Goal: Information Seeking & Learning: Learn about a topic

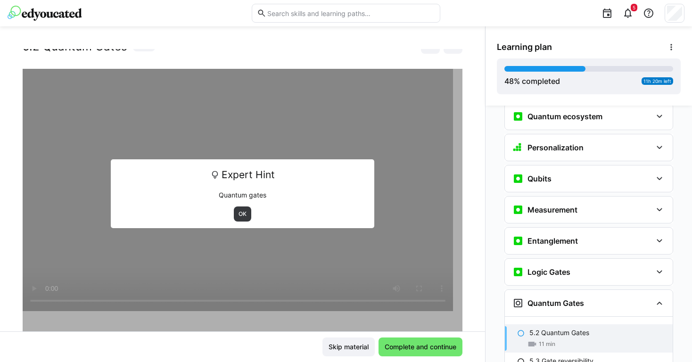
scroll to position [44, 0]
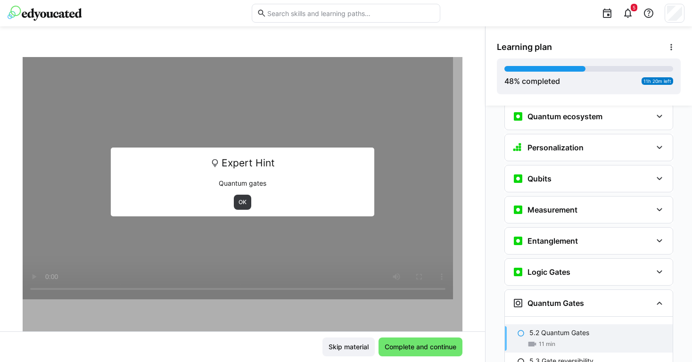
click at [241, 209] on span "OK" at bounding box center [242, 202] width 17 height 15
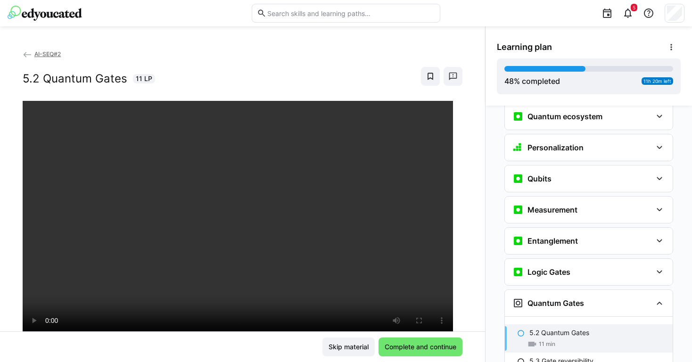
scroll to position [45, 0]
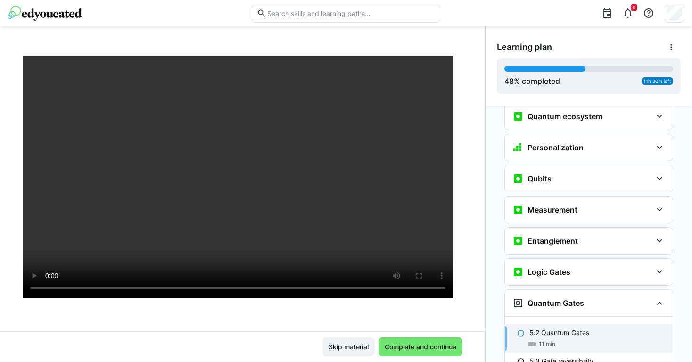
click at [430, 337] on div "Skip material Complete and continue" at bounding box center [242, 347] width 485 height 31
click at [430, 343] on span "Complete and continue" at bounding box center [421, 346] width 75 height 9
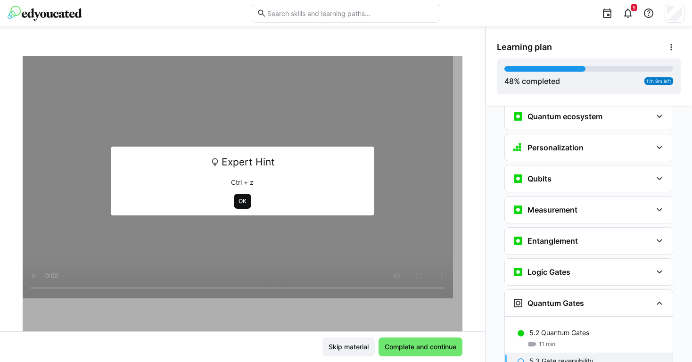
click at [238, 198] on span "OK" at bounding box center [243, 202] width 10 height 8
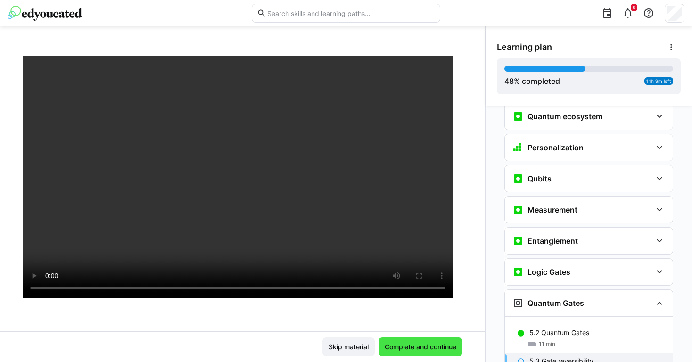
click at [416, 347] on span "Complete and continue" at bounding box center [421, 346] width 75 height 9
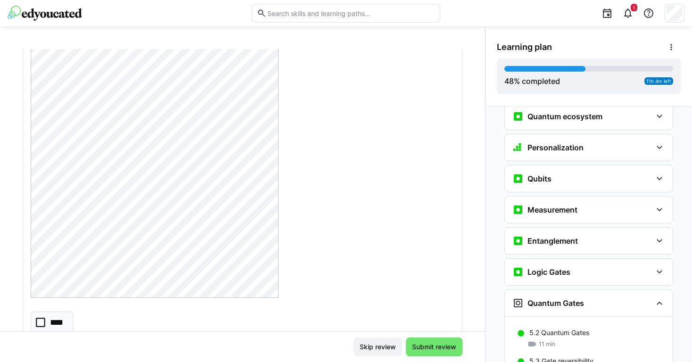
scroll to position [159, 0]
click at [49, 320] on eds-checkbox "****" at bounding box center [52, 320] width 42 height 22
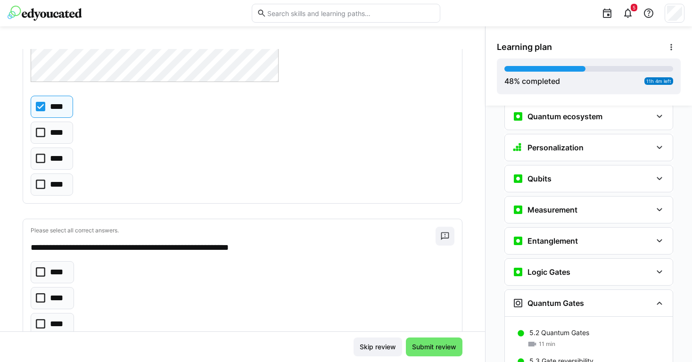
scroll to position [381, 0]
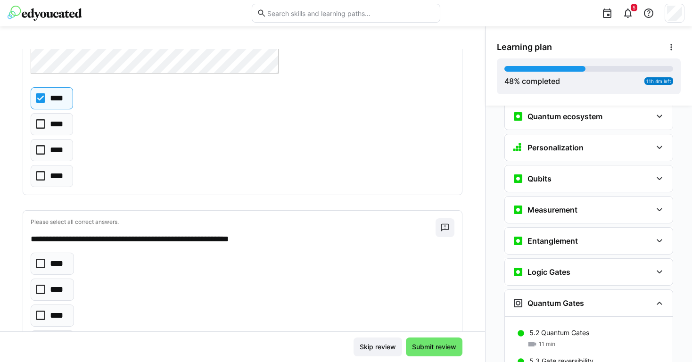
click at [57, 151] on p "****" at bounding box center [57, 150] width 15 height 12
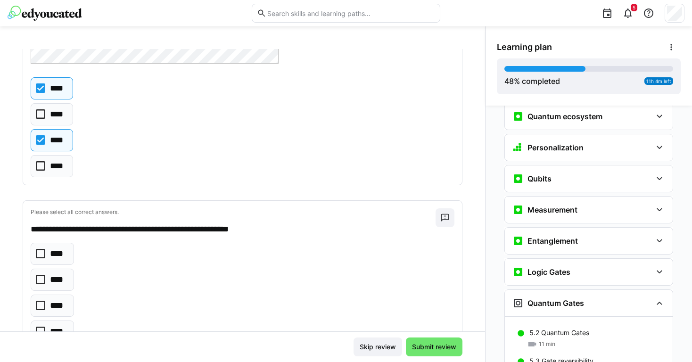
click at [60, 81] on eds-checkbox "****" at bounding box center [52, 88] width 42 height 22
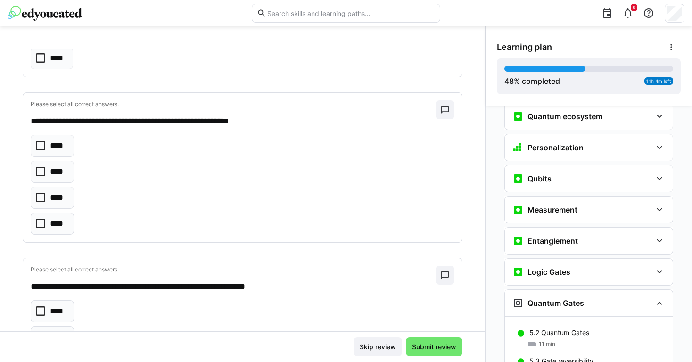
scroll to position [498, 0]
click at [64, 138] on eds-checkbox "****" at bounding box center [52, 146] width 43 height 22
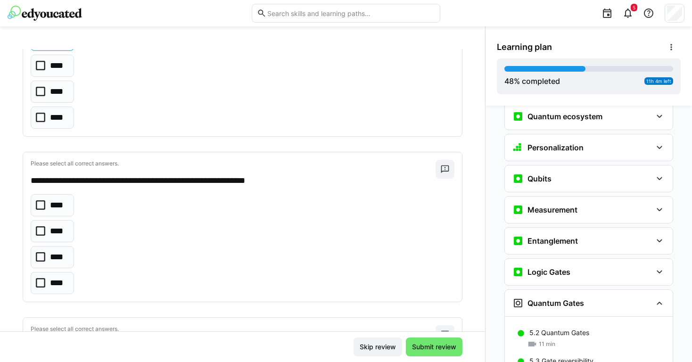
scroll to position [608, 0]
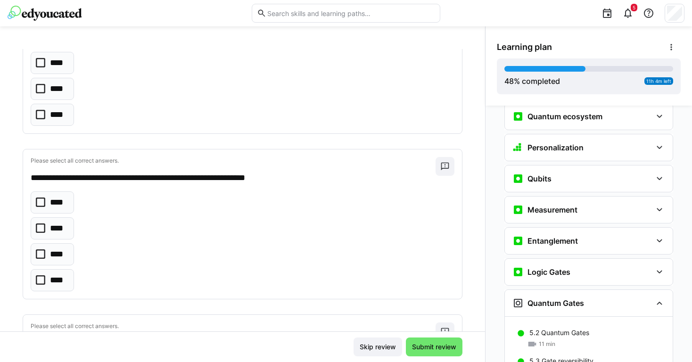
click at [64, 263] on eds-checkbox "****" at bounding box center [52, 254] width 43 height 22
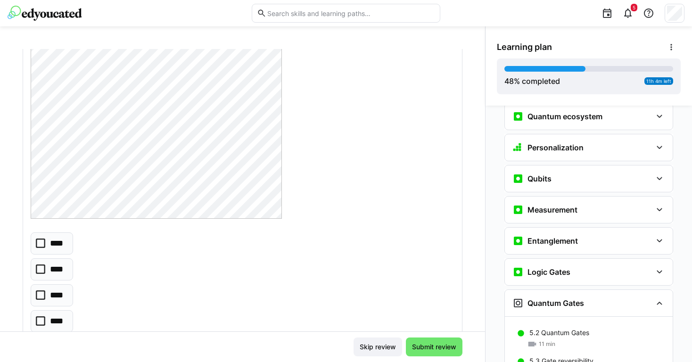
scroll to position [986, 0]
click at [57, 265] on p "****" at bounding box center [58, 267] width 16 height 12
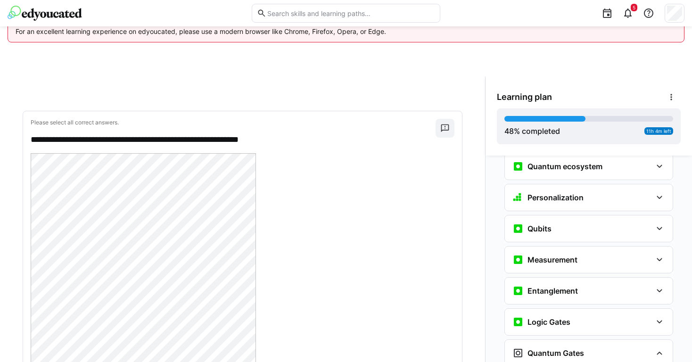
scroll to position [1274, 0]
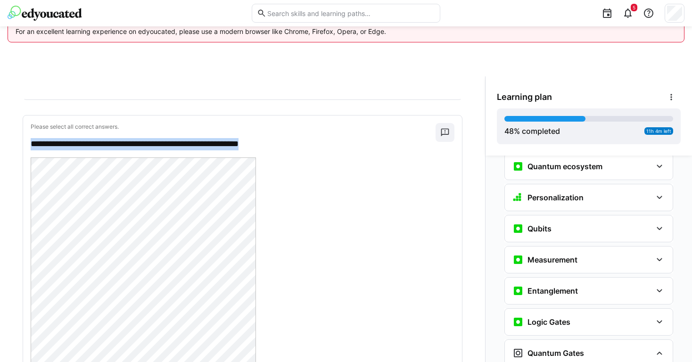
drag, startPoint x: 288, startPoint y: 139, endPoint x: 19, endPoint y: 136, distance: 268.9
click at [19, 136] on div "**********" at bounding box center [242, 240] width 485 height 283
copy p "**********"
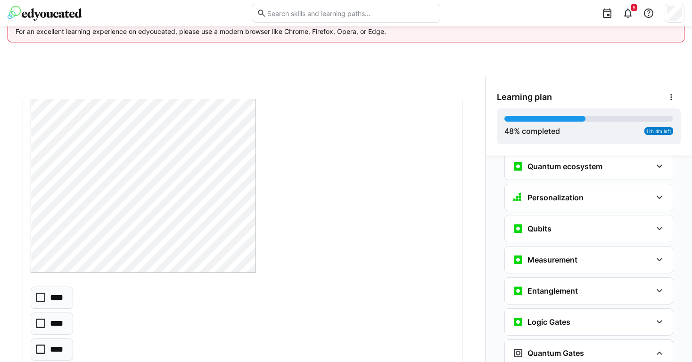
scroll to position [1594, 0]
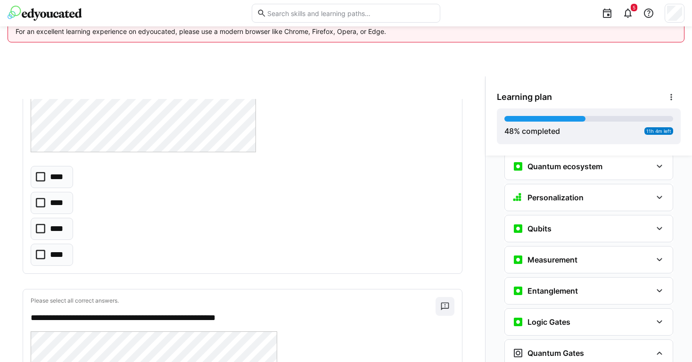
click at [62, 228] on p "****" at bounding box center [58, 229] width 16 height 12
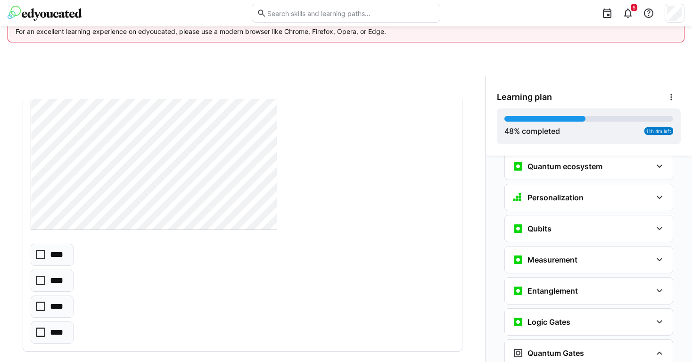
scroll to position [1963, 0]
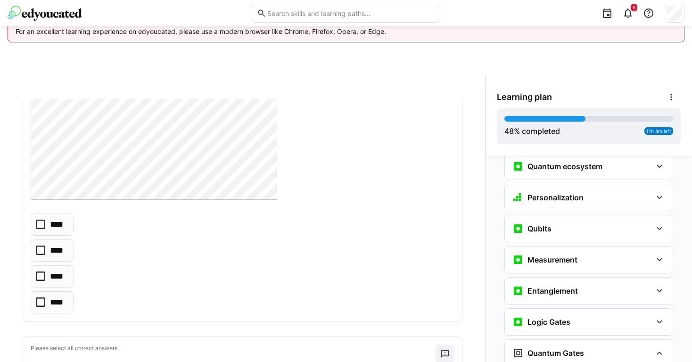
click at [57, 226] on p "****" at bounding box center [58, 225] width 16 height 12
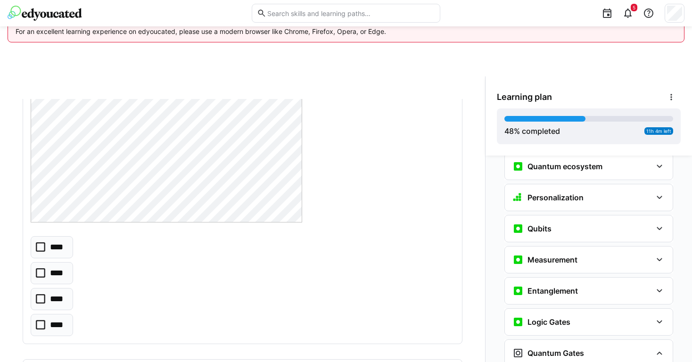
scroll to position [2365, 0]
click at [61, 265] on p "****" at bounding box center [58, 271] width 16 height 12
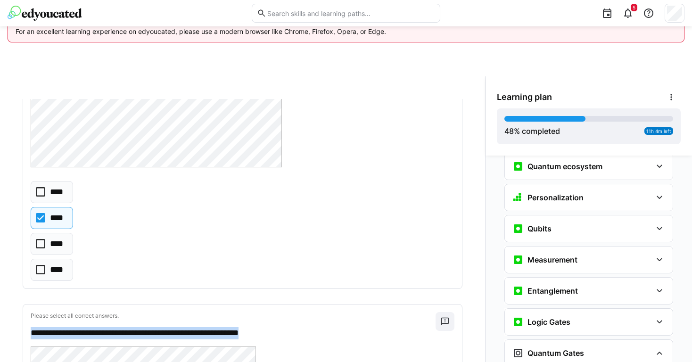
scroll to position [1084, 0]
click at [50, 251] on eds-checkbox "****" at bounding box center [52, 245] width 42 height 22
click at [62, 215] on p "****" at bounding box center [58, 219] width 16 height 12
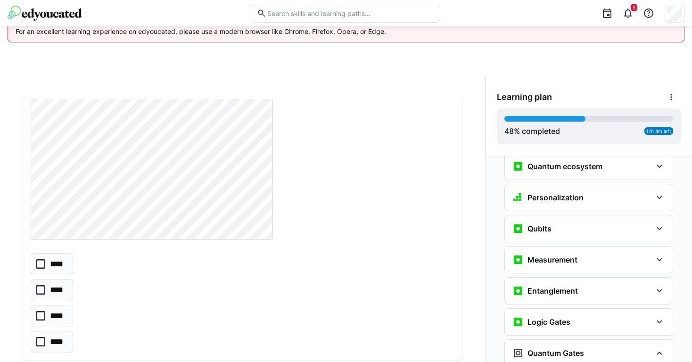
scroll to position [2759, 0]
click at [53, 339] on p "****" at bounding box center [58, 343] width 16 height 12
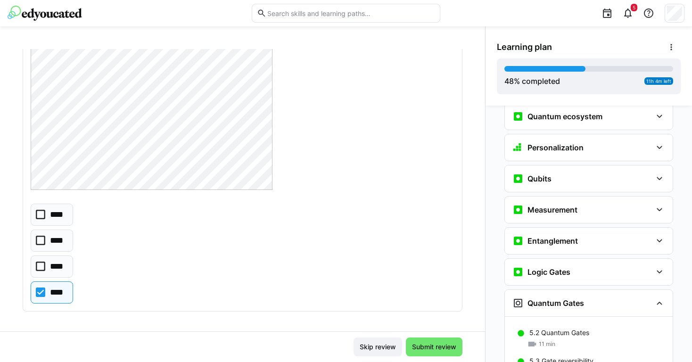
scroll to position [50, 0]
click at [431, 349] on span "Submit review" at bounding box center [434, 346] width 47 height 9
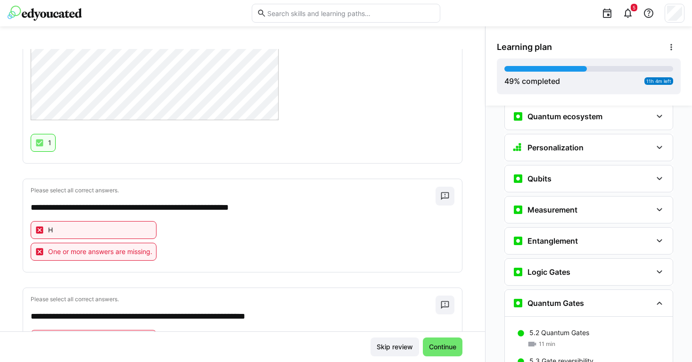
scroll to position [436, 0]
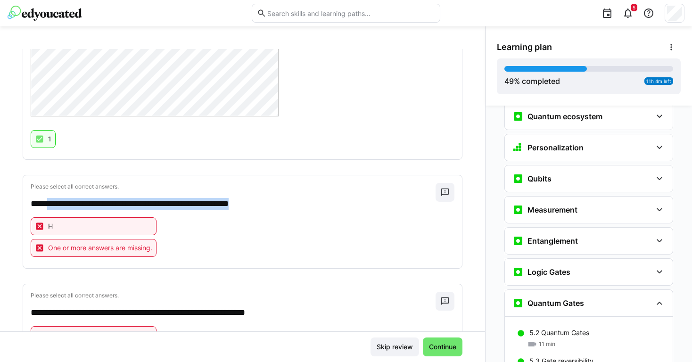
drag, startPoint x: 277, startPoint y: 202, endPoint x: 50, endPoint y: 204, distance: 226.9
click at [50, 204] on p "**********" at bounding box center [229, 204] width 396 height 12
copy p "**********"
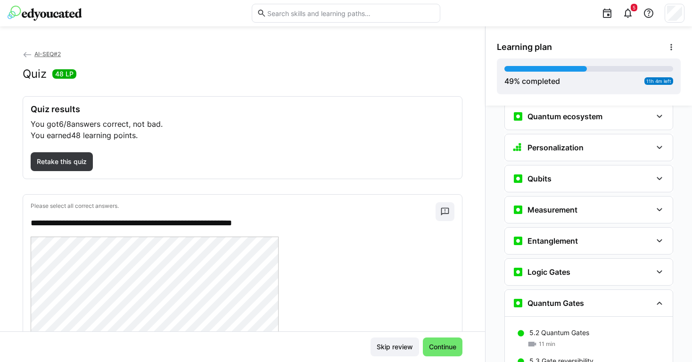
scroll to position [0, 0]
click at [54, 161] on span "Retake this quiz" at bounding box center [61, 161] width 53 height 9
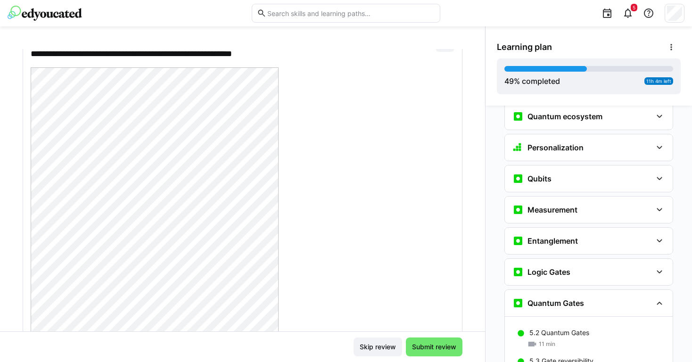
scroll to position [69, 0]
drag, startPoint x: 156, startPoint y: 56, endPoint x: 288, endPoint y: 54, distance: 131.6
click at [288, 54] on p "**********" at bounding box center [229, 56] width 396 height 12
copy p "**********"
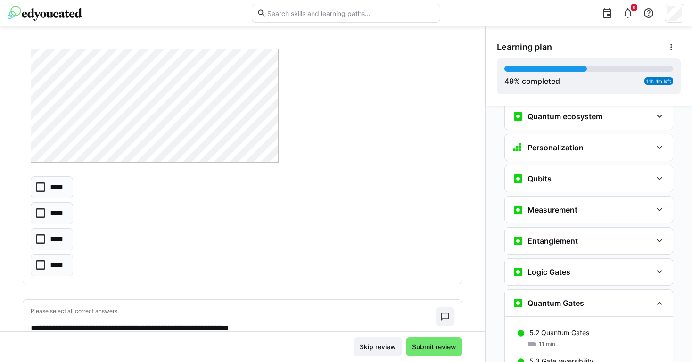
scroll to position [291, 0]
click at [41, 241] on icon at bounding box center [40, 239] width 9 height 9
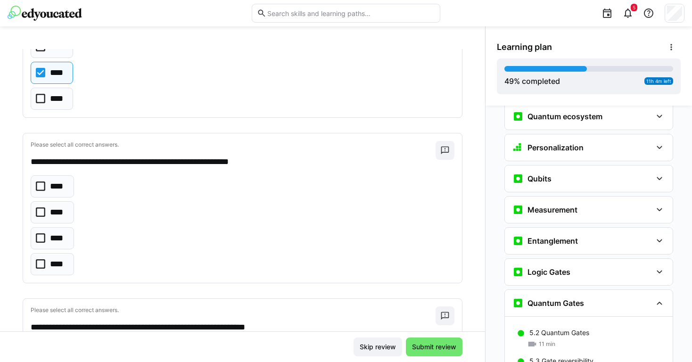
scroll to position [459, 0]
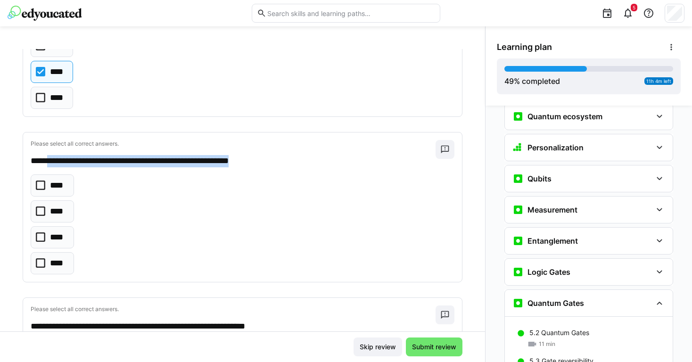
drag, startPoint x: 280, startPoint y: 157, endPoint x: 52, endPoint y: 158, distance: 227.4
click at [52, 158] on p "**********" at bounding box center [229, 161] width 396 height 12
copy p "**********"
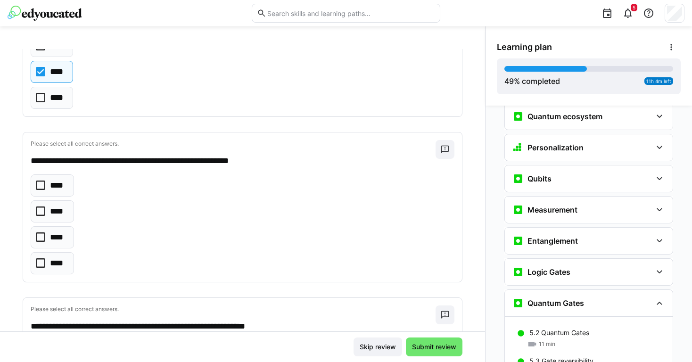
click at [61, 235] on p "****" at bounding box center [58, 238] width 16 height 12
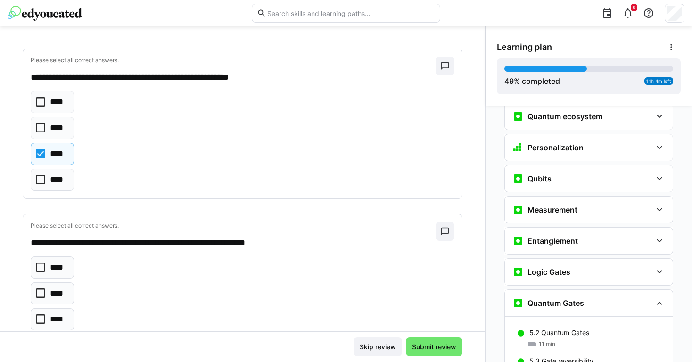
scroll to position [561, 0]
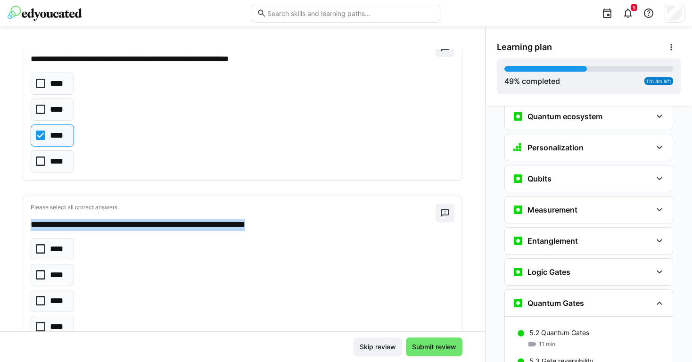
drag, startPoint x: 291, startPoint y: 224, endPoint x: 22, endPoint y: 212, distance: 269.6
click at [22, 212] on div "**********" at bounding box center [242, 190] width 485 height 283
copy p "**********"
click at [58, 277] on p "****" at bounding box center [58, 275] width 16 height 12
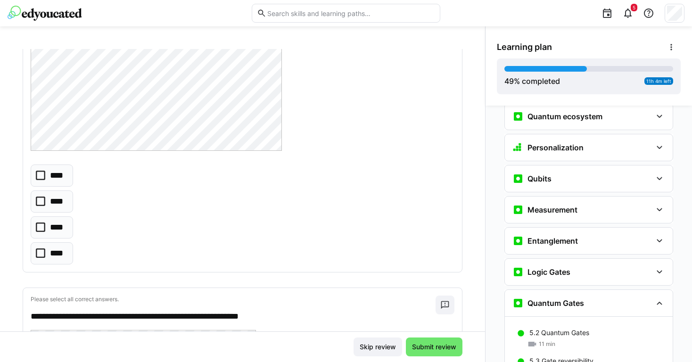
scroll to position [1061, 0]
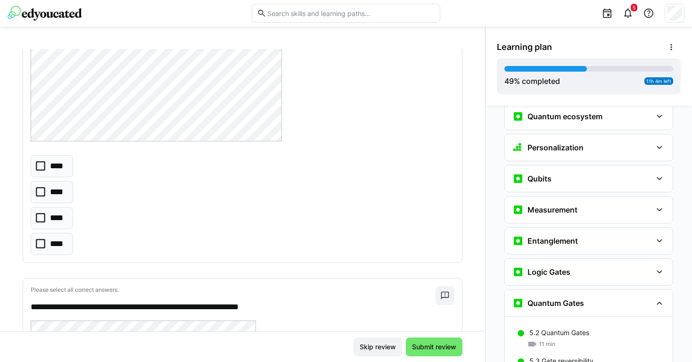
click at [57, 219] on p "****" at bounding box center [58, 218] width 16 height 12
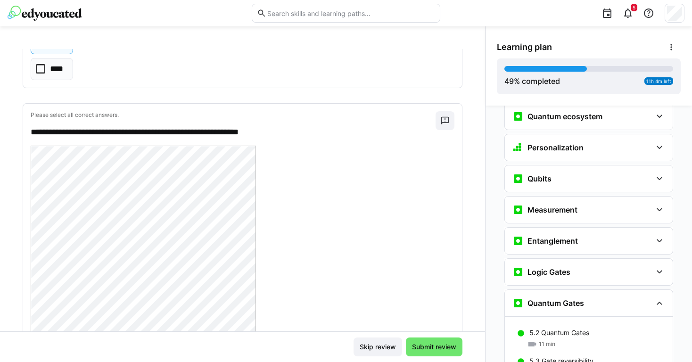
scroll to position [1232, 0]
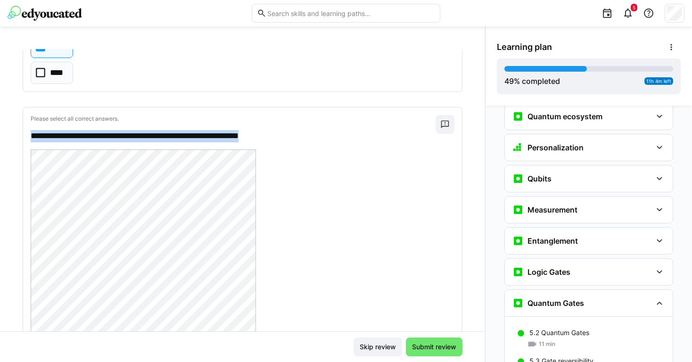
drag, startPoint x: 292, startPoint y: 135, endPoint x: 290, endPoint y: 120, distance: 15.2
click at [290, 120] on div "**********" at bounding box center [233, 128] width 405 height 27
copy div "**********"
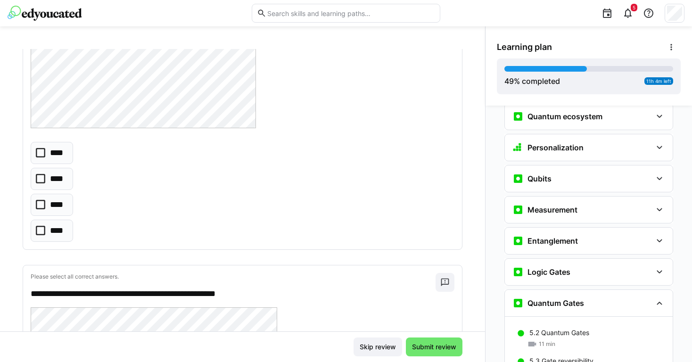
scroll to position [1579, 0]
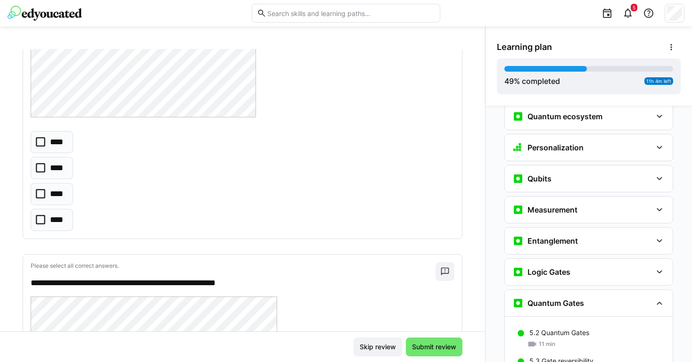
click at [59, 216] on p "****" at bounding box center [57, 220] width 15 height 12
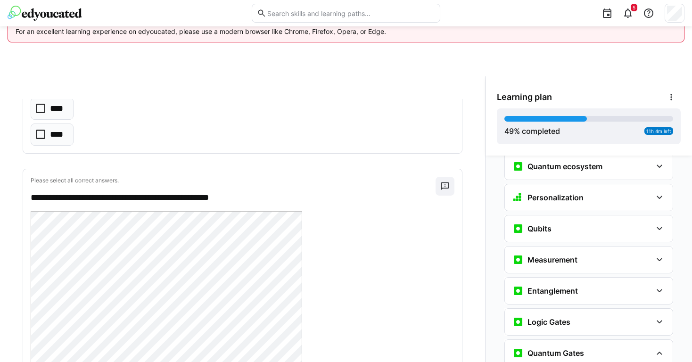
scroll to position [2088, 0]
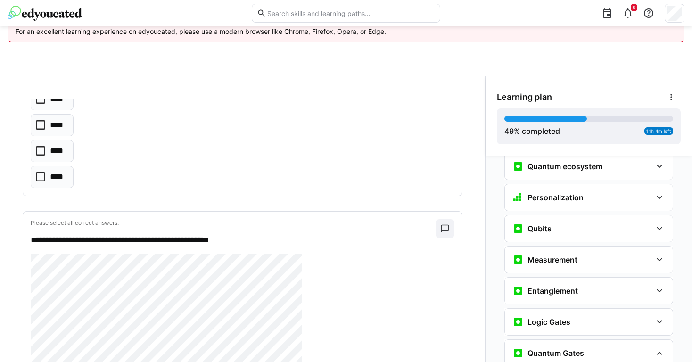
click at [65, 105] on eds-checkbox "****" at bounding box center [52, 99] width 43 height 22
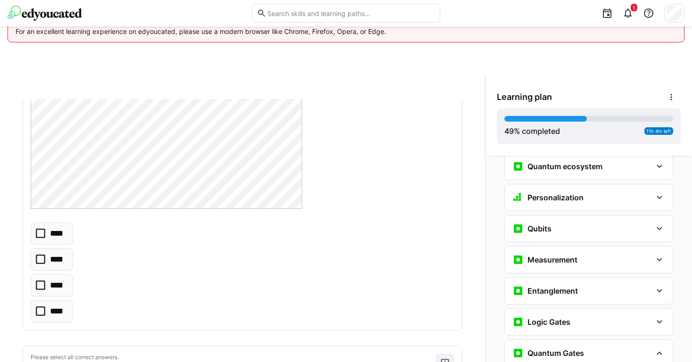
scroll to position [2377, 0]
click at [63, 261] on p "****" at bounding box center [58, 259] width 16 height 12
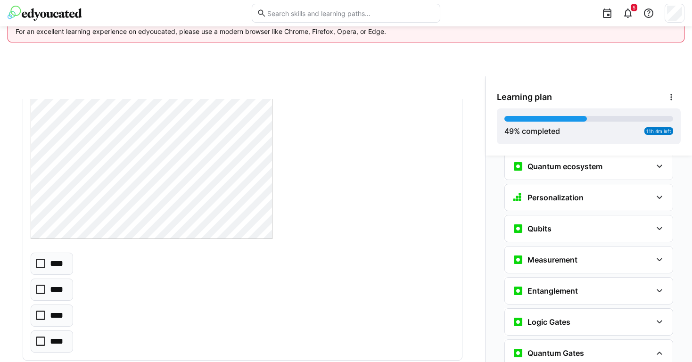
scroll to position [2759, 0]
click at [56, 342] on p "****" at bounding box center [58, 343] width 16 height 12
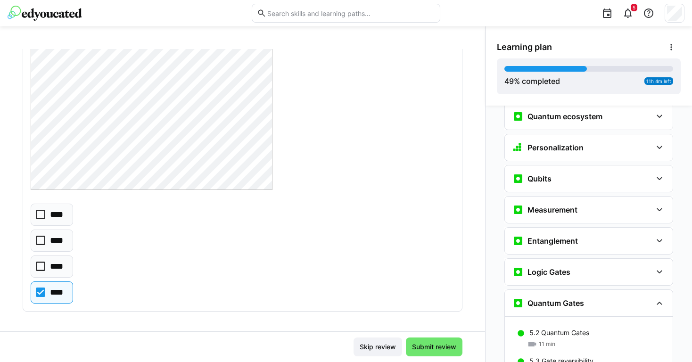
scroll to position [50, 0]
click at [419, 350] on span "Submit review" at bounding box center [434, 346] width 47 height 9
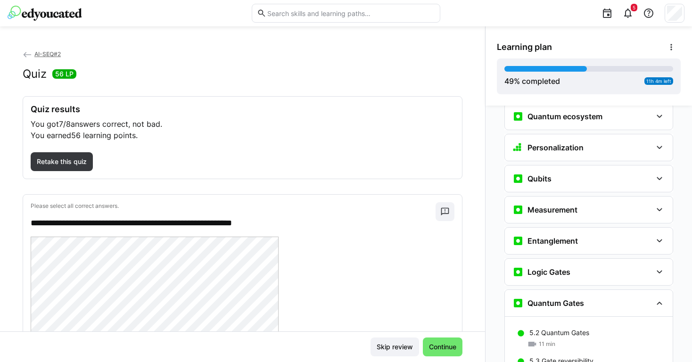
scroll to position [0, 0]
click at [59, 171] on div "Quiz results You got 7/8 answers correct, not bad. You earned 56 learning point…" at bounding box center [242, 138] width 439 height 82
click at [61, 162] on span "Retake this quiz" at bounding box center [61, 161] width 53 height 9
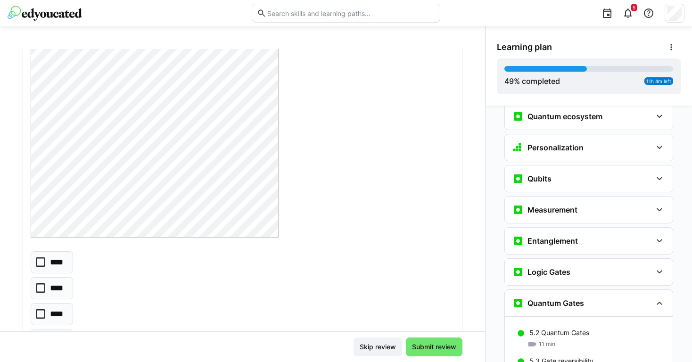
scroll to position [286, 0]
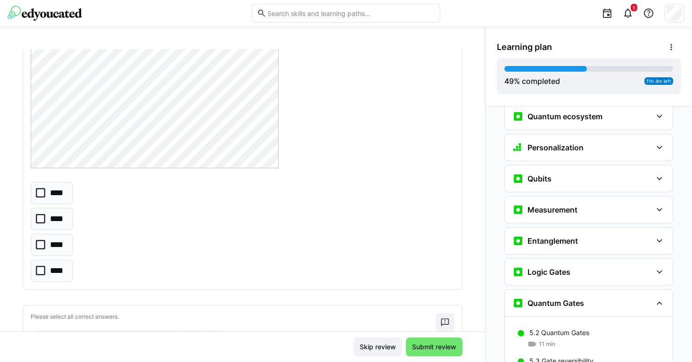
click at [64, 248] on p "****" at bounding box center [57, 245] width 15 height 12
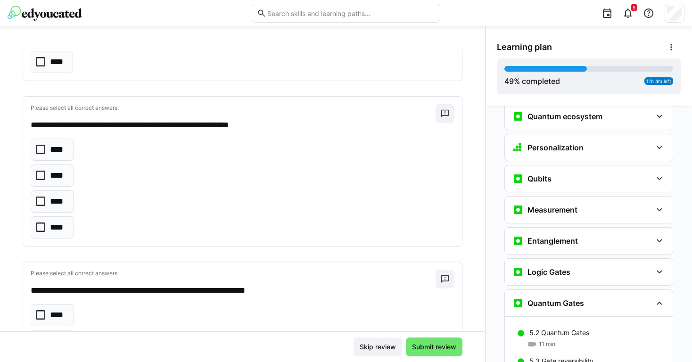
scroll to position [489, 0]
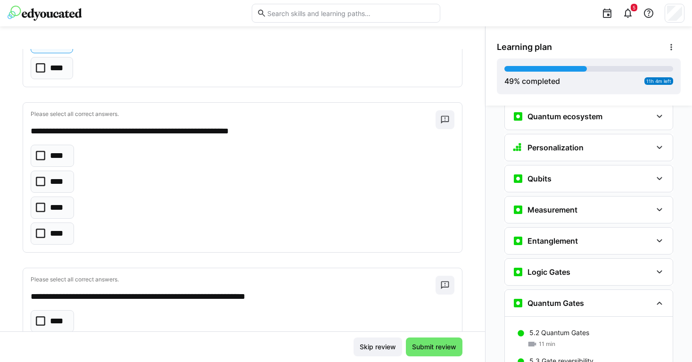
click at [60, 211] on p "****" at bounding box center [58, 208] width 16 height 12
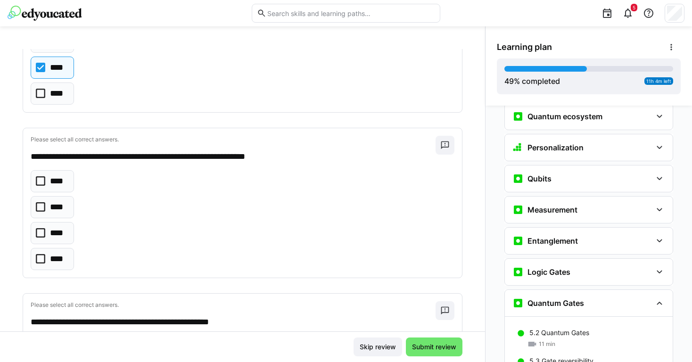
scroll to position [744, 0]
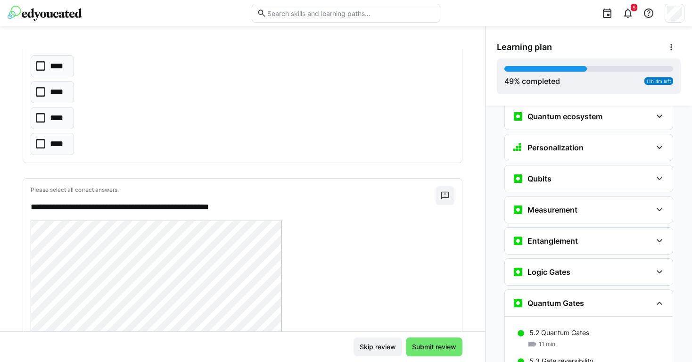
click at [56, 92] on p "****" at bounding box center [58, 92] width 16 height 12
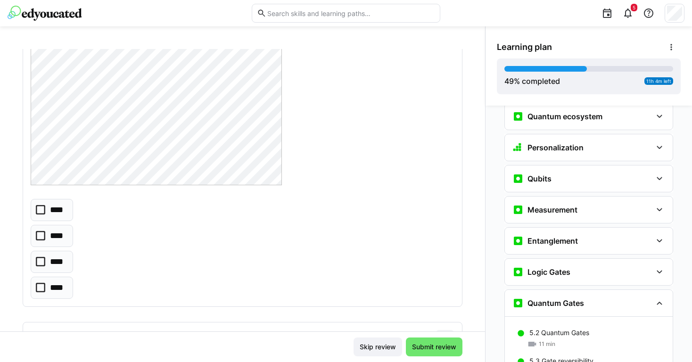
scroll to position [1028, 0]
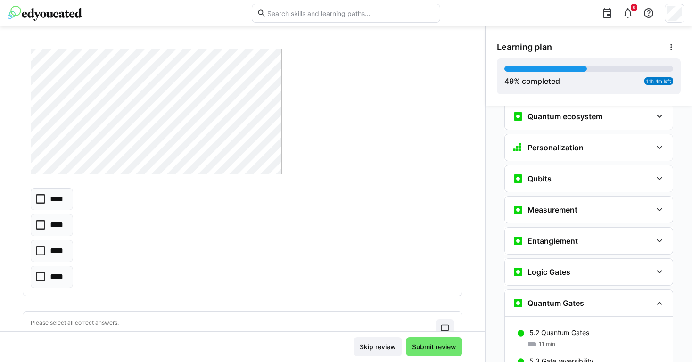
click at [69, 249] on eds-checkbox "****" at bounding box center [52, 251] width 42 height 22
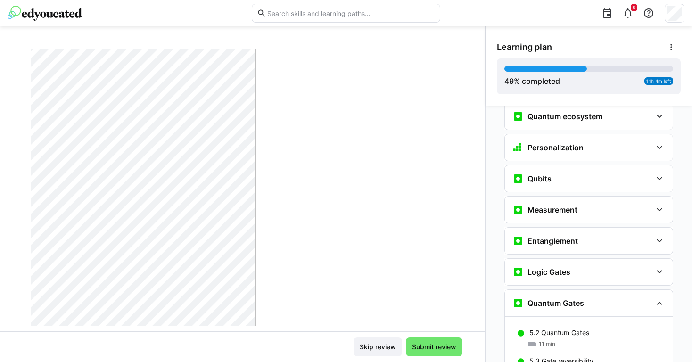
scroll to position [1345, 0]
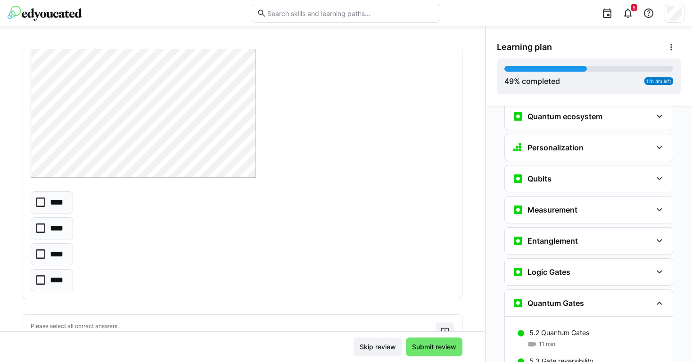
click at [69, 253] on eds-checkbox "****" at bounding box center [52, 254] width 42 height 22
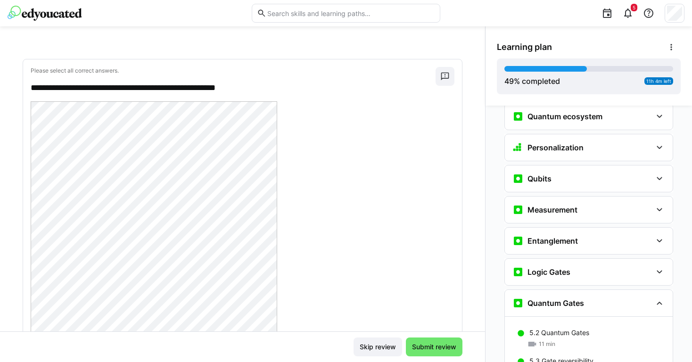
scroll to position [1804, 0]
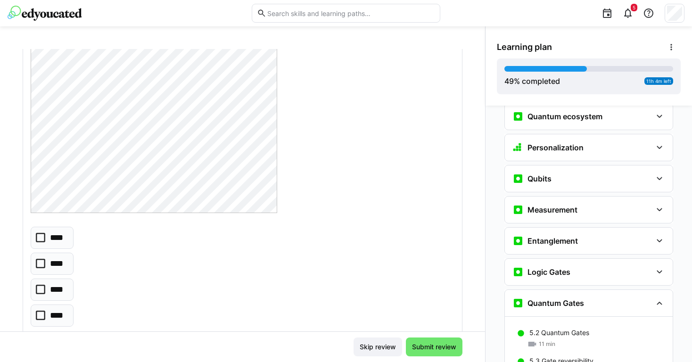
click at [64, 235] on p "****" at bounding box center [58, 238] width 16 height 12
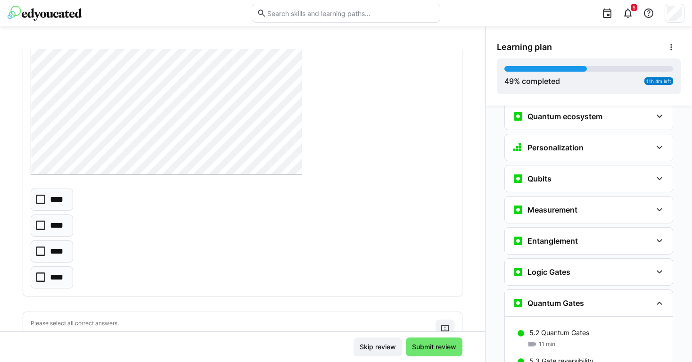
scroll to position [2378, 0]
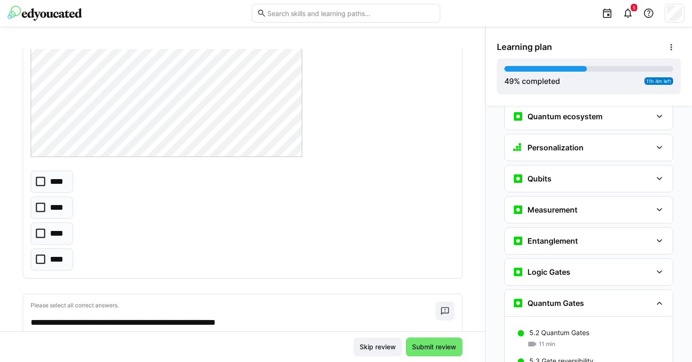
click at [64, 204] on p "****" at bounding box center [58, 208] width 16 height 12
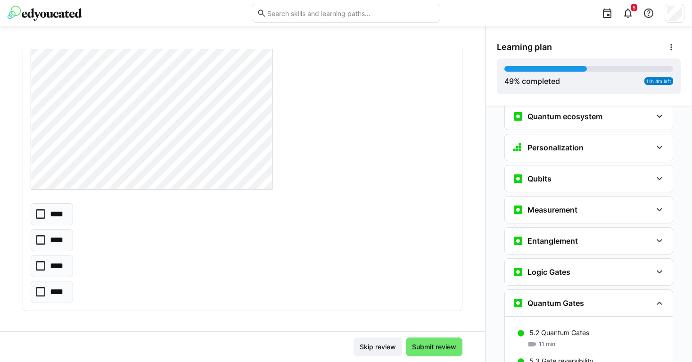
scroll to position [2759, 0]
click at [64, 291] on p "****" at bounding box center [58, 293] width 16 height 12
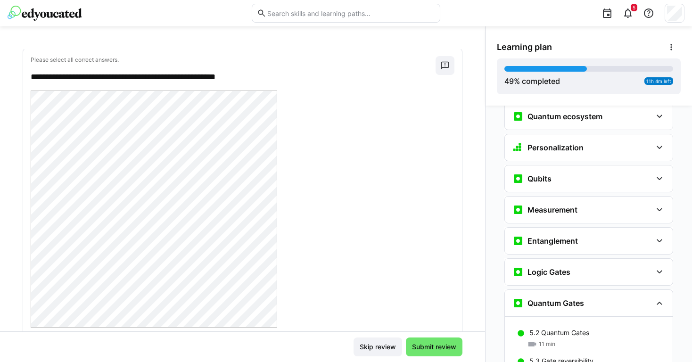
scroll to position [1787, 0]
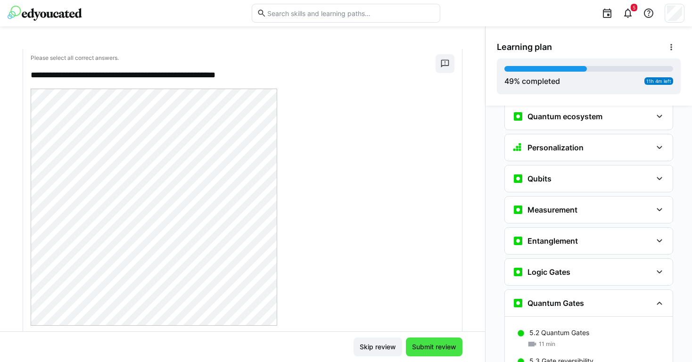
click at [419, 343] on span "Submit review" at bounding box center [434, 346] width 47 height 9
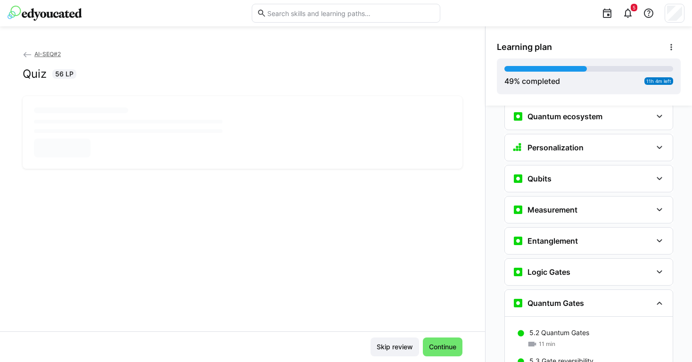
scroll to position [0, 0]
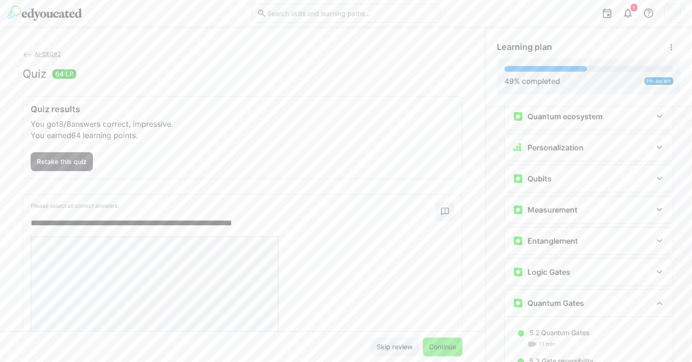
click at [430, 346] on span "Continue" at bounding box center [443, 346] width 30 height 9
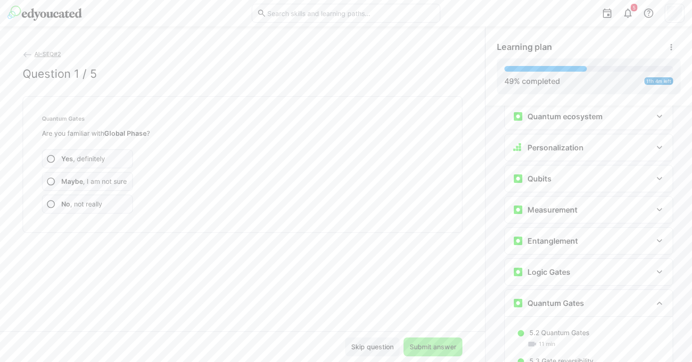
scroll to position [1151, 0]
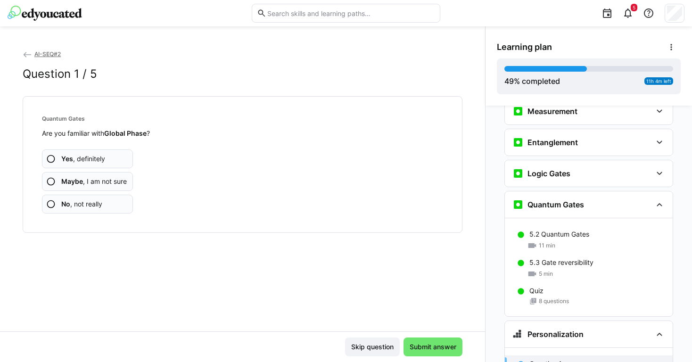
click at [110, 183] on span "Maybe , I am not sure" at bounding box center [94, 181] width 66 height 9
click at [117, 184] on span "Maybe , I am not sure" at bounding box center [94, 181] width 66 height 9
click at [116, 200] on app-assessment-question-radio "No , not really" at bounding box center [87, 204] width 91 height 19
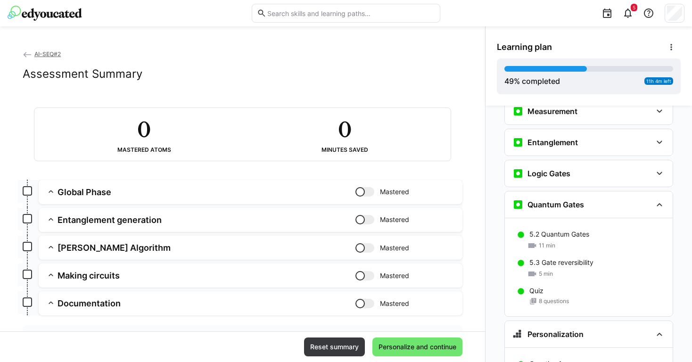
click at [362, 195] on div at bounding box center [365, 191] width 19 height 9
click at [365, 195] on div at bounding box center [369, 191] width 9 height 9
click at [362, 217] on div at bounding box center [365, 219] width 19 height 9
click at [365, 217] on div at bounding box center [369, 219] width 9 height 9
click at [359, 243] on div at bounding box center [365, 247] width 19 height 9
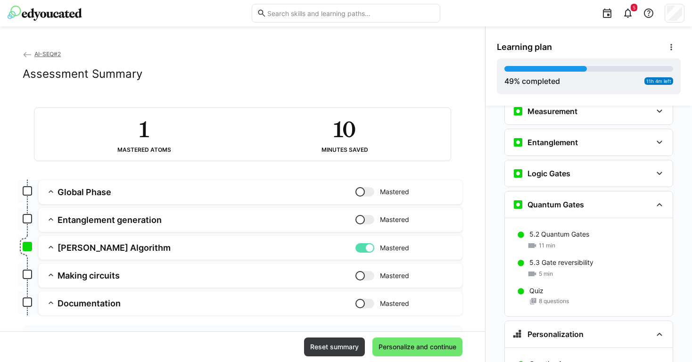
click at [359, 243] on div at bounding box center [365, 247] width 19 height 9
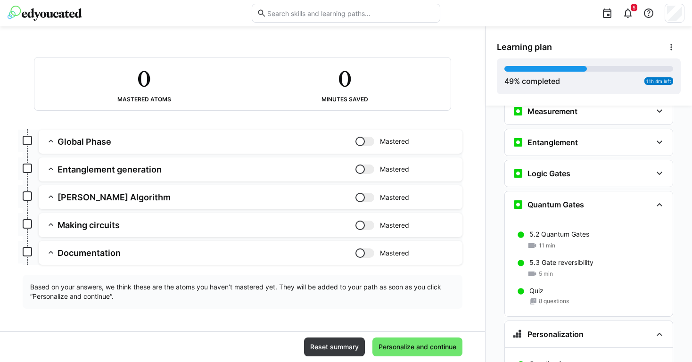
scroll to position [50, 0]
click at [359, 228] on div at bounding box center [365, 225] width 19 height 9
click at [359, 246] on app-summary-expansion "Documentation Mastered Skill: Documentation Chapter: Getting started Descriptio…" at bounding box center [251, 253] width 424 height 24
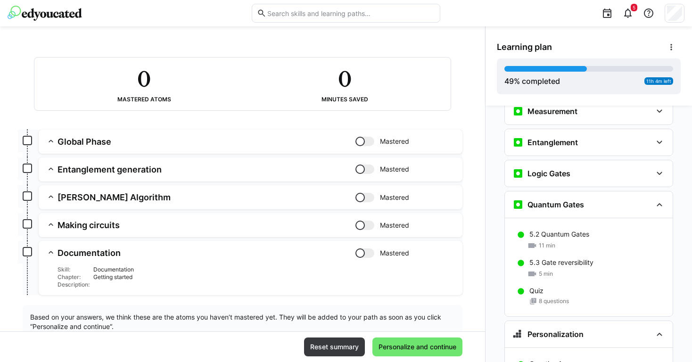
click at [359, 254] on div at bounding box center [365, 253] width 19 height 9
click at [365, 254] on div at bounding box center [369, 253] width 9 height 9
click at [417, 347] on span "Personalize and continue" at bounding box center [417, 346] width 81 height 9
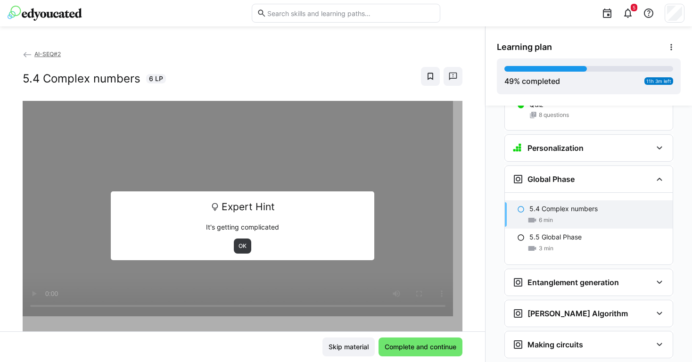
scroll to position [1382, 0]
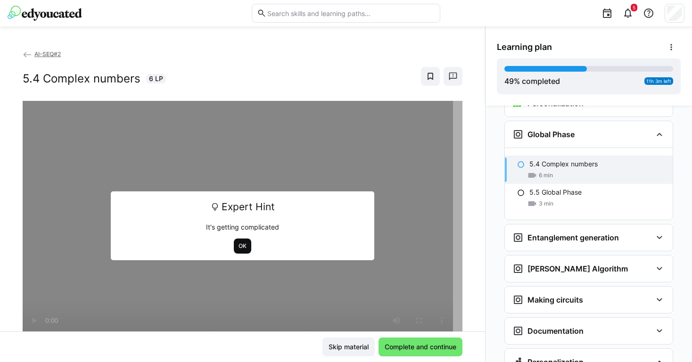
click at [236, 241] on span "OK" at bounding box center [242, 246] width 17 height 15
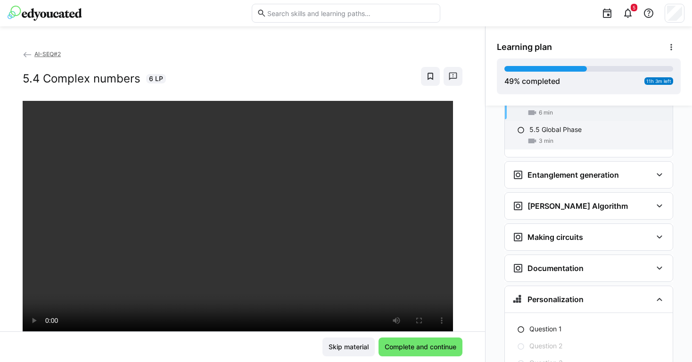
scroll to position [1452, 0]
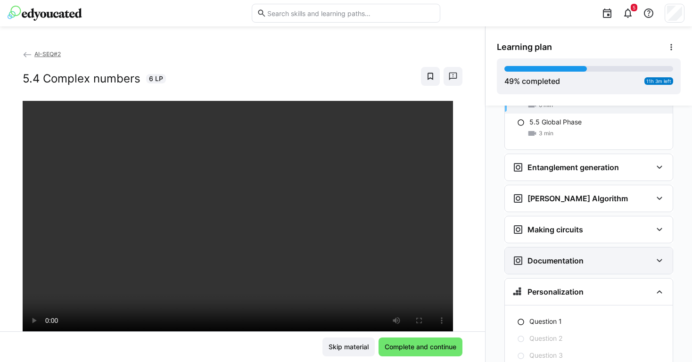
click at [537, 256] on h3 "Documentation" at bounding box center [556, 260] width 56 height 9
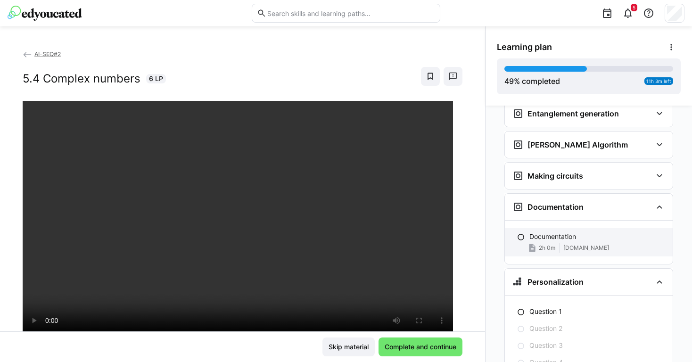
click at [550, 243] on div "2h 0m" at bounding box center [542, 247] width 28 height 9
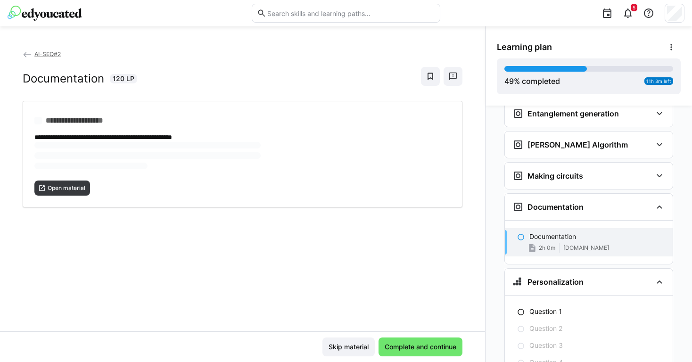
scroll to position [1571, 0]
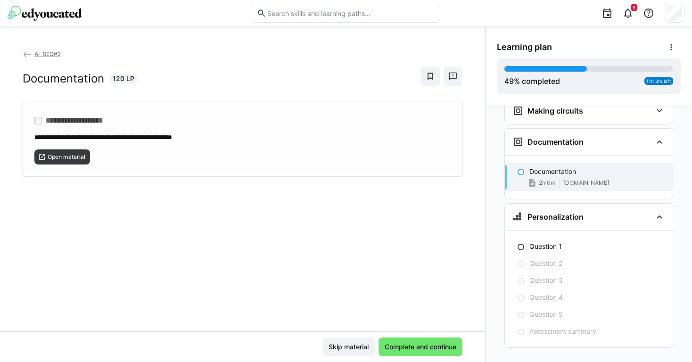
click at [79, 148] on div "Open material" at bounding box center [242, 153] width 417 height 23
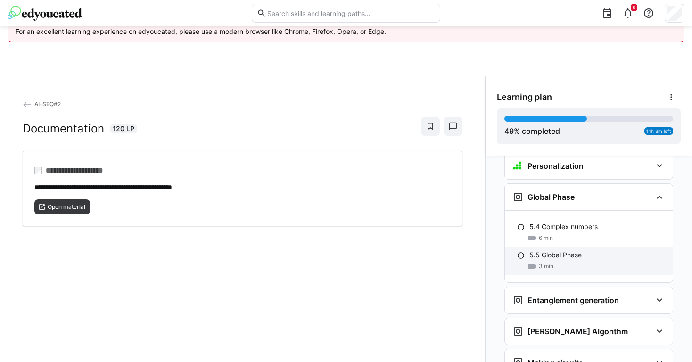
scroll to position [1368, 0]
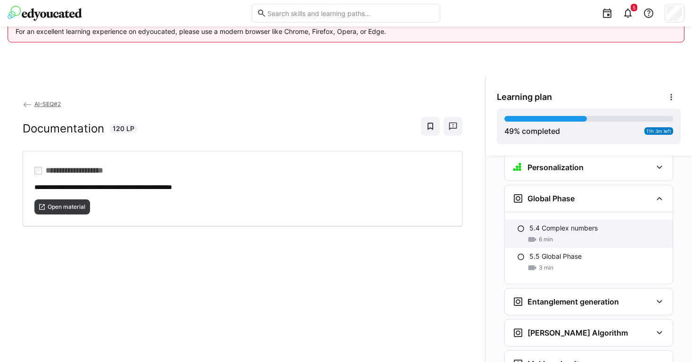
click at [578, 224] on p "5.4 Complex numbers" at bounding box center [564, 228] width 68 height 9
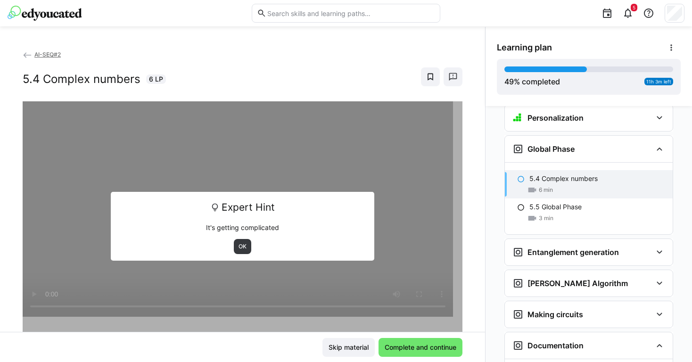
scroll to position [1382, 0]
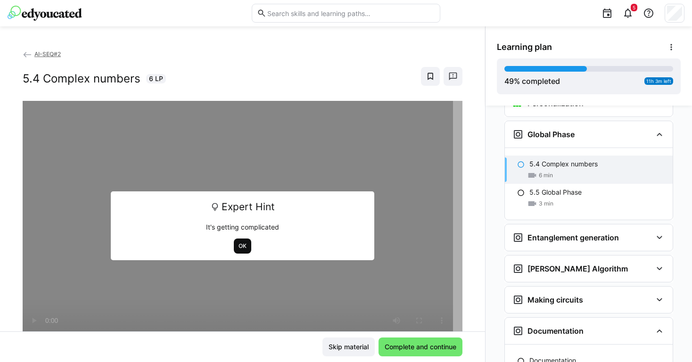
click at [234, 250] on span "OK" at bounding box center [242, 246] width 17 height 15
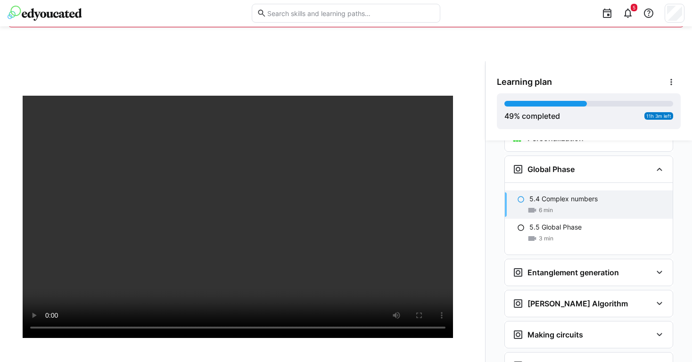
scroll to position [89, 0]
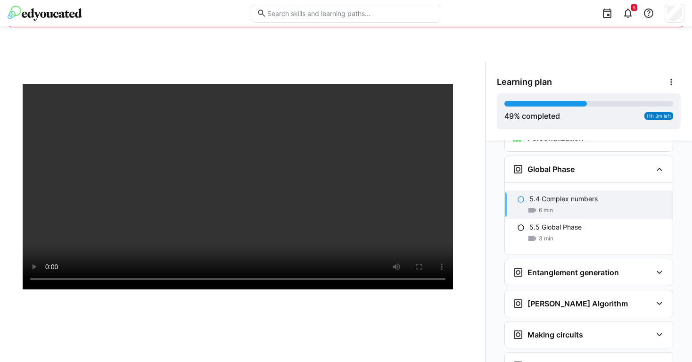
click at [518, 196] on eds-icon at bounding box center [521, 200] width 8 height 8
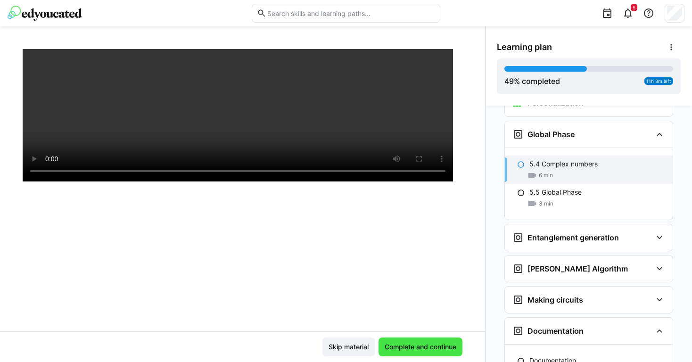
scroll to position [50, 0]
click at [439, 349] on span "Complete and continue" at bounding box center [421, 346] width 75 height 9
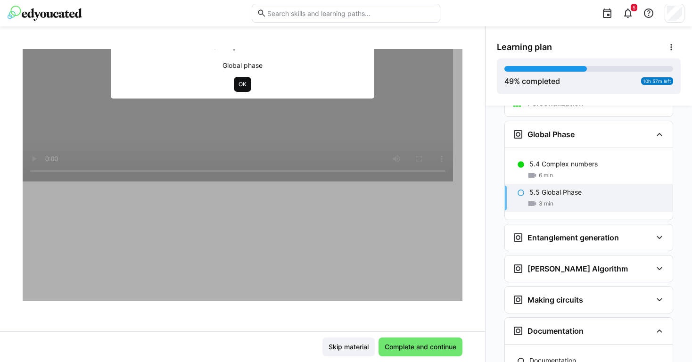
click at [238, 81] on span "OK" at bounding box center [243, 85] width 10 height 8
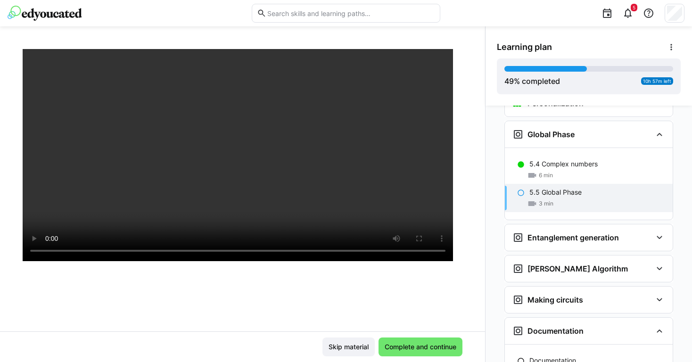
scroll to position [49, 0]
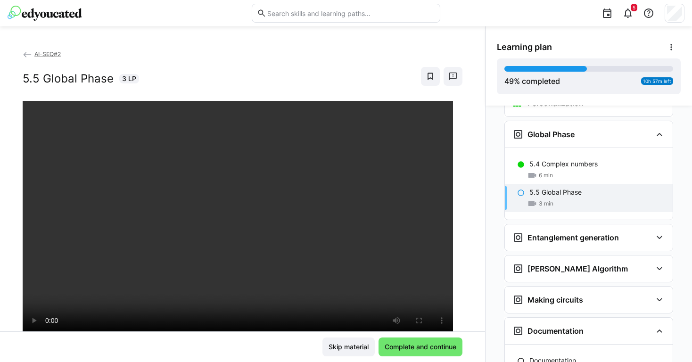
click at [171, 100] on div "AI-SEQ#2 5.5 Global Phase 3 LP" at bounding box center [243, 75] width 440 height 52
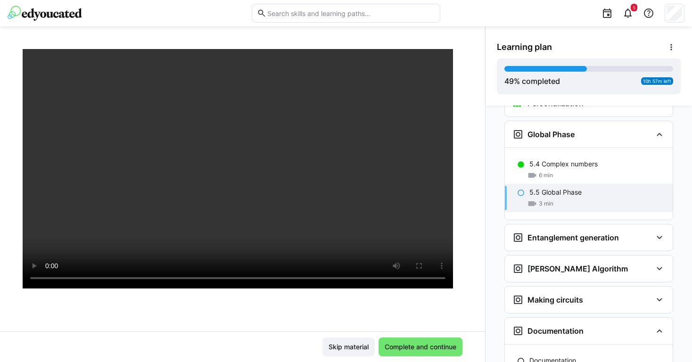
scroll to position [58, 0]
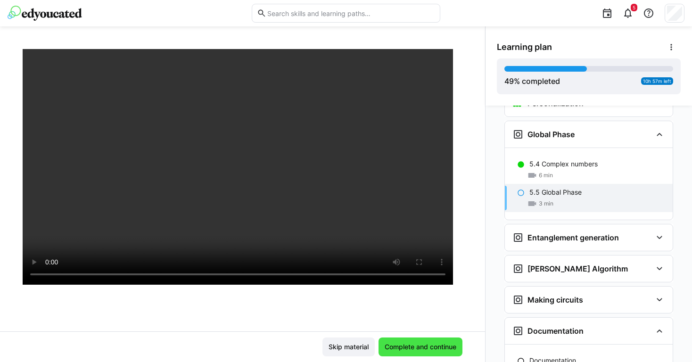
click at [414, 354] on span "Complete and continue" at bounding box center [421, 347] width 84 height 19
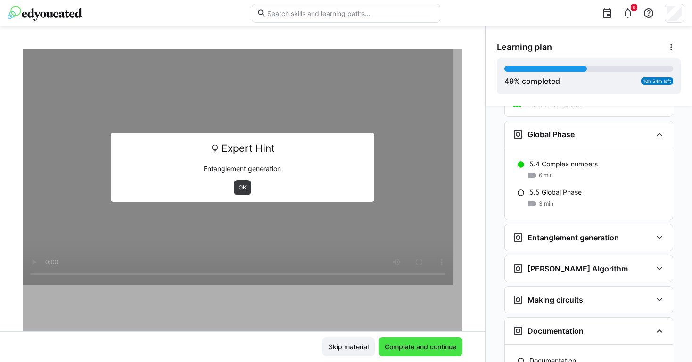
scroll to position [1485, 0]
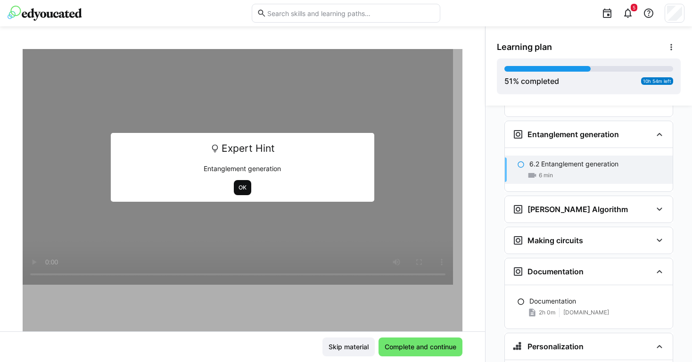
click at [239, 187] on span "OK" at bounding box center [243, 188] width 10 height 8
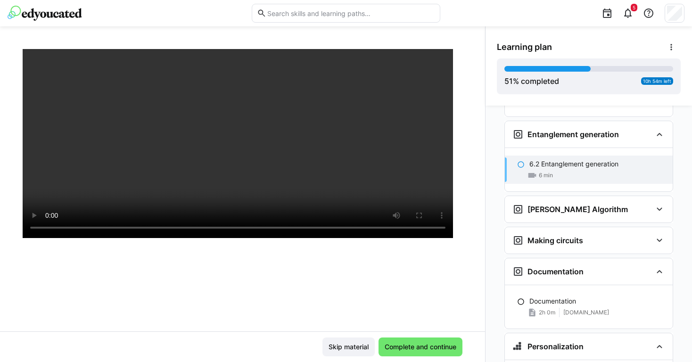
scroll to position [104, 0]
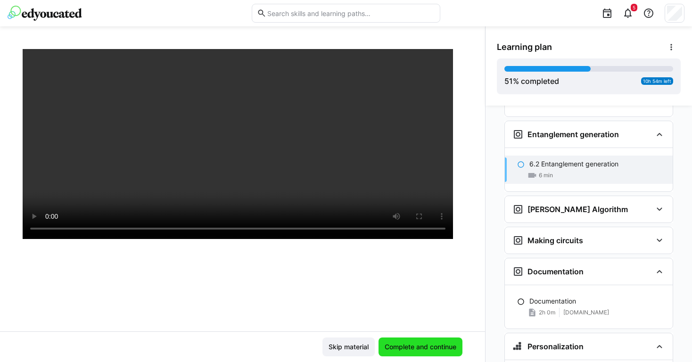
click at [423, 349] on span "Complete and continue" at bounding box center [421, 346] width 75 height 9
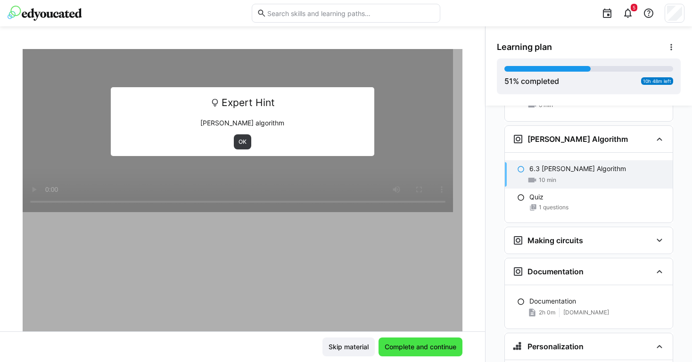
scroll to position [1560, 0]
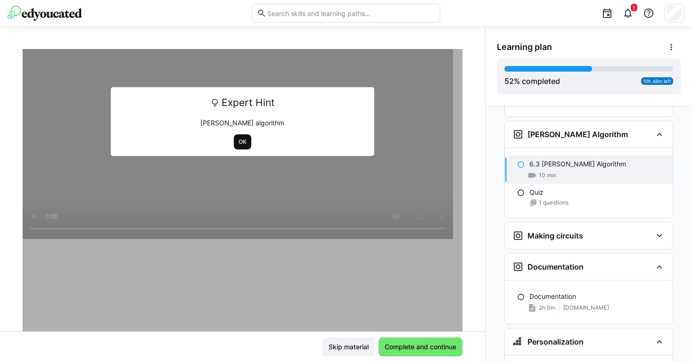
click at [240, 142] on span "OK" at bounding box center [243, 142] width 10 height 8
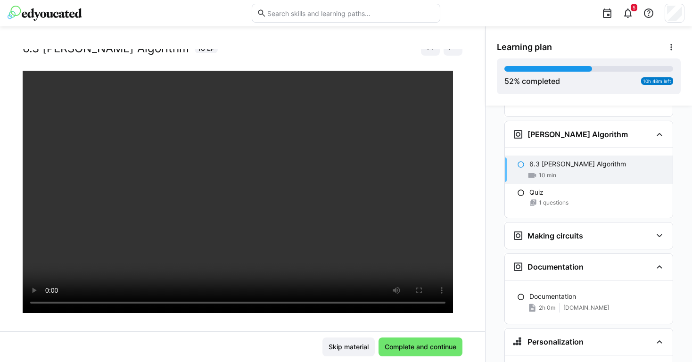
scroll to position [31, 0]
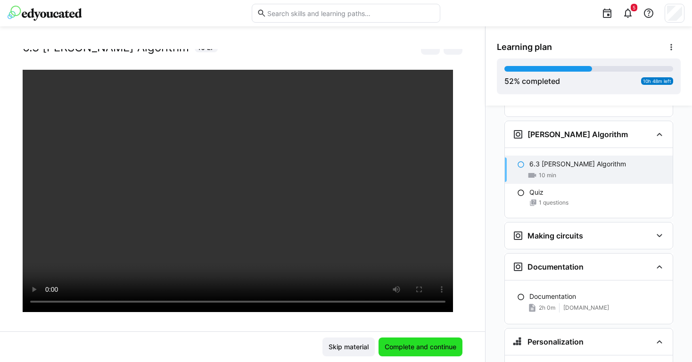
click at [403, 345] on span "Complete and continue" at bounding box center [421, 346] width 75 height 9
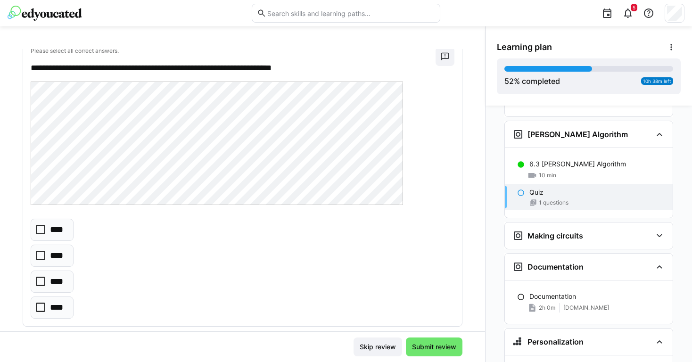
scroll to position [64, 0]
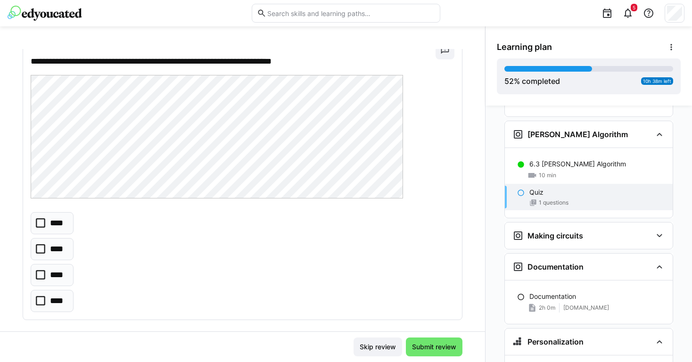
click at [60, 227] on p "****" at bounding box center [58, 223] width 16 height 12
click at [428, 351] on span "Submit review" at bounding box center [434, 346] width 47 height 9
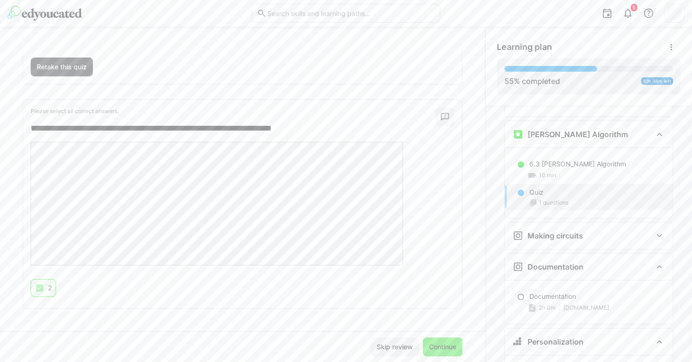
scroll to position [94, 0]
click at [437, 347] on span "Continue" at bounding box center [443, 346] width 30 height 9
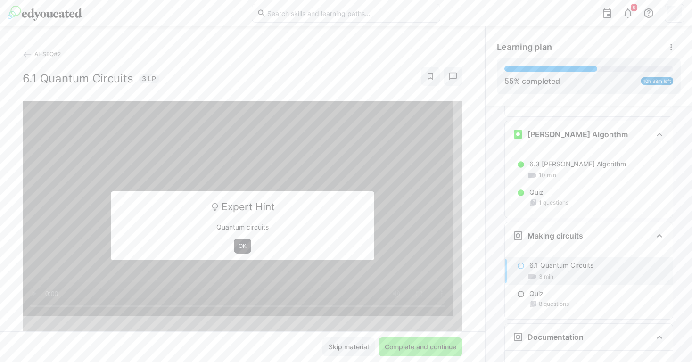
scroll to position [1661, 0]
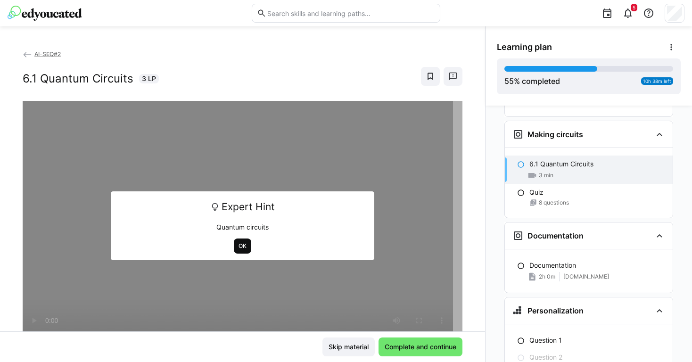
click at [238, 246] on span "OK" at bounding box center [243, 246] width 10 height 8
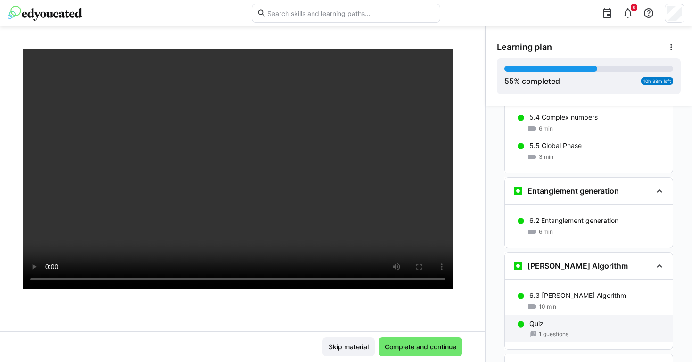
scroll to position [1428, 0]
click at [624, 95] on div "Learning plan 55 % completed 10h 38m left" at bounding box center [589, 65] width 207 height 79
click at [616, 83] on div "55 % completed 10h 38m left" at bounding box center [589, 76] width 169 height 21
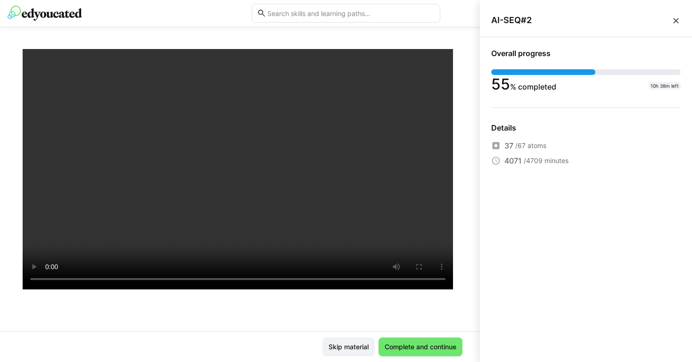
click at [676, 17] on eds-icon at bounding box center [676, 20] width 9 height 9
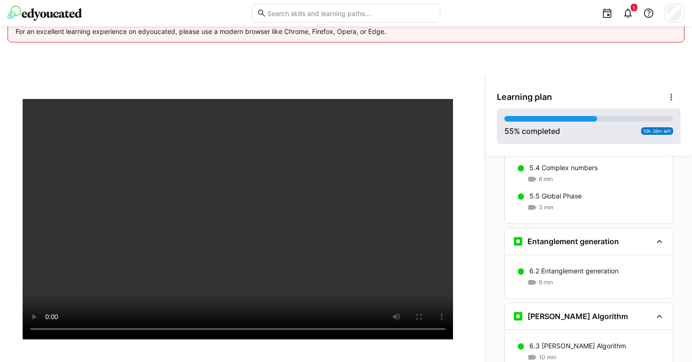
scroll to position [50, 0]
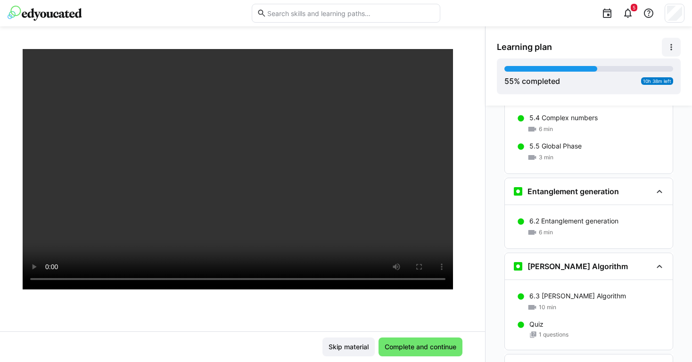
click at [676, 52] on span at bounding box center [671, 47] width 19 height 19
click at [654, 69] on div "View details" at bounding box center [635, 71] width 76 height 9
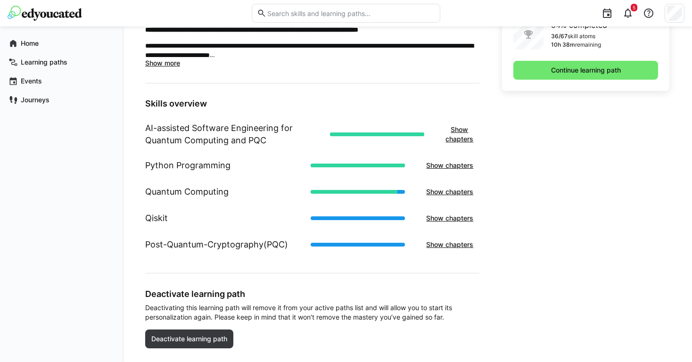
scroll to position [356, 0]
click at [446, 195] on span "Show chapters" at bounding box center [450, 191] width 50 height 9
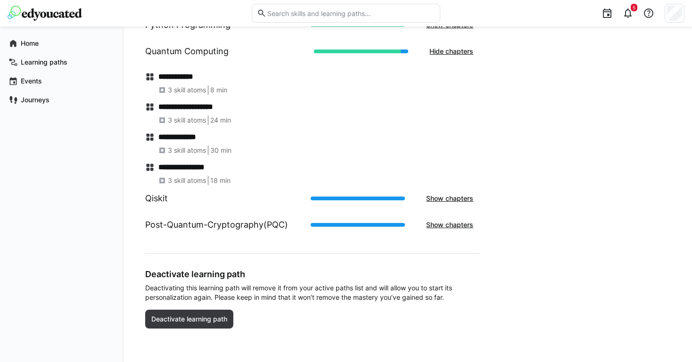
scroll to position [496, 0]
click at [439, 204] on span "Show chapters" at bounding box center [449, 199] width 59 height 19
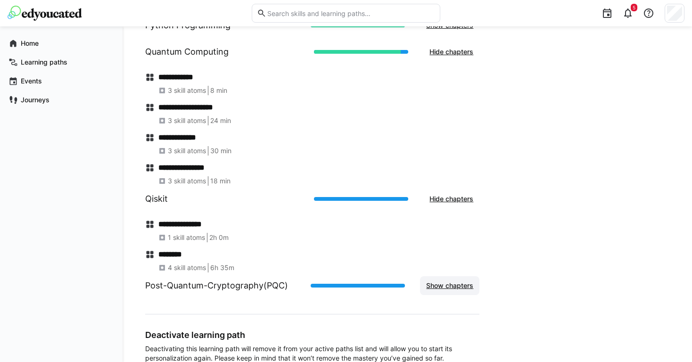
click at [474, 290] on span "Show chapters" at bounding box center [450, 285] width 50 height 9
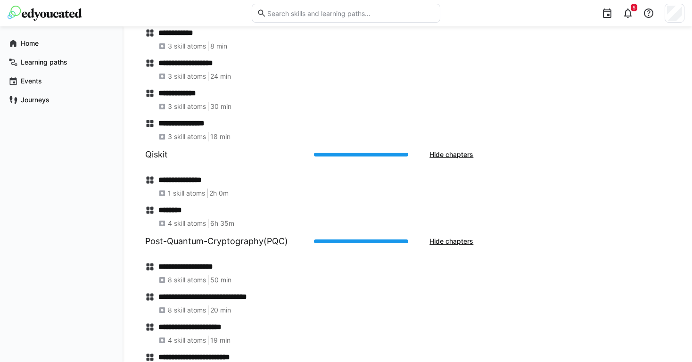
scroll to position [528, 0]
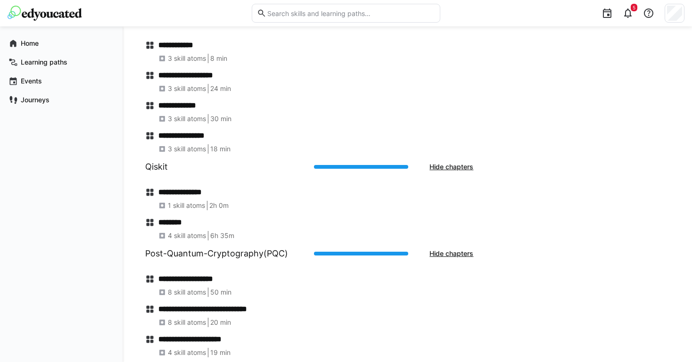
click at [186, 140] on h4 "**********" at bounding box center [318, 135] width 321 height 9
click at [192, 150] on span "3 skill atoms" at bounding box center [187, 148] width 38 height 9
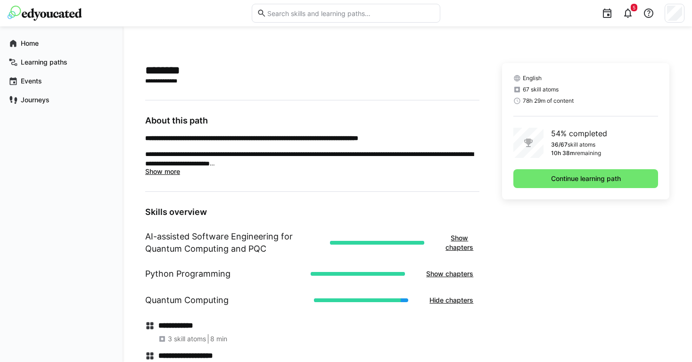
scroll to position [243, 0]
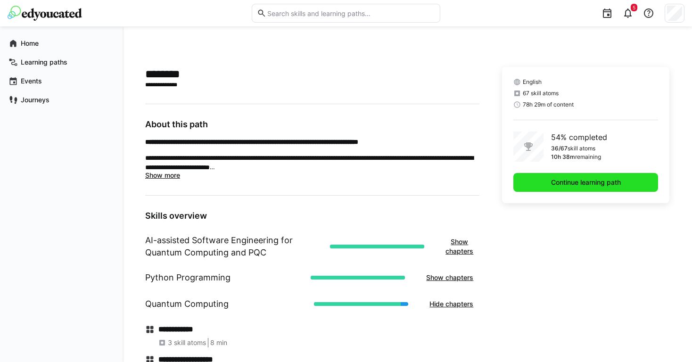
click at [552, 190] on span "Continue learning path" at bounding box center [586, 182] width 145 height 19
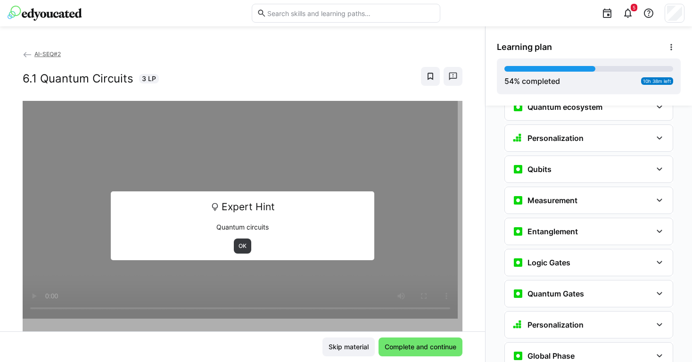
scroll to position [1239, 0]
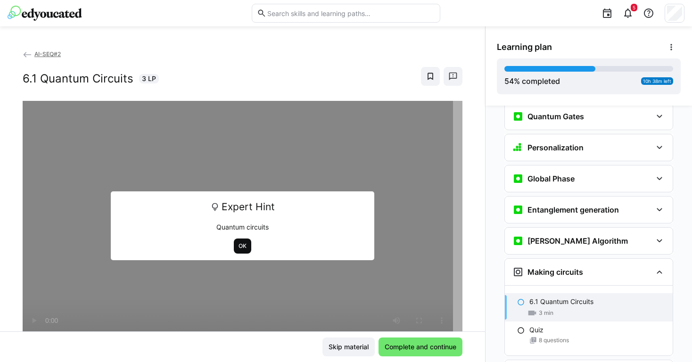
click at [240, 249] on span "OK" at bounding box center [243, 246] width 10 height 8
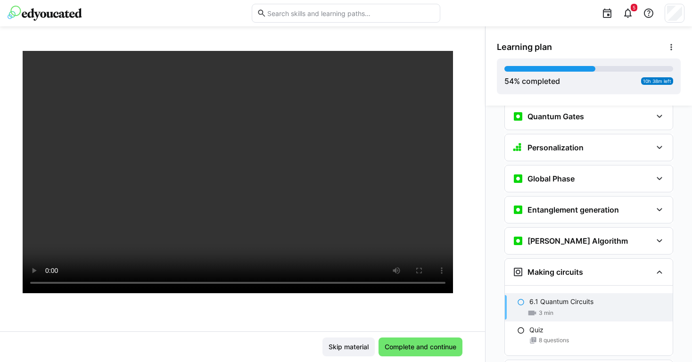
scroll to position [51, 0]
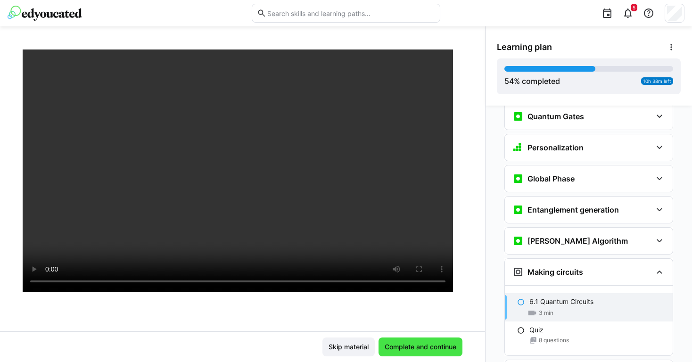
click at [399, 345] on span "Complete and continue" at bounding box center [421, 346] width 75 height 9
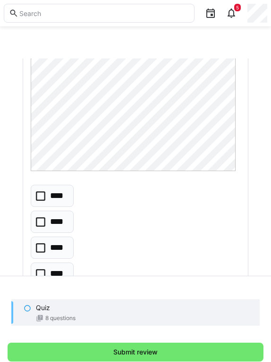
scroll to position [134, 0]
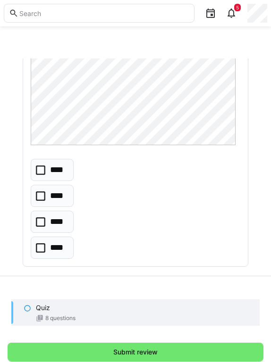
click at [57, 164] on p "****" at bounding box center [57, 170] width 15 height 12
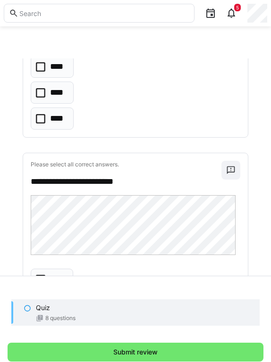
scroll to position [359, 0]
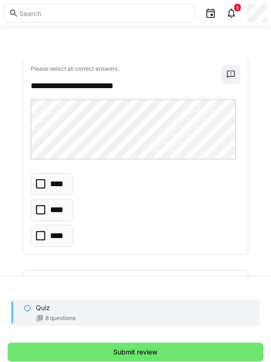
click at [52, 81] on p "**********" at bounding box center [124, 86] width 186 height 12
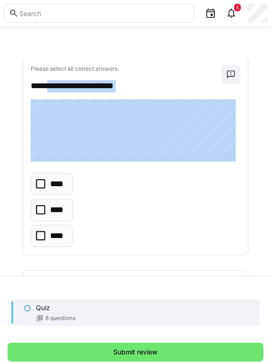
click at [117, 140] on div "**********" at bounding box center [135, 156] width 225 height 197
copy div "**********"
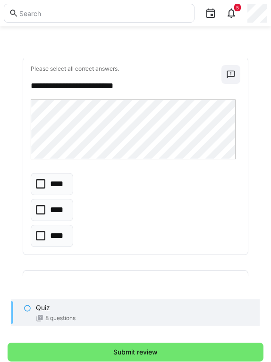
click at [59, 183] on p "****" at bounding box center [58, 184] width 16 height 12
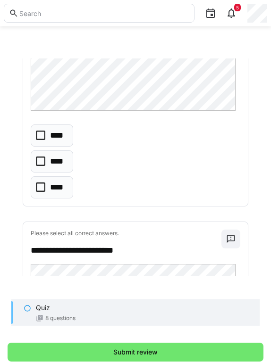
click at [37, 132] on icon at bounding box center [40, 135] width 9 height 9
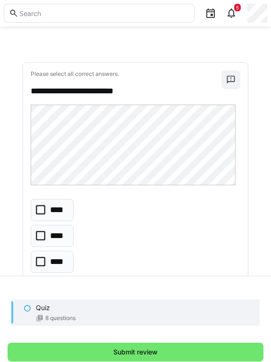
scroll to position [570, 0]
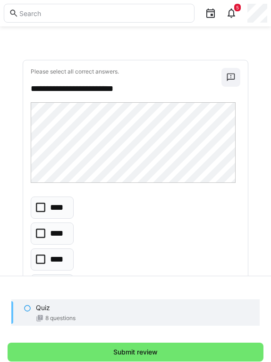
click at [63, 254] on p "****" at bounding box center [58, 260] width 17 height 12
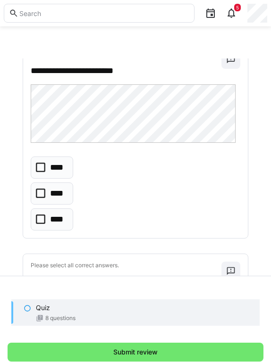
scroll to position [839, 0]
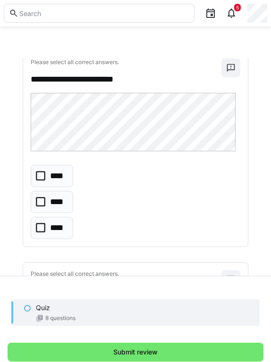
click at [45, 201] on eds-checkbox "****" at bounding box center [52, 202] width 42 height 22
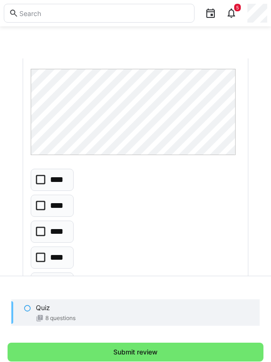
scroll to position [1110, 0]
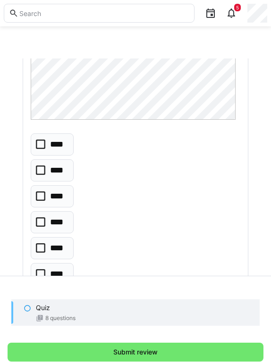
click at [58, 140] on p "****" at bounding box center [58, 145] width 16 height 12
click at [46, 272] on eds-checkbox "****" at bounding box center [52, 274] width 43 height 22
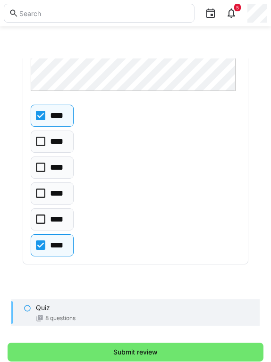
scroll to position [1140, 0]
click at [58, 120] on eds-checkbox "****" at bounding box center [52, 115] width 43 height 22
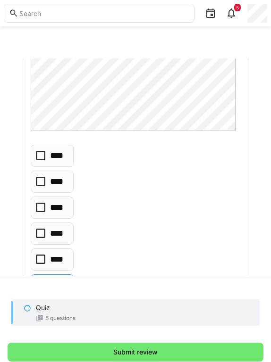
scroll to position [1100, 0]
click at [57, 248] on eds-checkbox "****" at bounding box center [52, 259] width 43 height 22
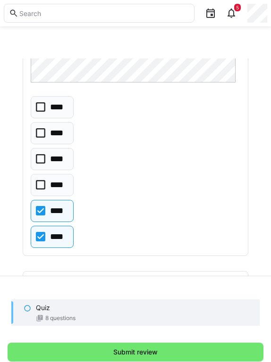
click at [61, 226] on eds-checkbox "****" at bounding box center [52, 237] width 43 height 22
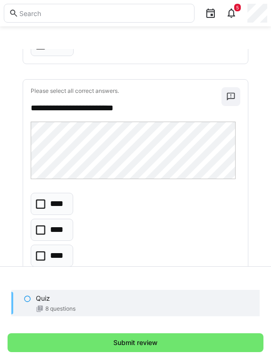
scroll to position [1566, 0]
click at [41, 200] on icon at bounding box center [40, 203] width 9 height 9
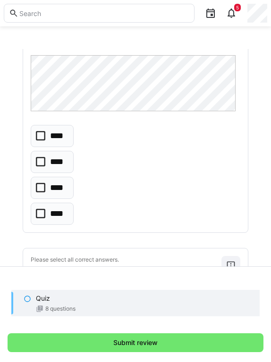
scroll to position [1394, 0]
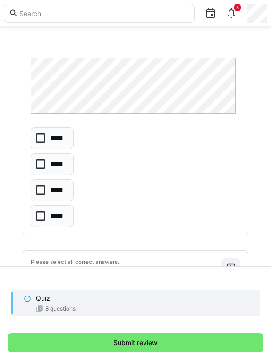
click at [42, 161] on icon at bounding box center [40, 163] width 9 height 9
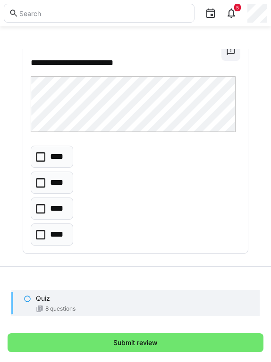
scroll to position [1819, 0]
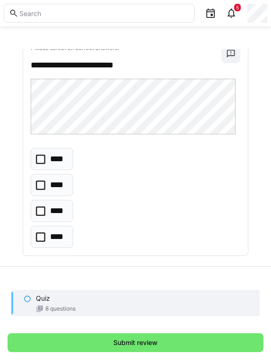
click at [43, 208] on icon at bounding box center [40, 211] width 9 height 9
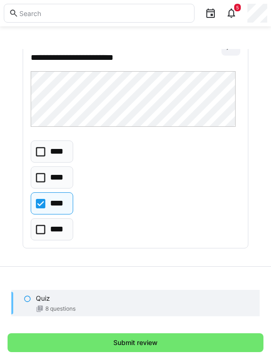
scroll to position [59, 0]
click at [139, 341] on span "Submit review" at bounding box center [135, 342] width 47 height 9
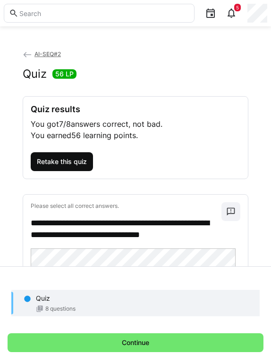
scroll to position [0, 0]
click at [81, 165] on span "Retake this quiz" at bounding box center [61, 161] width 53 height 9
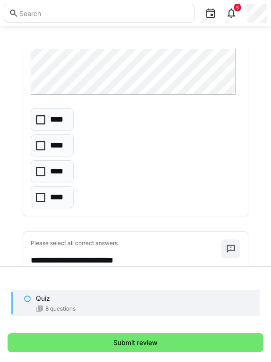
scroll to position [205, 0]
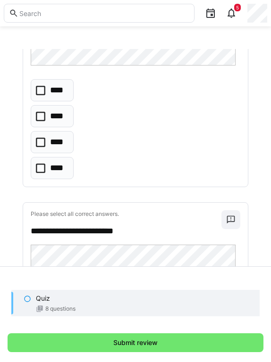
click at [57, 90] on p "****" at bounding box center [57, 90] width 15 height 12
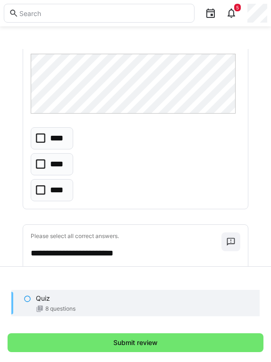
scroll to position [415, 0]
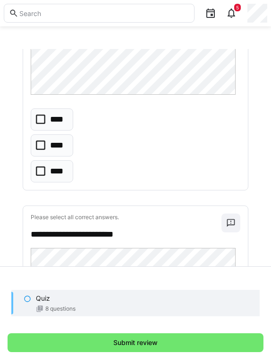
click at [58, 166] on p "****" at bounding box center [58, 172] width 16 height 12
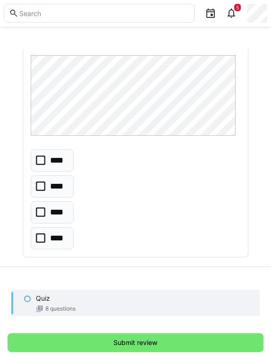
scroll to position [615, 0]
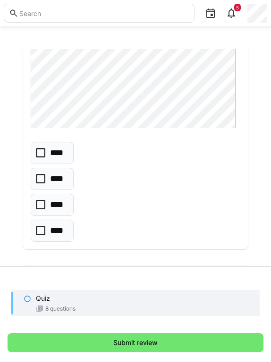
click at [60, 208] on p "****" at bounding box center [58, 205] width 17 height 12
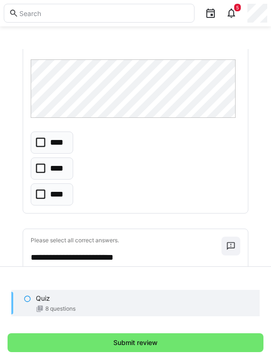
click at [64, 164] on p "****" at bounding box center [58, 169] width 16 height 12
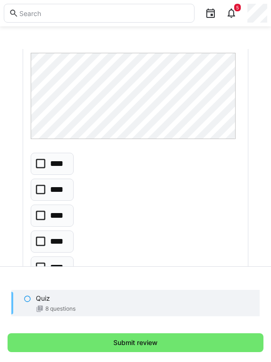
scroll to position [1083, 0]
click at [52, 261] on p "****" at bounding box center [57, 267] width 15 height 12
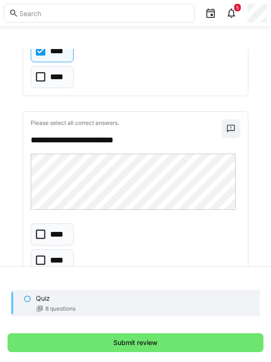
scroll to position [1316, 0]
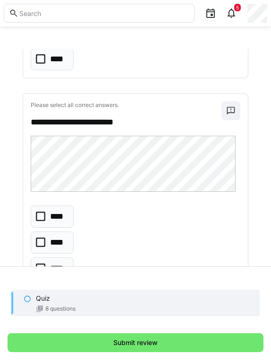
click at [63, 226] on app-quiz-question-multiple-choice-component "**** **** **** ****" at bounding box center [52, 256] width 43 height 100
click at [59, 237] on p "****" at bounding box center [58, 243] width 16 height 12
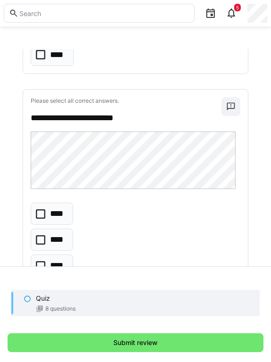
click at [64, 214] on p "****" at bounding box center [57, 214] width 15 height 12
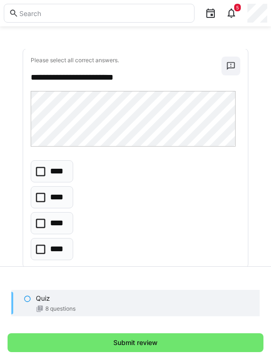
click at [64, 217] on p "****" at bounding box center [58, 223] width 16 height 12
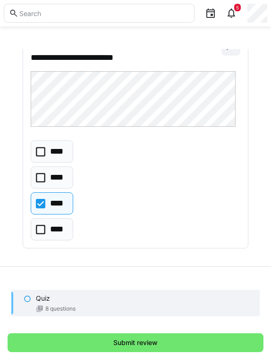
scroll to position [59, 0]
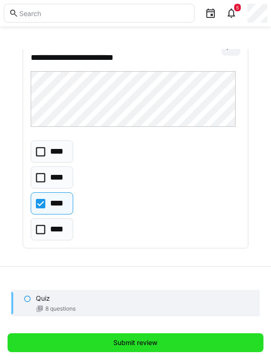
click at [93, 336] on span "Submit review" at bounding box center [136, 343] width 256 height 19
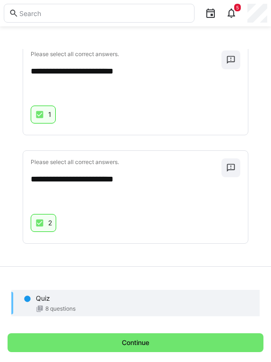
scroll to position [1325, 0]
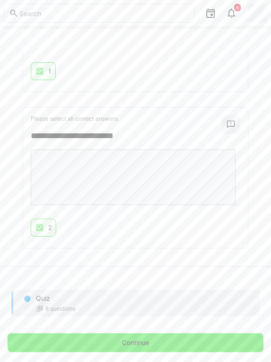
click at [93, 336] on span "Continue" at bounding box center [136, 343] width 256 height 19
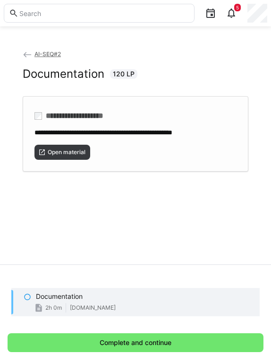
scroll to position [59, 0]
click at [77, 149] on span "Open material" at bounding box center [67, 153] width 40 height 8
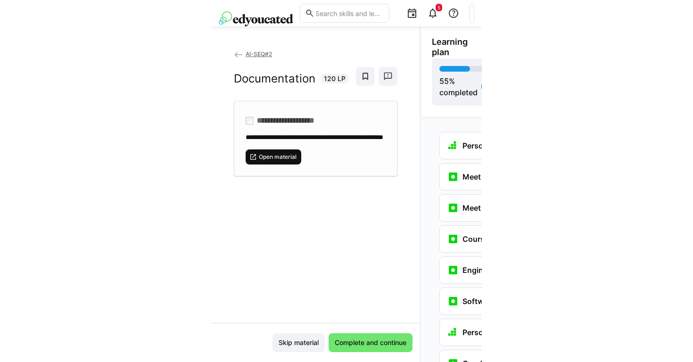
scroll to position [50, 0]
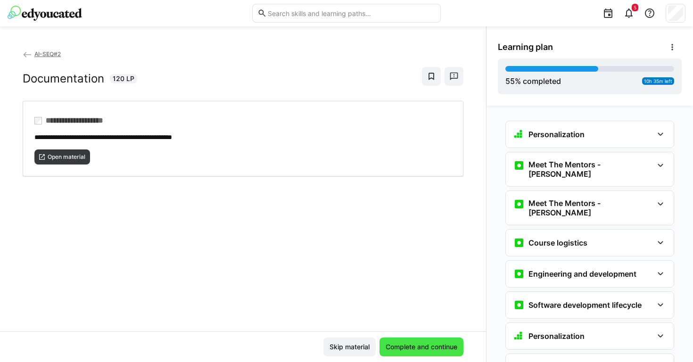
click at [395, 340] on span "Complete and continue" at bounding box center [422, 347] width 84 height 19
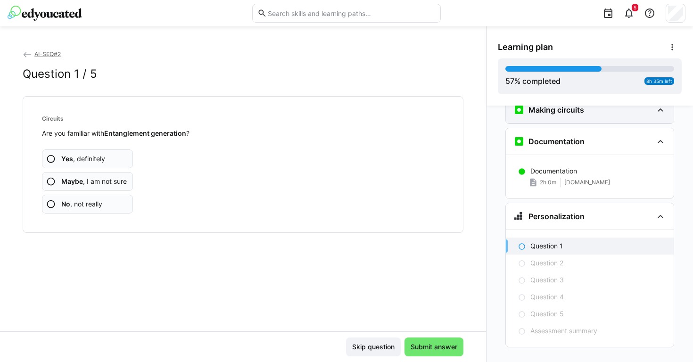
scroll to position [1401, 0]
click at [118, 183] on span "Maybe , I am not sure" at bounding box center [94, 181] width 66 height 9
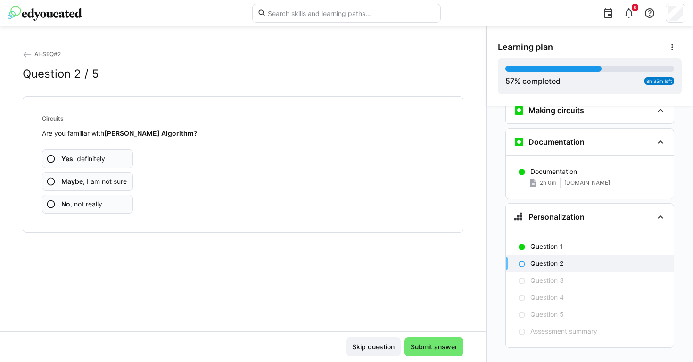
click at [116, 190] on app-assessment-question-radio "Maybe , I am not sure" at bounding box center [87, 181] width 91 height 19
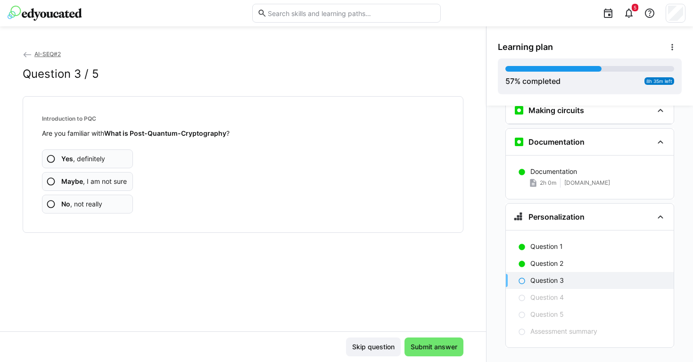
click at [113, 209] on app-assessment-question-radio "No , not really" at bounding box center [87, 204] width 91 height 19
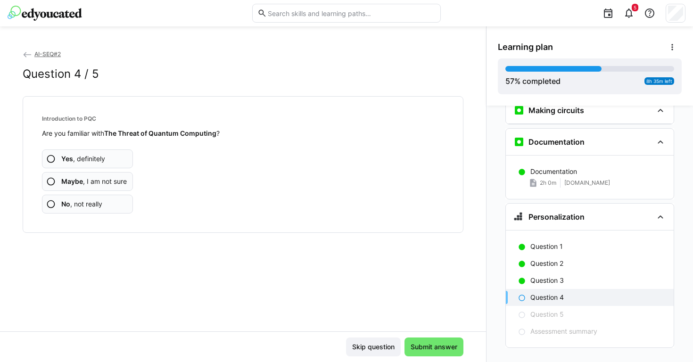
click at [113, 209] on app-assessment-question-radio "No , not really" at bounding box center [87, 204] width 91 height 19
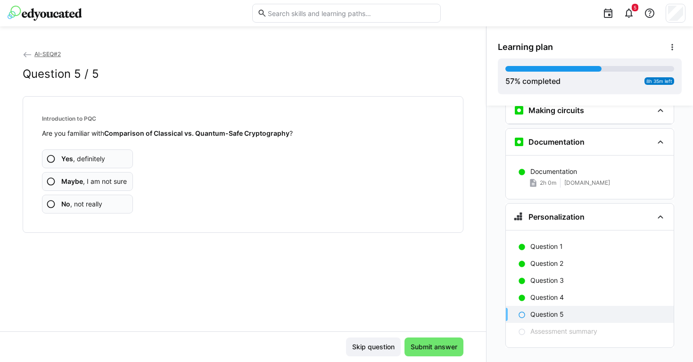
click at [113, 209] on app-assessment-question-radio "No , not really" at bounding box center [87, 204] width 91 height 19
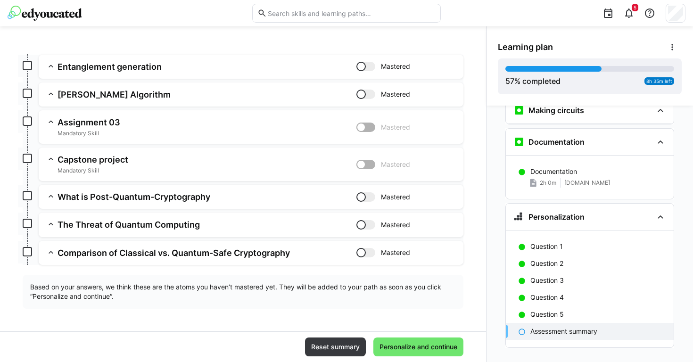
scroll to position [125, 0]
click at [400, 342] on span "Personalize and continue" at bounding box center [418, 346] width 81 height 9
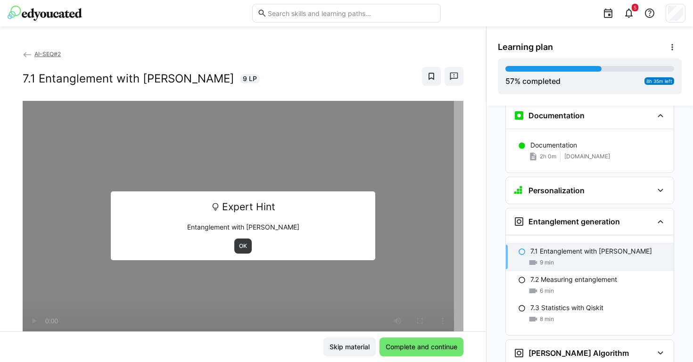
scroll to position [1482, 0]
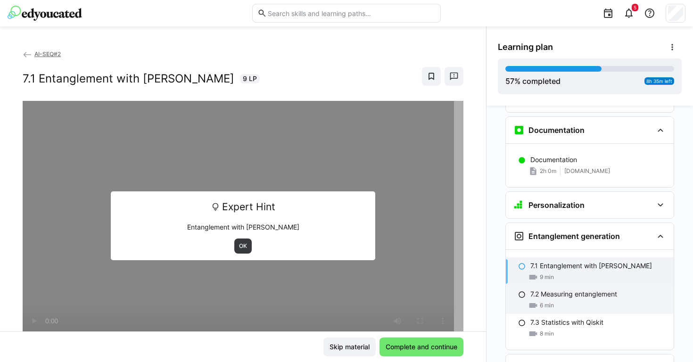
click at [563, 301] on div "6 min" at bounding box center [599, 305] width 136 height 9
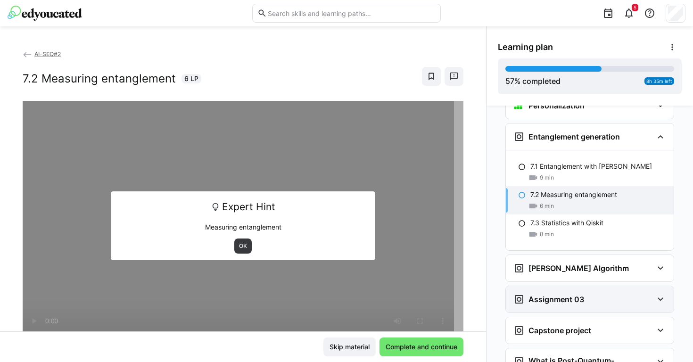
scroll to position [1583, 0]
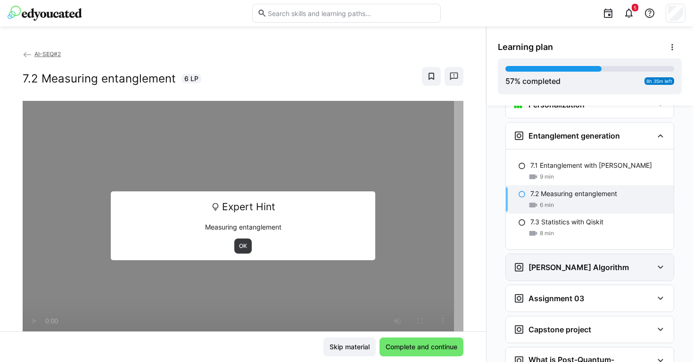
click at [584, 262] on div "[PERSON_NAME] Algorithm" at bounding box center [572, 267] width 116 height 11
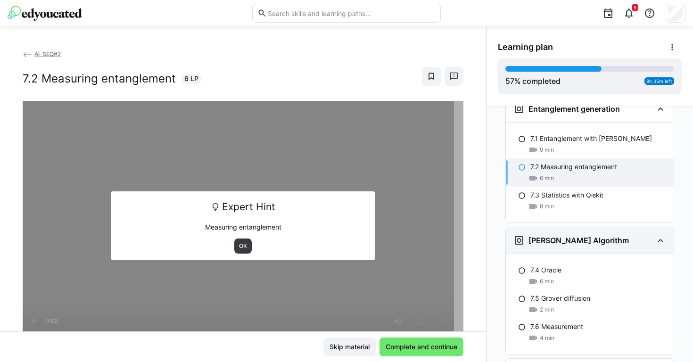
scroll to position [1622, 0]
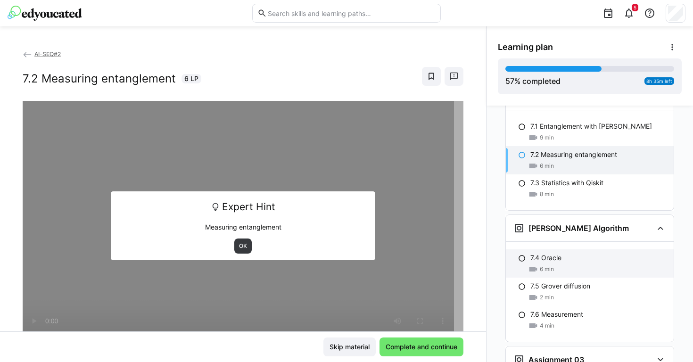
click at [584, 265] on div "6 min" at bounding box center [599, 269] width 136 height 9
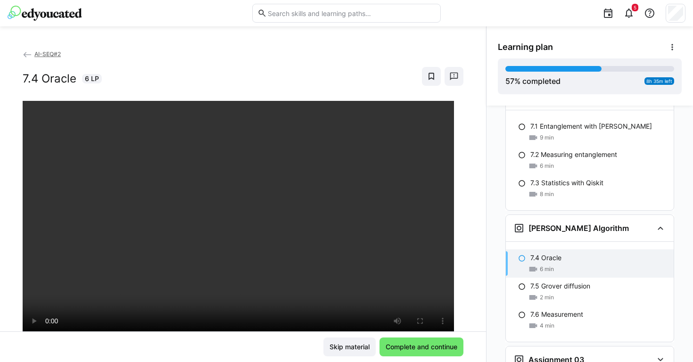
scroll to position [1716, 0]
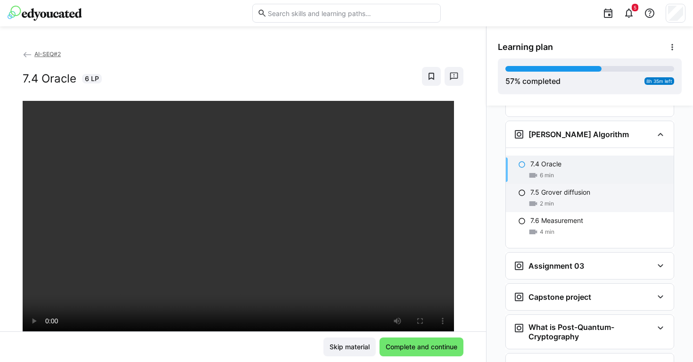
click at [577, 195] on div "7.5 [PERSON_NAME] diffusion 2 min" at bounding box center [590, 198] width 168 height 28
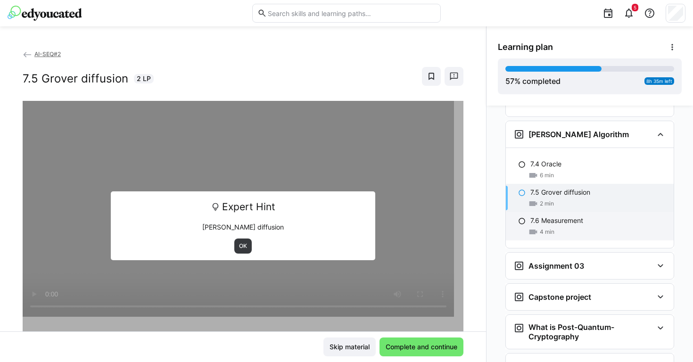
click at [576, 216] on p "7.6 Measurement" at bounding box center [557, 220] width 53 height 9
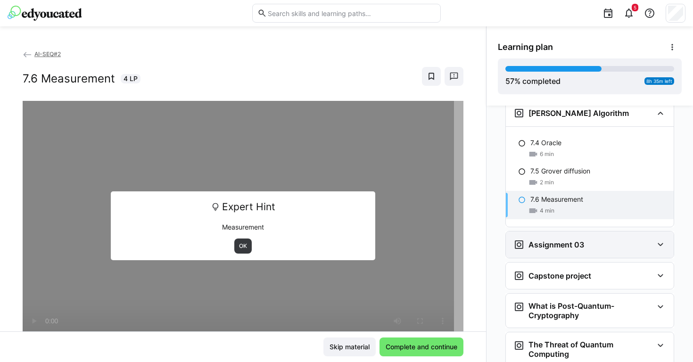
scroll to position [1745, 0]
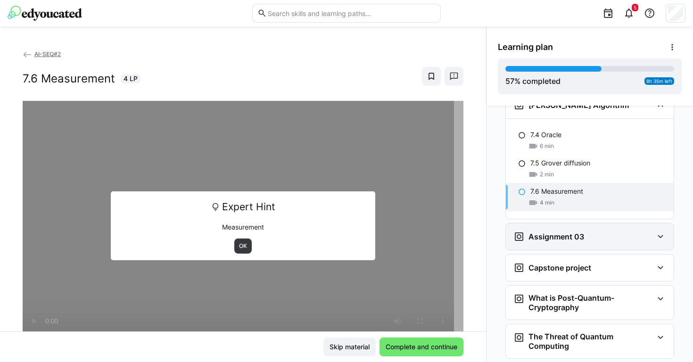
click at [580, 231] on div "Assignment 03" at bounding box center [584, 236] width 140 height 11
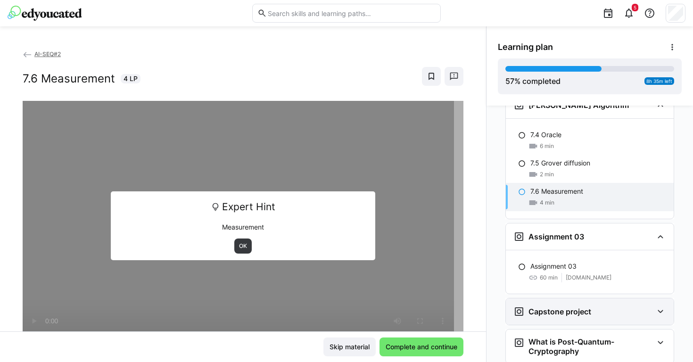
click at [557, 303] on div "Capstone project" at bounding box center [590, 312] width 168 height 26
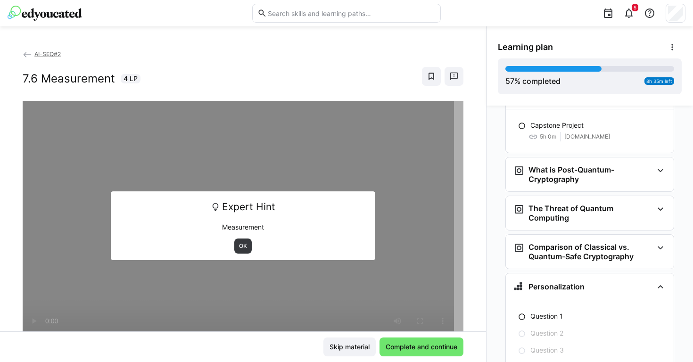
scroll to position [1874, 0]
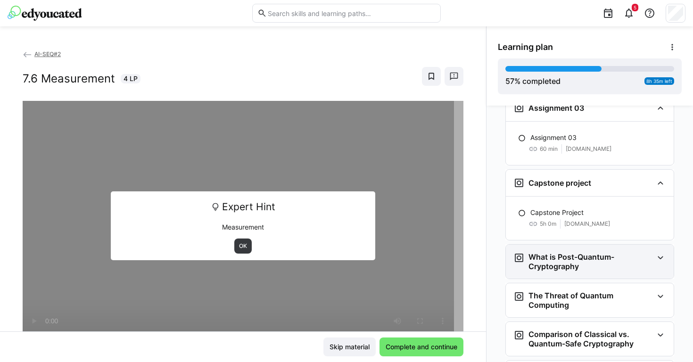
click at [567, 253] on h3 "What is Post-Quantum-Cryptography" at bounding box center [591, 261] width 125 height 19
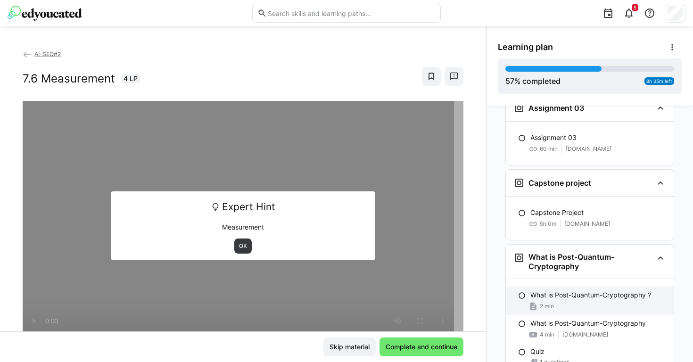
click at [563, 287] on div "What is Post-Quantum-Cryptography ? 2 min" at bounding box center [590, 301] width 168 height 28
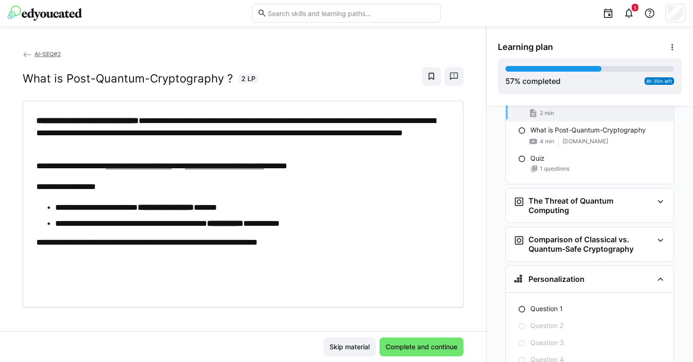
scroll to position [2047, 0]
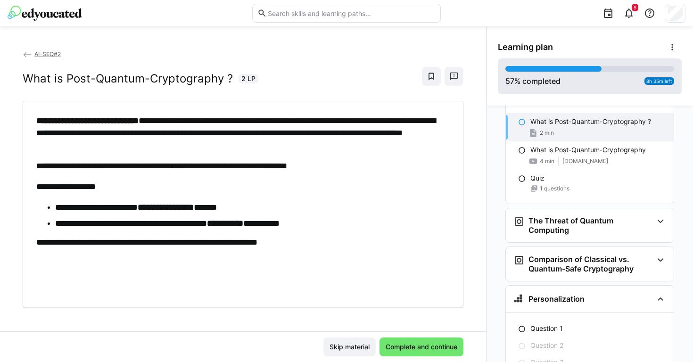
click at [642, 81] on div "57 % completed 8h 35m left" at bounding box center [590, 76] width 169 height 21
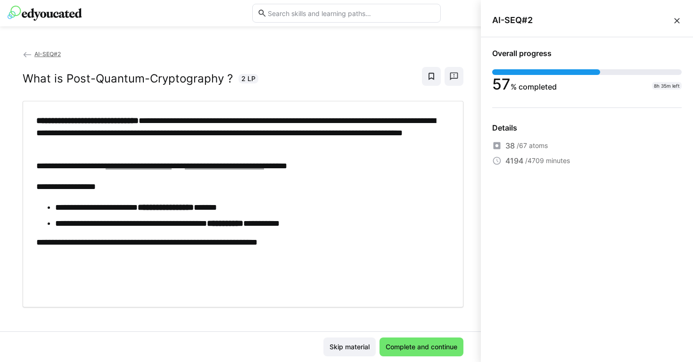
click at [676, 19] on eds-icon at bounding box center [677, 20] width 9 height 9
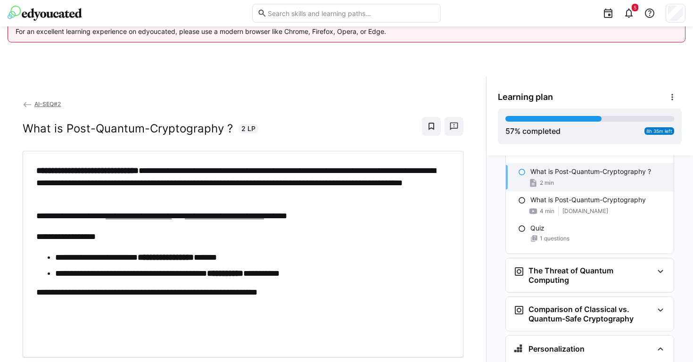
scroll to position [50, 0]
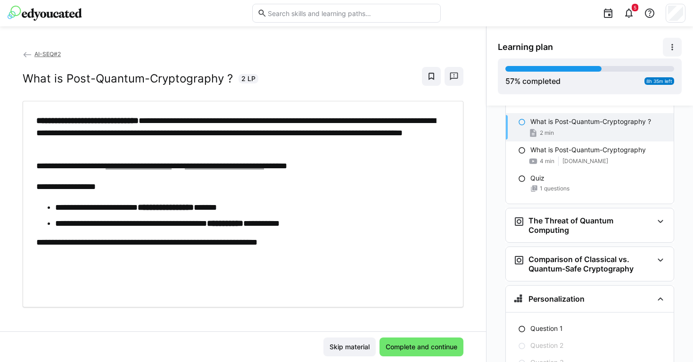
click at [672, 43] on eds-icon at bounding box center [672, 46] width 9 height 9
click at [621, 63] on span "View details" at bounding box center [636, 72] width 91 height 20
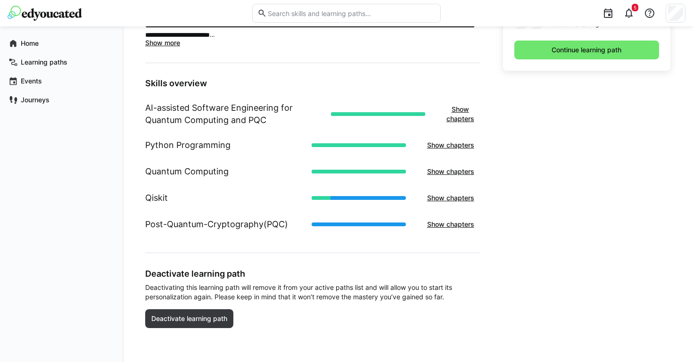
scroll to position [375, 0]
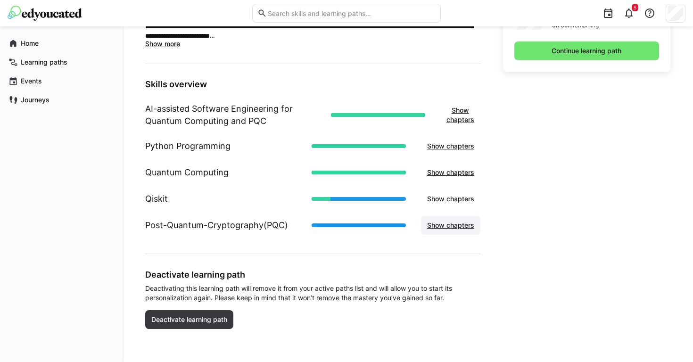
click at [437, 224] on span "Show chapters" at bounding box center [451, 225] width 50 height 9
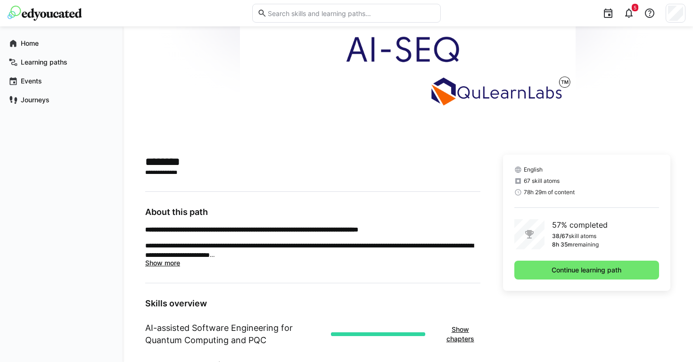
scroll to position [177, 0]
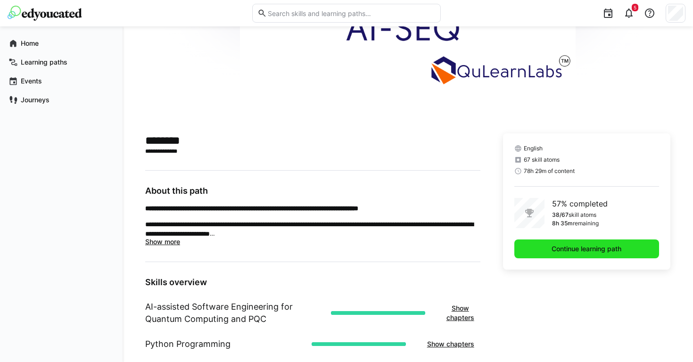
click at [533, 255] on span "Continue learning path" at bounding box center [587, 249] width 145 height 19
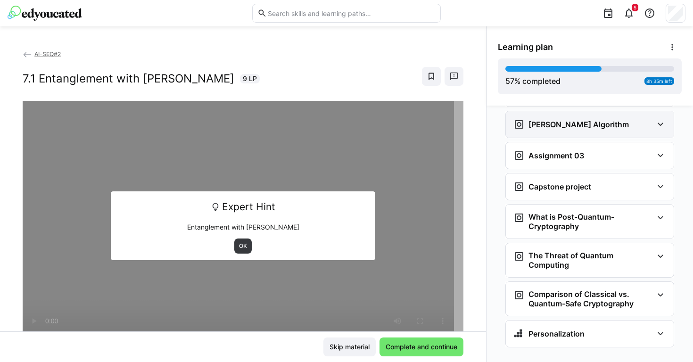
scroll to position [1611, 0]
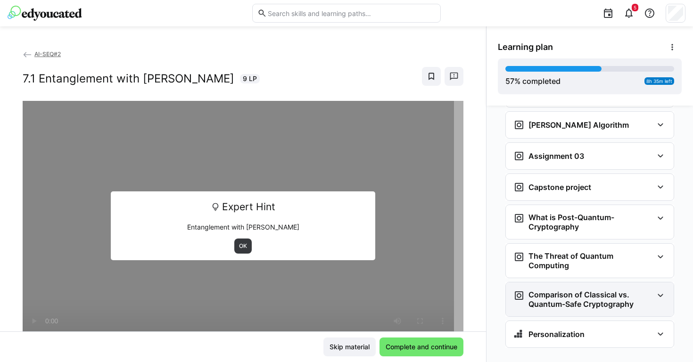
click at [542, 290] on h3 "Comparison of Classical vs. Quantum-Safe Cryptography" at bounding box center [591, 299] width 125 height 19
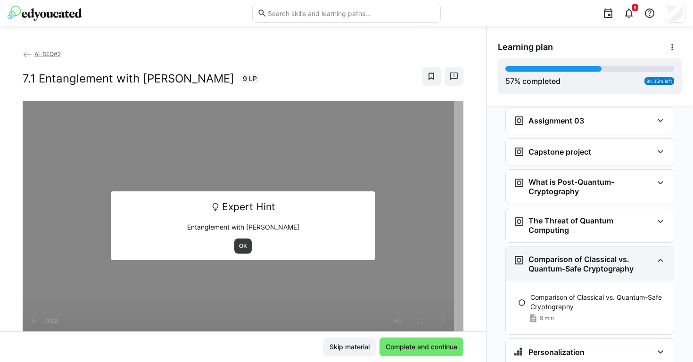
scroll to position [1647, 0]
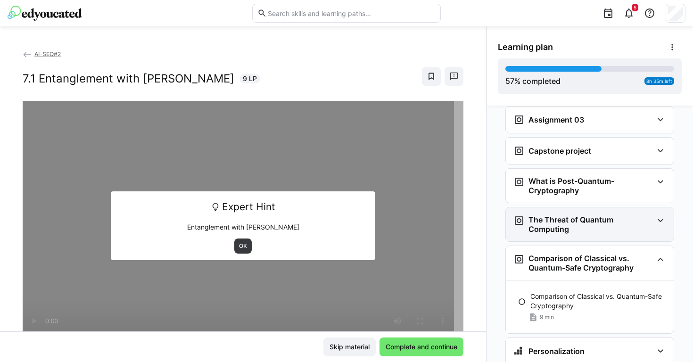
click at [567, 215] on h3 "The Threat of Quantum Computing" at bounding box center [591, 224] width 125 height 19
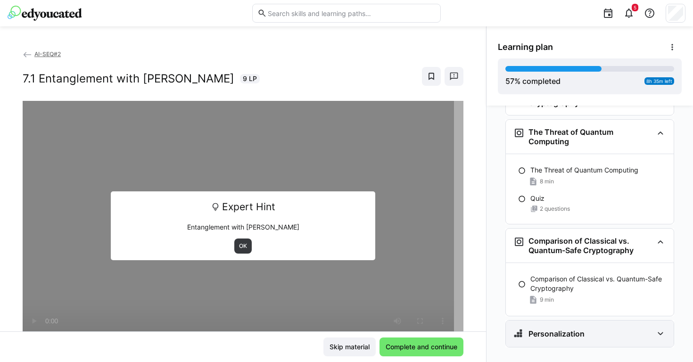
scroll to position [1735, 0]
click at [554, 330] on h3 "Personalization" at bounding box center [557, 334] width 56 height 9
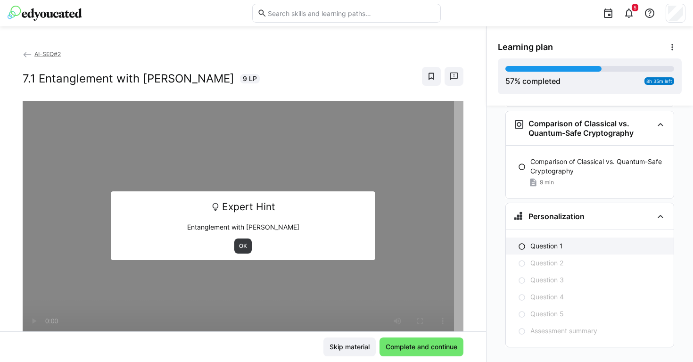
scroll to position [1852, 0]
click at [556, 242] on p "Question 1" at bounding box center [547, 246] width 33 height 9
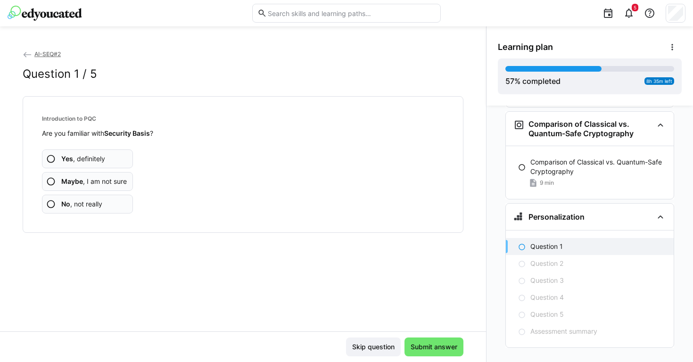
click at [88, 204] on span "No , not really" at bounding box center [81, 204] width 41 height 9
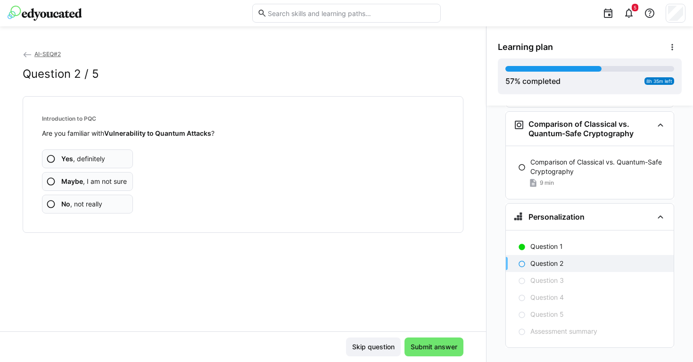
click at [88, 204] on span "No , not really" at bounding box center [81, 204] width 41 height 9
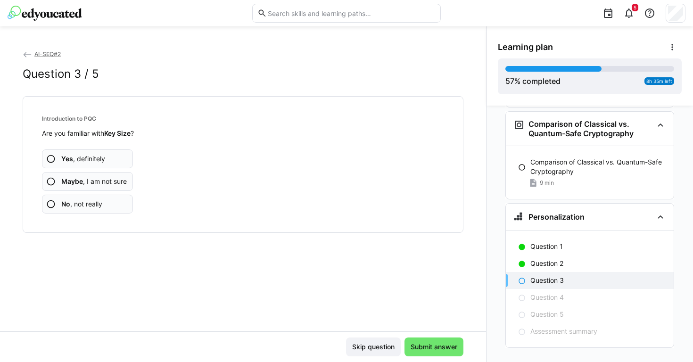
click at [88, 204] on span "No , not really" at bounding box center [81, 204] width 41 height 9
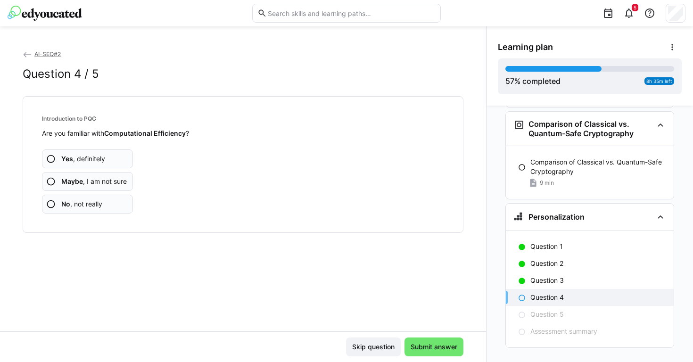
click at [88, 204] on span "No , not really" at bounding box center [81, 204] width 41 height 9
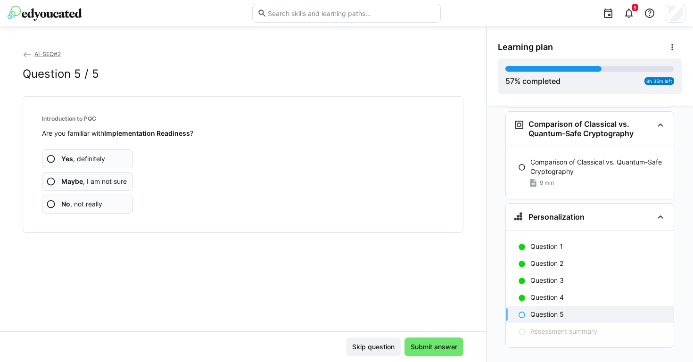
click at [88, 204] on span "No , not really" at bounding box center [81, 204] width 41 height 9
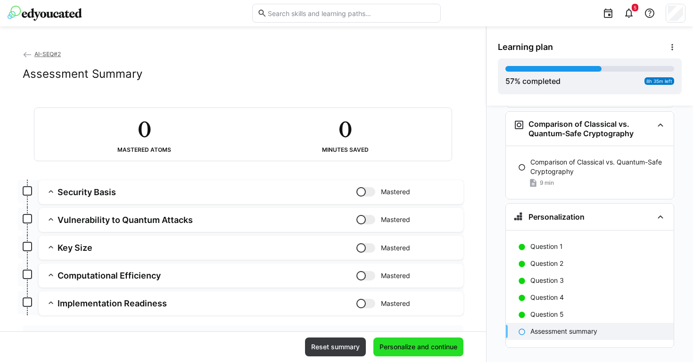
click at [407, 340] on span "Personalize and continue" at bounding box center [419, 347] width 90 height 19
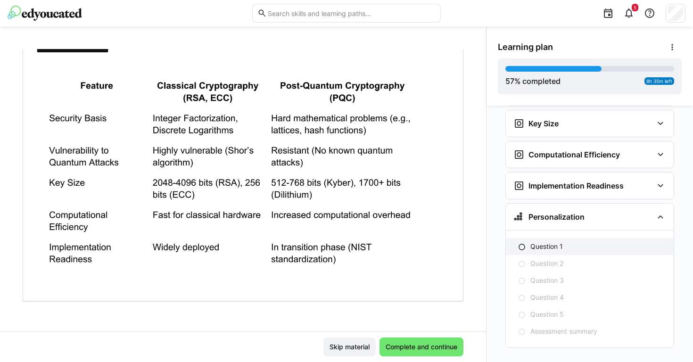
scroll to position [246, 0]
click at [540, 242] on p "Question 1" at bounding box center [547, 246] width 33 height 9
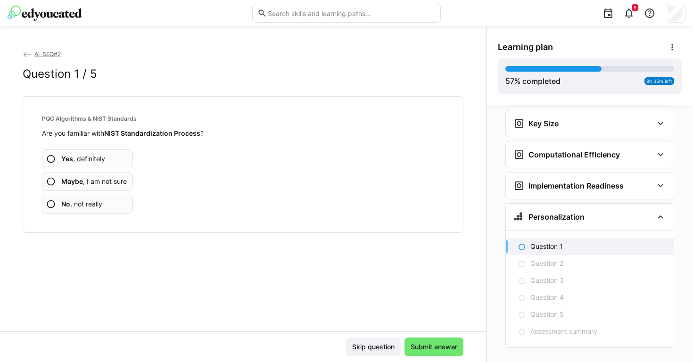
click at [103, 202] on app-assessment-question-radio "No , not really" at bounding box center [87, 204] width 91 height 19
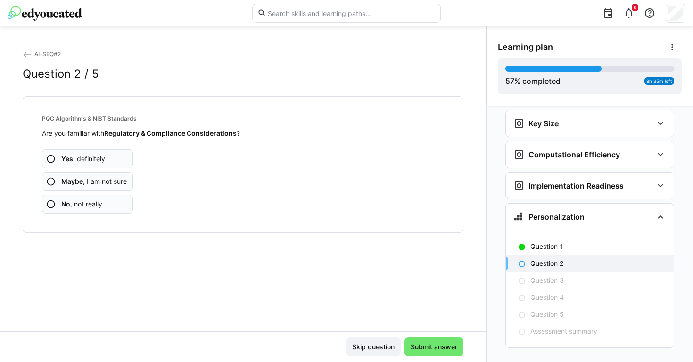
click at [103, 202] on app-assessment-question-radio "No , not really" at bounding box center [87, 204] width 91 height 19
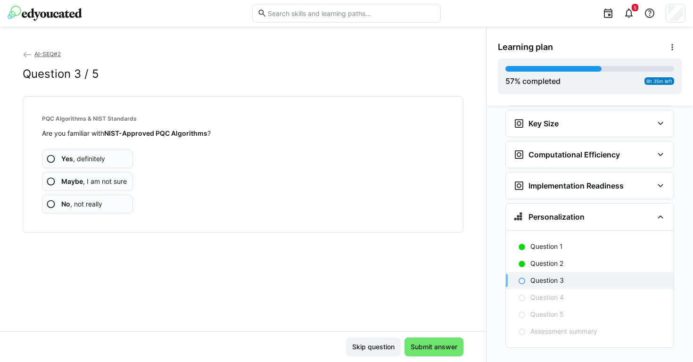
click at [103, 202] on app-assessment-question-radio "No , not really" at bounding box center [87, 204] width 91 height 19
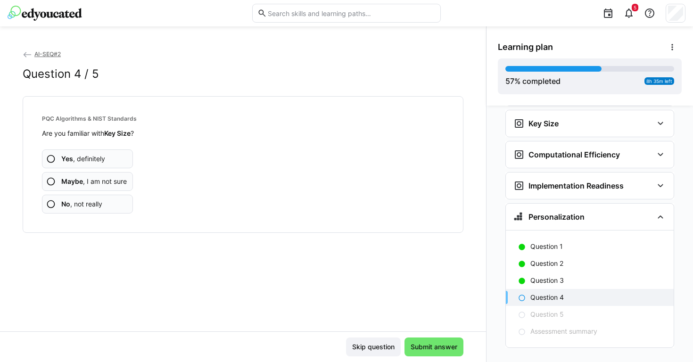
click at [103, 202] on app-assessment-question-radio "No , not really" at bounding box center [87, 204] width 91 height 19
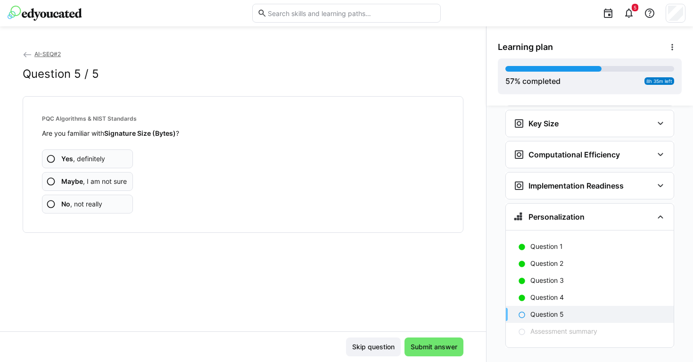
click at [103, 202] on app-assessment-question-radio "No , not really" at bounding box center [87, 204] width 91 height 19
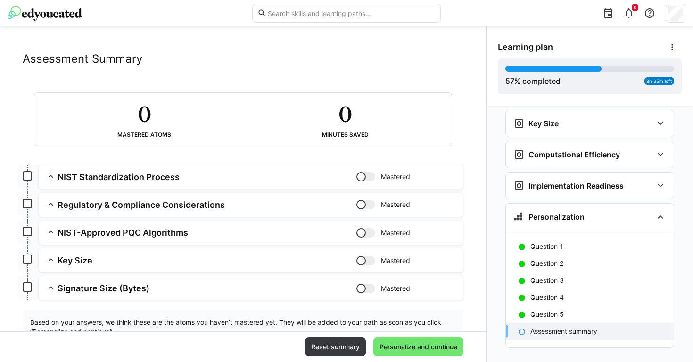
scroll to position [23, 0]
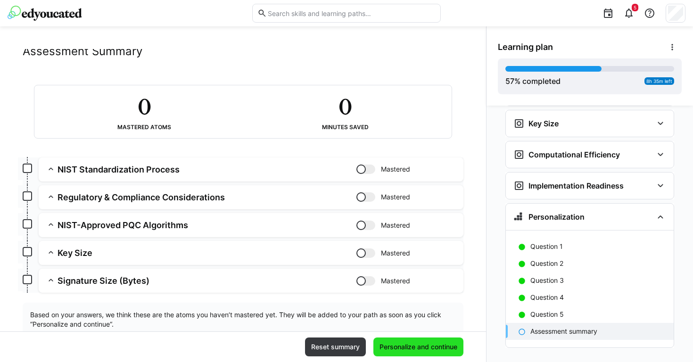
click at [404, 342] on span "Personalize and continue" at bounding box center [418, 346] width 81 height 9
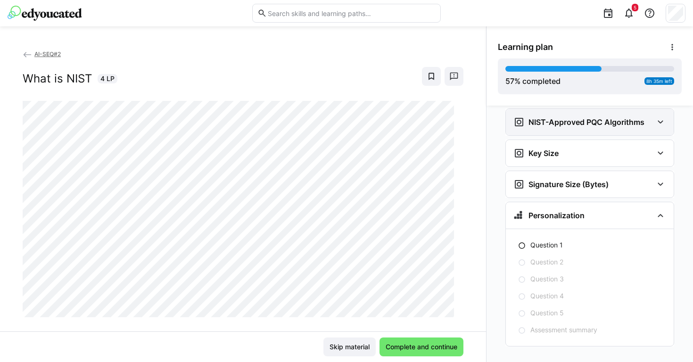
scroll to position [2349, 0]
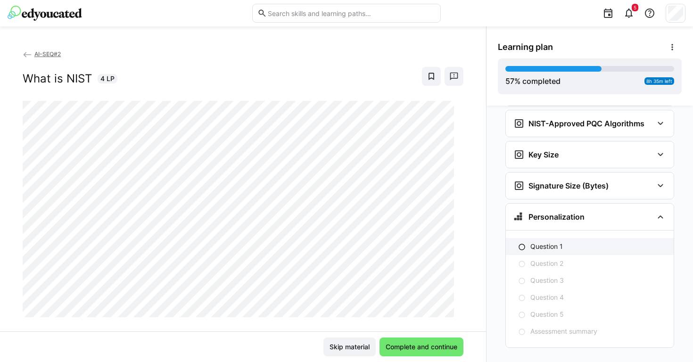
click at [542, 242] on p "Question 1" at bounding box center [547, 246] width 33 height 9
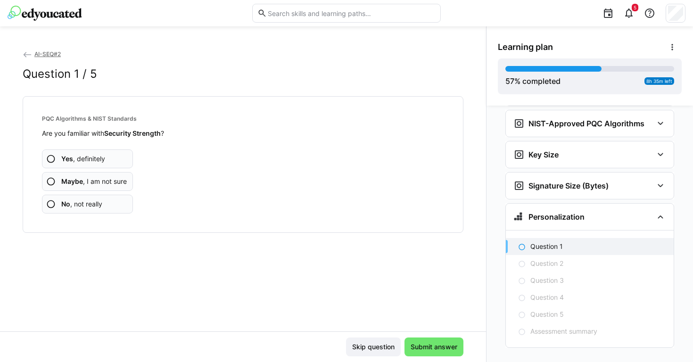
click at [109, 203] on app-assessment-question-radio "No , not really" at bounding box center [87, 204] width 91 height 19
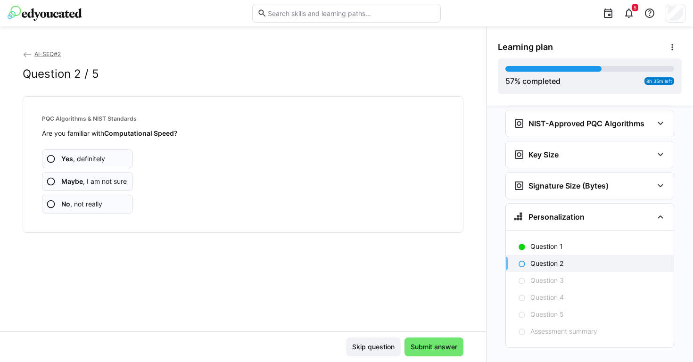
click at [109, 203] on app-assessment-question-radio "No , not really" at bounding box center [87, 204] width 91 height 19
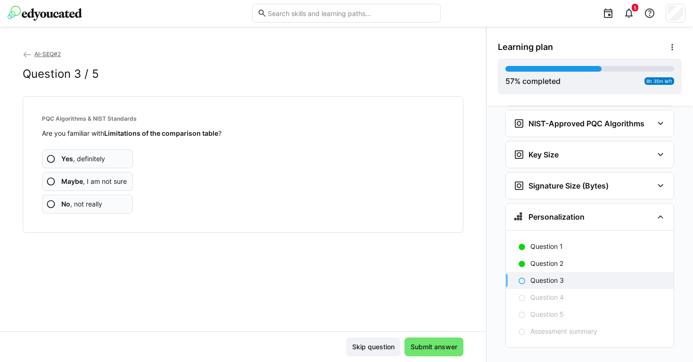
click at [109, 203] on app-assessment-question-radio "No , not really" at bounding box center [87, 204] width 91 height 19
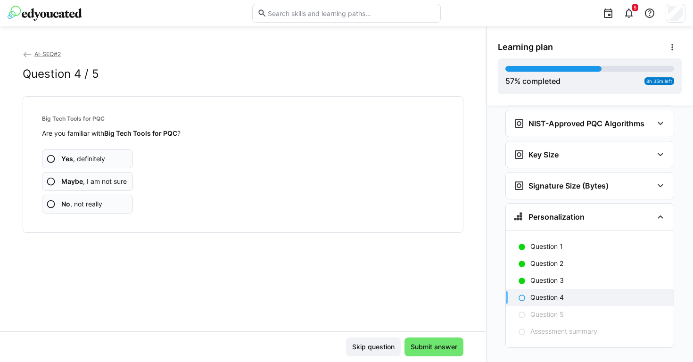
click at [109, 203] on app-assessment-question-radio "No , not really" at bounding box center [87, 204] width 91 height 19
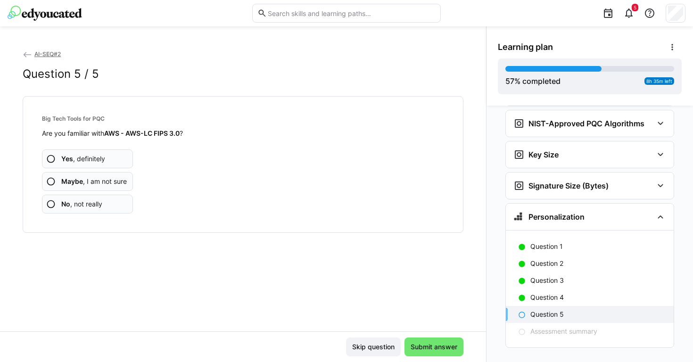
click at [109, 203] on app-assessment-question-radio "No , not really" at bounding box center [87, 204] width 91 height 19
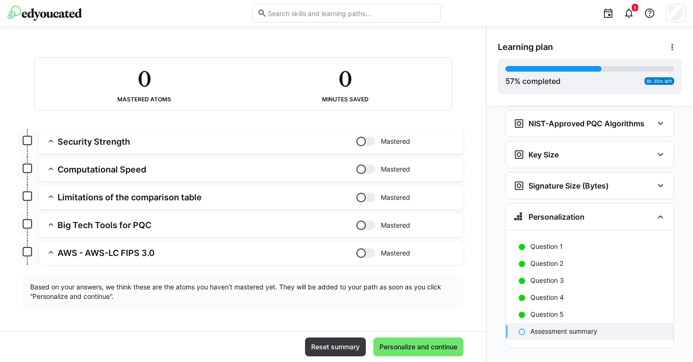
scroll to position [50, 0]
click at [396, 346] on span "Personalize and continue" at bounding box center [418, 346] width 81 height 9
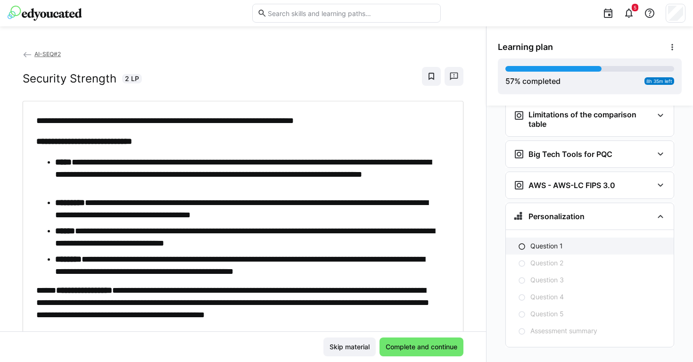
scroll to position [2587, 0]
click at [550, 242] on p "Question 1" at bounding box center [547, 246] width 33 height 9
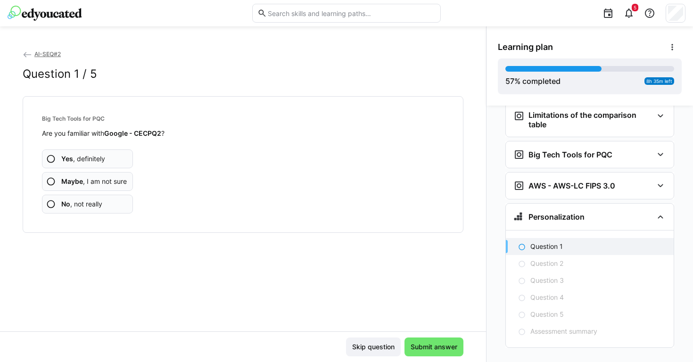
click at [100, 202] on span "No , not really" at bounding box center [81, 204] width 41 height 9
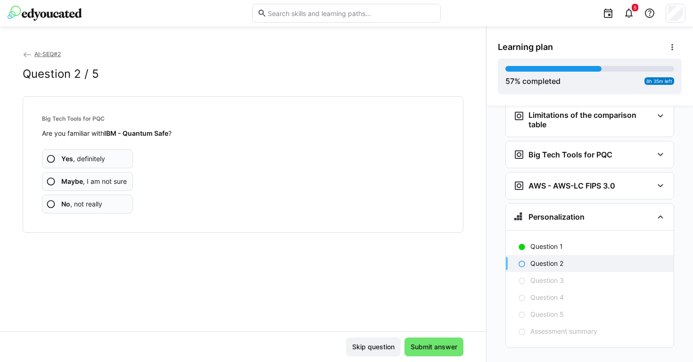
click at [100, 202] on span "No , not really" at bounding box center [81, 204] width 41 height 9
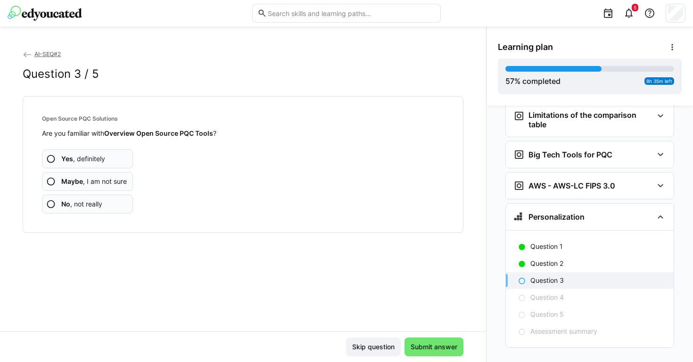
click at [100, 202] on span "No , not really" at bounding box center [81, 204] width 41 height 9
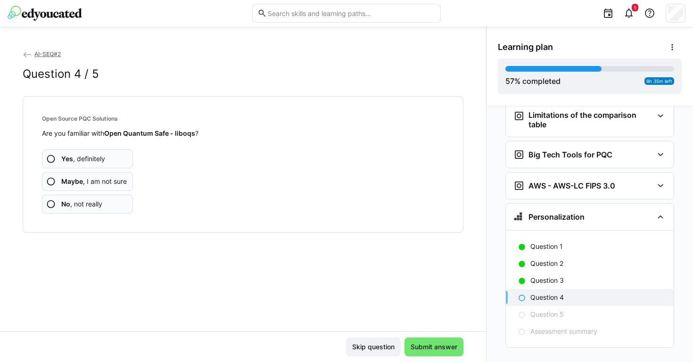
click at [100, 202] on span "No , not really" at bounding box center [81, 204] width 41 height 9
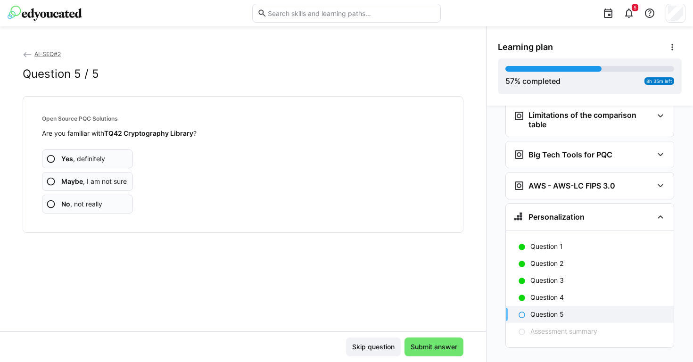
click at [100, 202] on span "No , not really" at bounding box center [81, 204] width 41 height 9
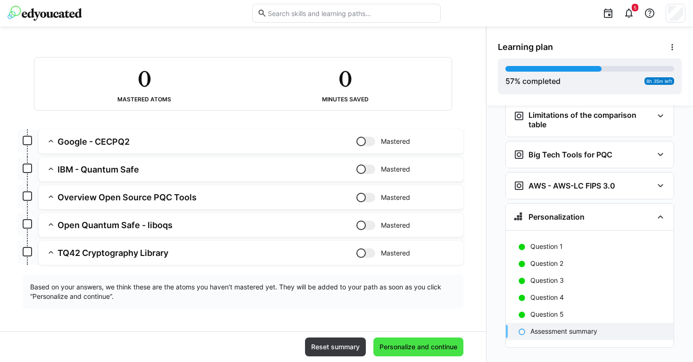
scroll to position [50, 0]
click at [391, 341] on span "Personalize and continue" at bounding box center [419, 347] width 90 height 19
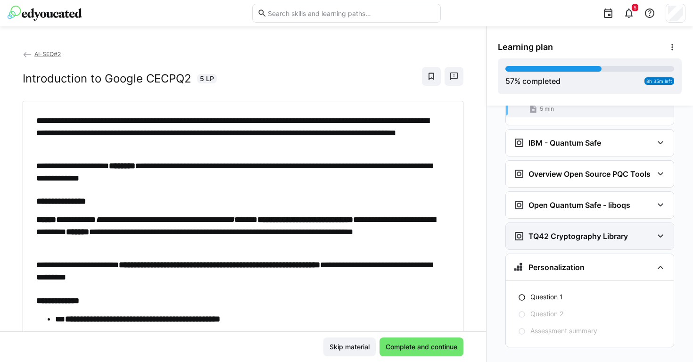
scroll to position [2767, 0]
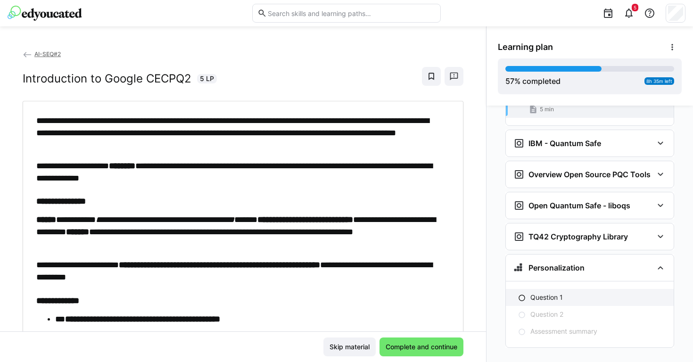
click at [531, 293] on p "Question 1" at bounding box center [547, 297] width 33 height 9
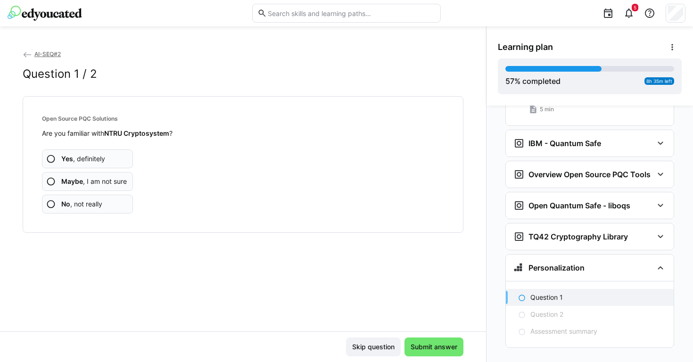
click at [93, 206] on span "No , not really" at bounding box center [81, 204] width 41 height 9
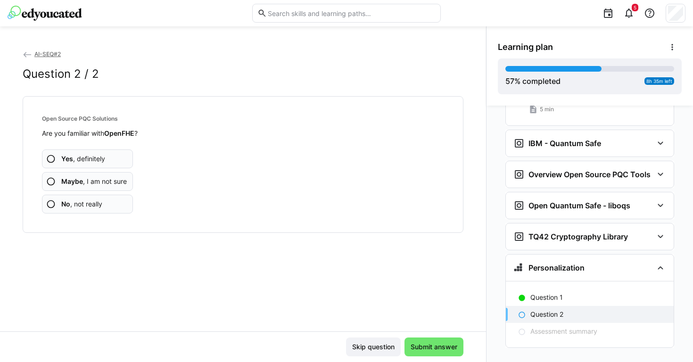
click at [93, 206] on span "No , not really" at bounding box center [81, 204] width 41 height 9
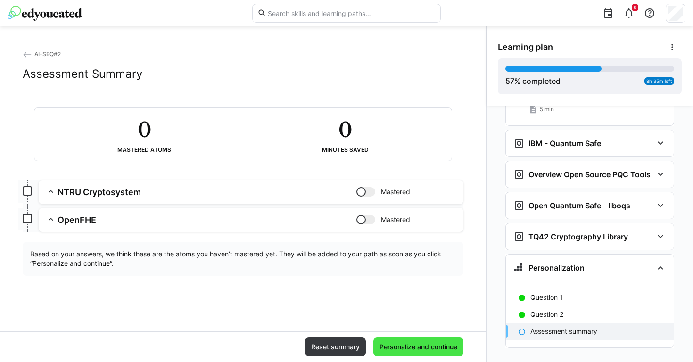
click at [436, 350] on span "Personalize and continue" at bounding box center [418, 346] width 81 height 9
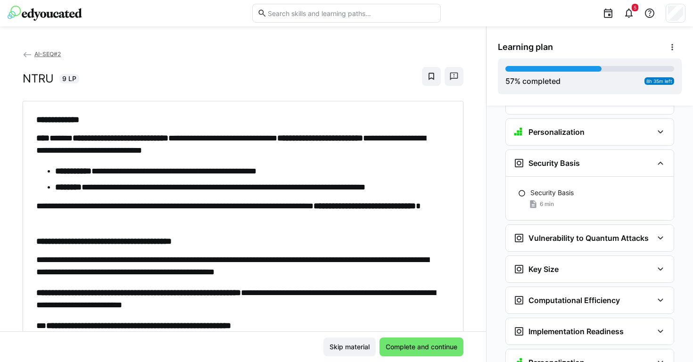
scroll to position [1937, 0]
click at [559, 233] on h3 "Vulnerability to Quantum Attacks" at bounding box center [589, 237] width 120 height 9
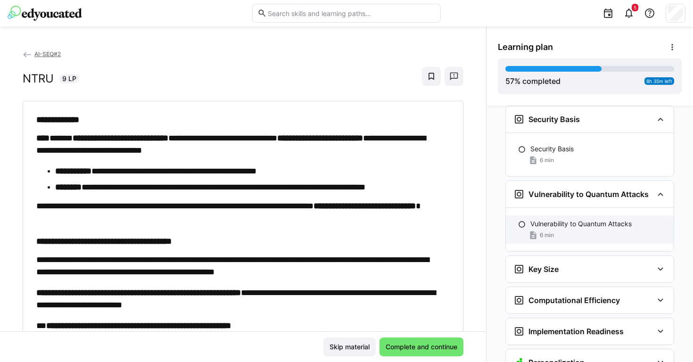
click at [555, 266] on div "Key Size" at bounding box center [590, 269] width 168 height 26
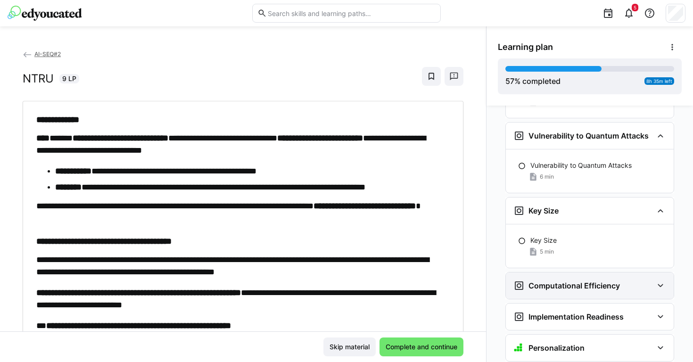
click at [555, 273] on div "Computational Efficiency" at bounding box center [590, 286] width 168 height 26
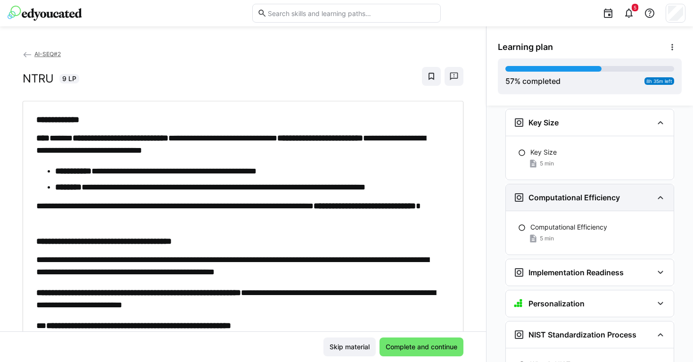
click at [555, 268] on h3 "Implementation Readiness" at bounding box center [576, 272] width 95 height 9
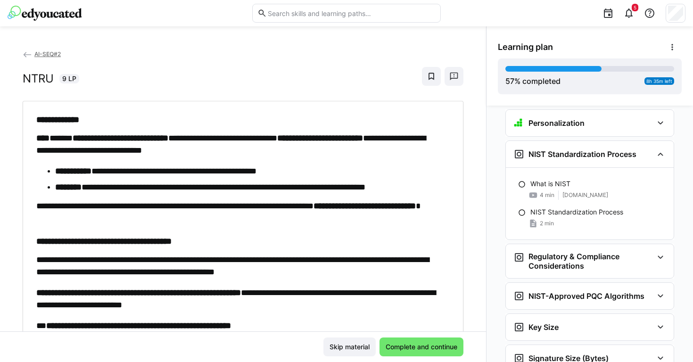
scroll to position [2354, 0]
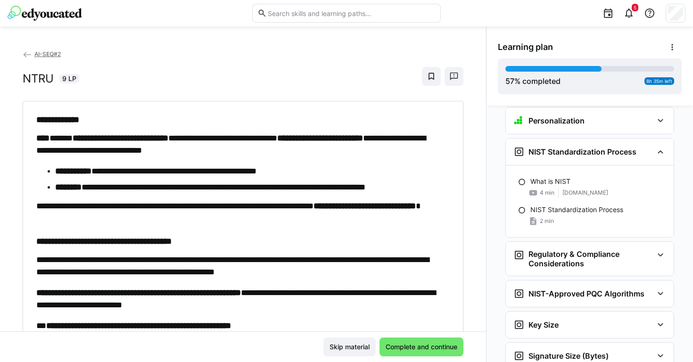
click at [555, 261] on div "Regulatory & Compliance Considerations Regulatory and Compliance 1 min" at bounding box center [590, 259] width 169 height 35
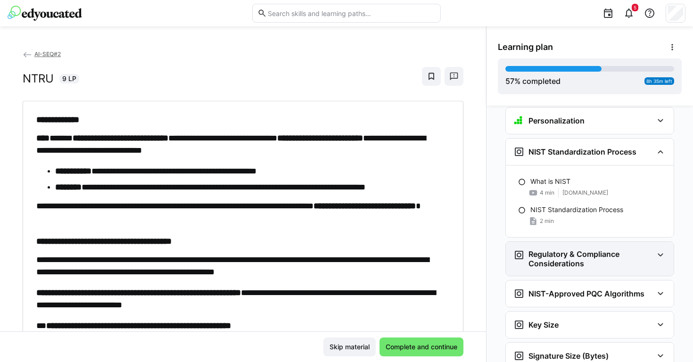
click at [560, 250] on h3 "Regulatory & Compliance Considerations" at bounding box center [591, 259] width 125 height 19
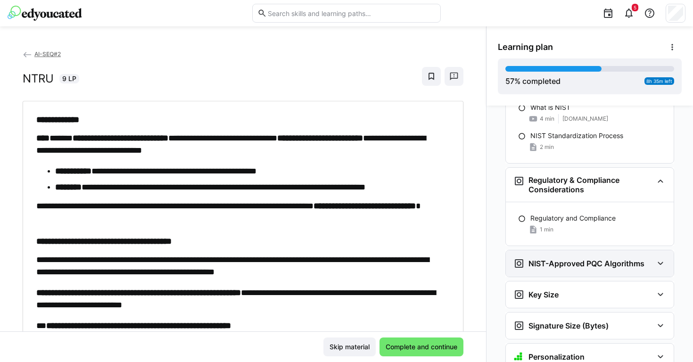
click at [557, 259] on h3 "NIST-Approved PQC Algorithms" at bounding box center [587, 263] width 116 height 9
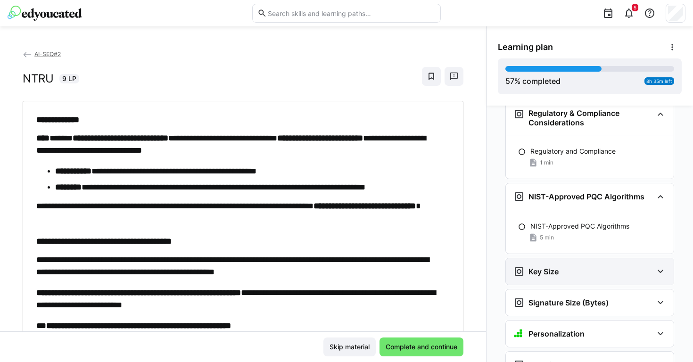
click at [555, 267] on h3 "Key Size" at bounding box center [544, 271] width 30 height 9
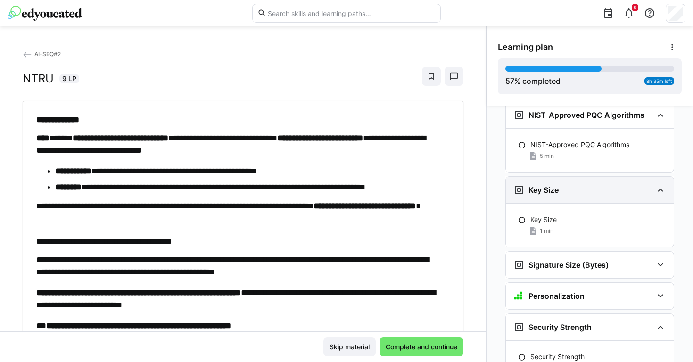
click at [555, 260] on h3 "Signature Size (Bytes)" at bounding box center [569, 264] width 80 height 9
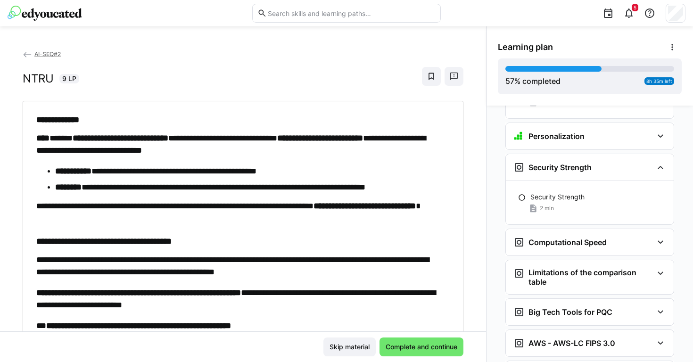
scroll to position [2782, 0]
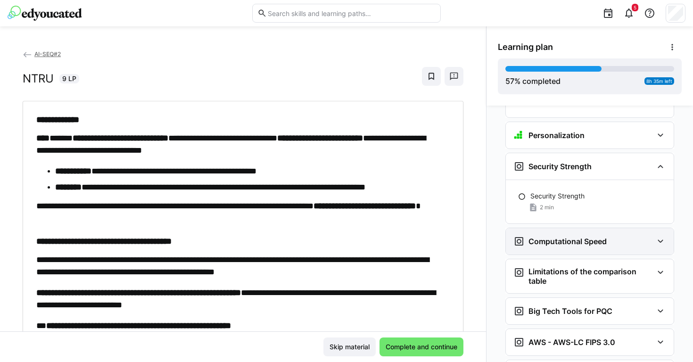
click at [561, 237] on h3 "Computational Speed" at bounding box center [568, 241] width 78 height 9
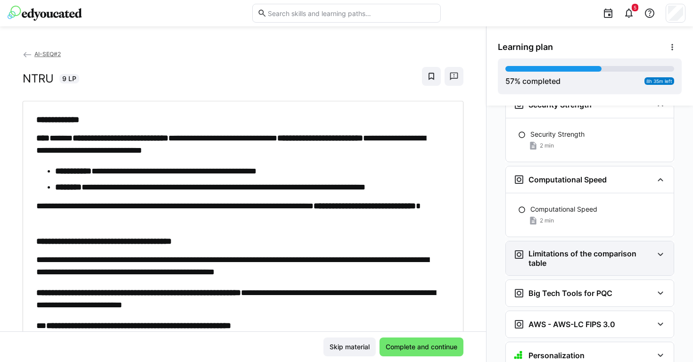
click at [558, 249] on h3 "Limitations of the comparison table" at bounding box center [591, 258] width 125 height 19
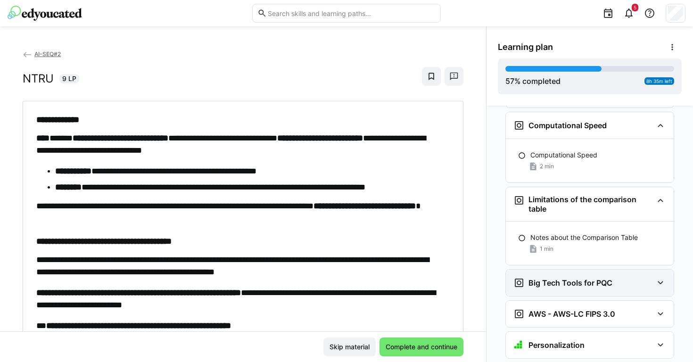
click at [557, 270] on div "Big Tech Tools for PQC" at bounding box center [590, 283] width 168 height 26
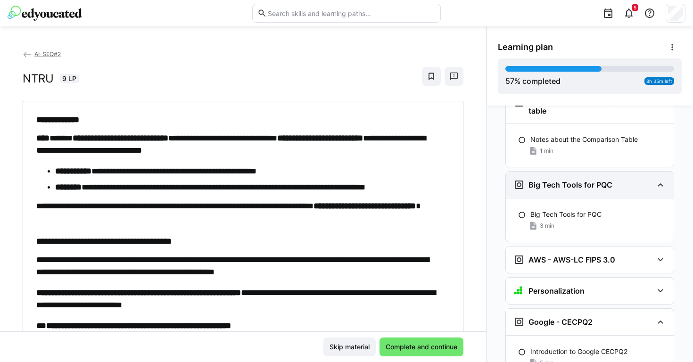
scroll to position [3036, 0]
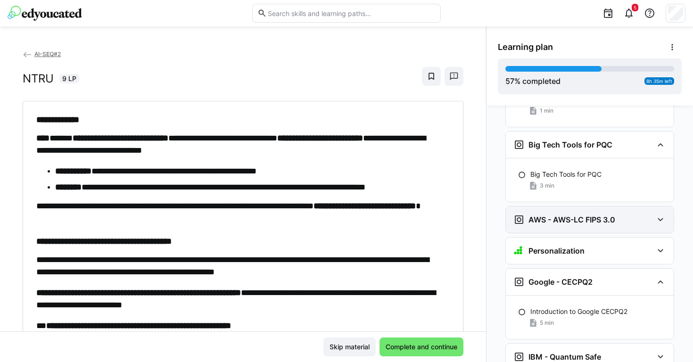
click at [561, 216] on div "AWS - AWS-LC FIPS 3.0" at bounding box center [590, 220] width 168 height 26
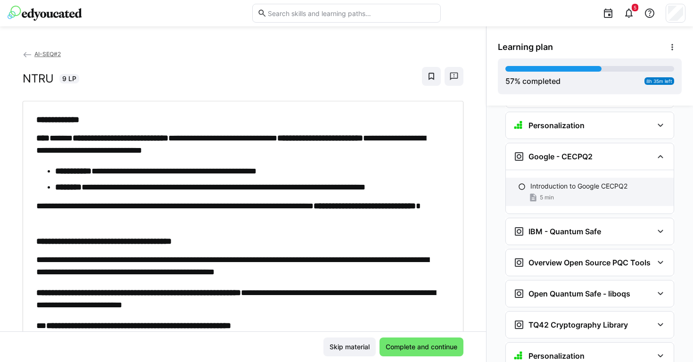
scroll to position [3237, 0]
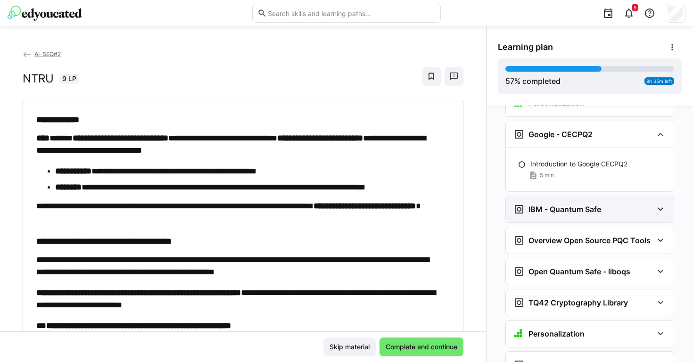
click at [562, 204] on div "IBM - Quantum Safe" at bounding box center [590, 209] width 168 height 26
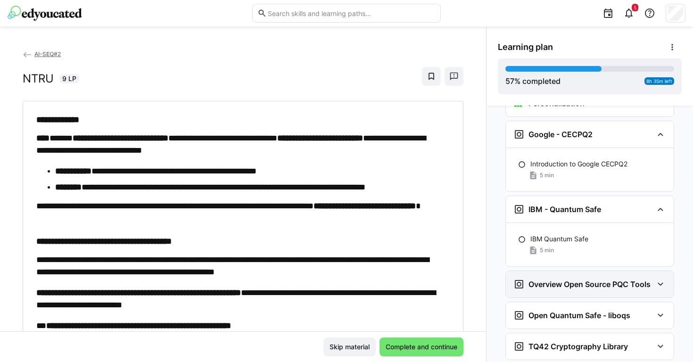
click at [558, 280] on h3 "Overview Open Source PQC Tools" at bounding box center [590, 284] width 122 height 9
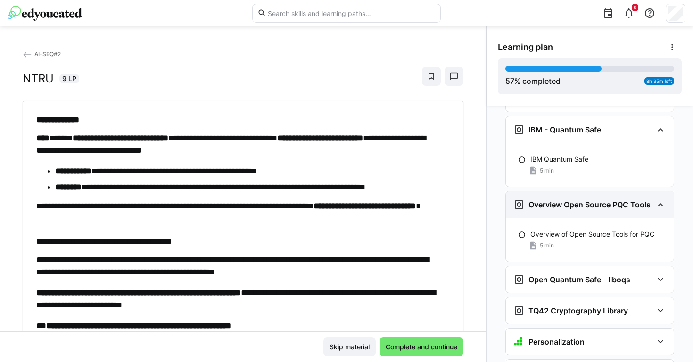
scroll to position [3321, 0]
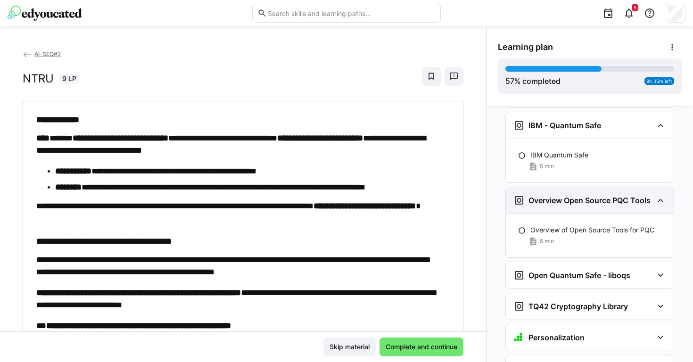
click at [558, 273] on div "Open Quantum Safe - liboqs" at bounding box center [590, 275] width 168 height 26
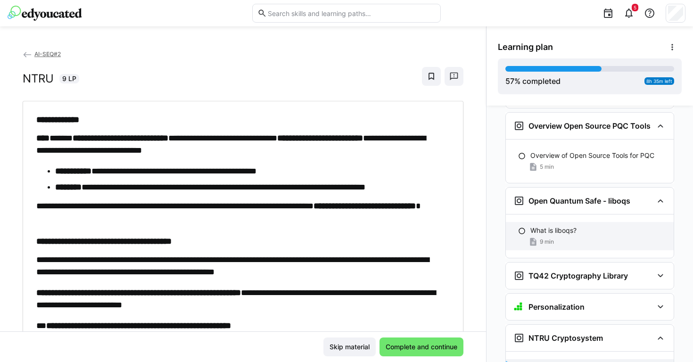
scroll to position [3432, 0]
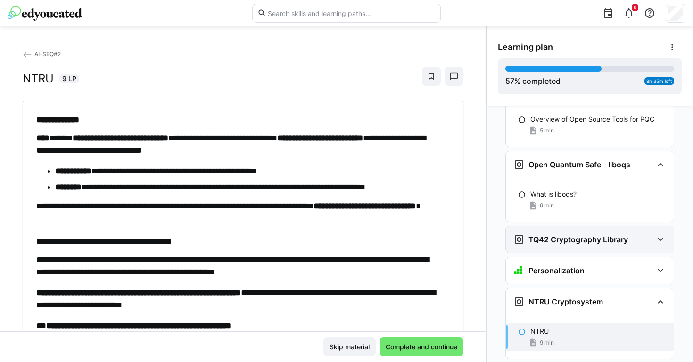
click at [565, 235] on h3 "TQ42 Cryptography Library" at bounding box center [579, 239] width 100 height 9
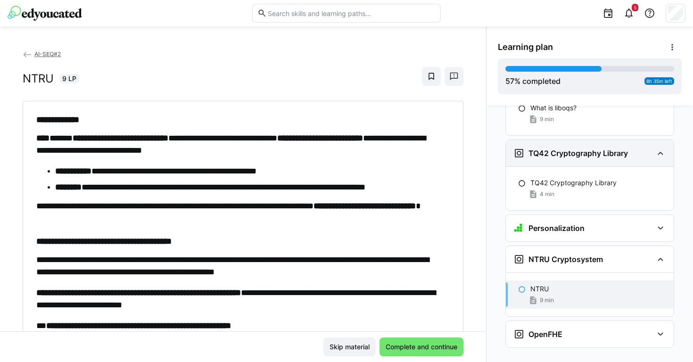
scroll to position [50, 0]
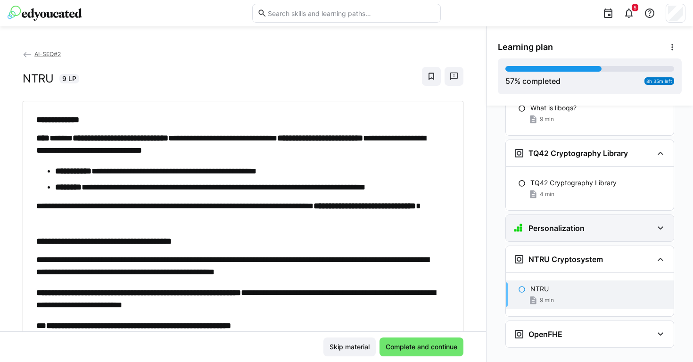
click at [565, 225] on div "Personalization" at bounding box center [590, 228] width 168 height 26
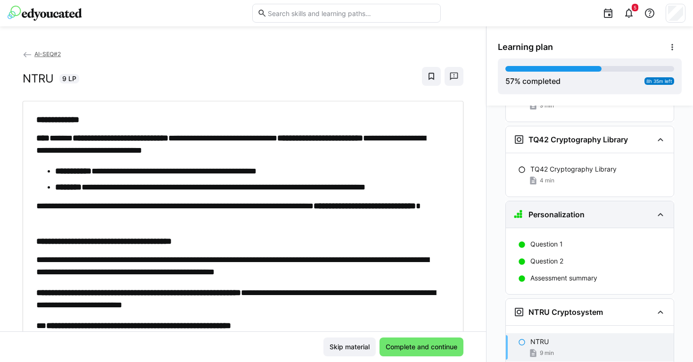
click at [575, 210] on h3 "Personalization" at bounding box center [557, 214] width 56 height 9
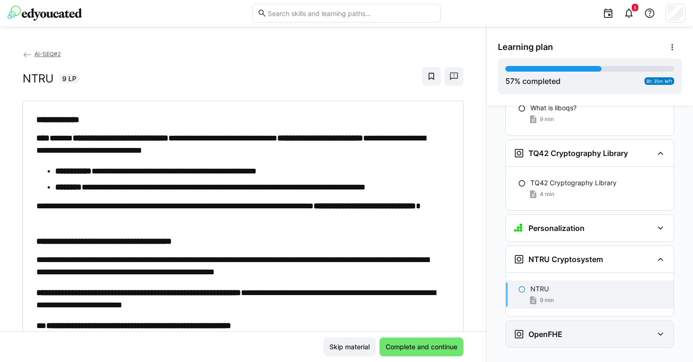
click at [551, 325] on div "OpenFHE" at bounding box center [590, 334] width 168 height 26
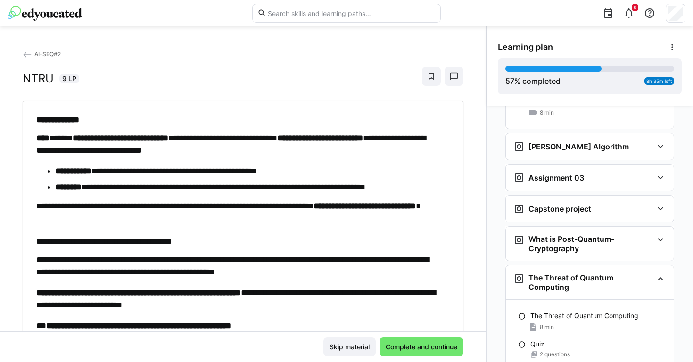
scroll to position [1677, 0]
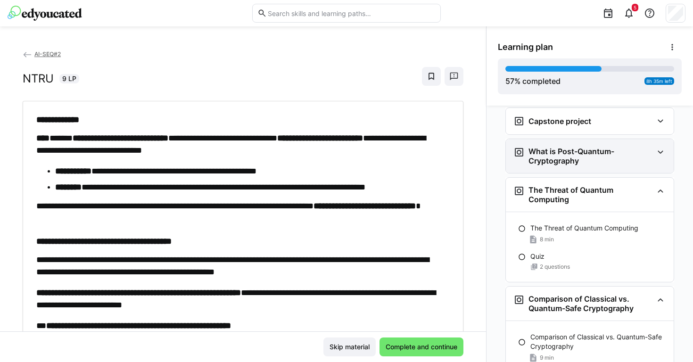
click at [588, 139] on div "What is Post-Quantum-Cryptography" at bounding box center [590, 156] width 168 height 34
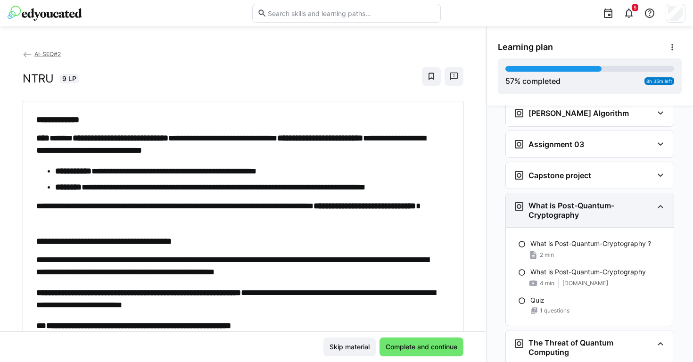
scroll to position [1617, 0]
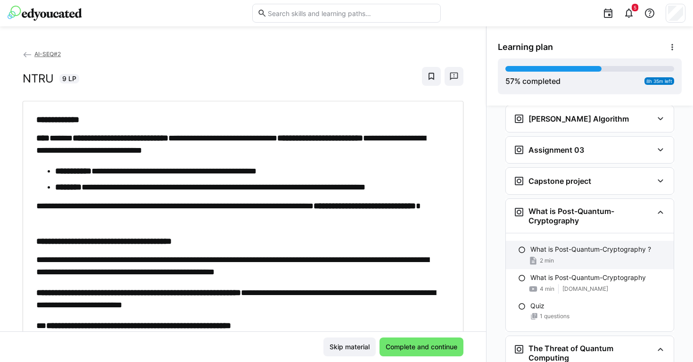
click at [574, 256] on div "2 min" at bounding box center [599, 260] width 136 height 9
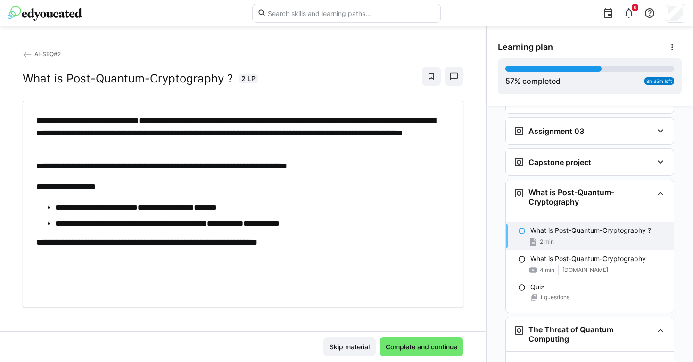
scroll to position [1605, 0]
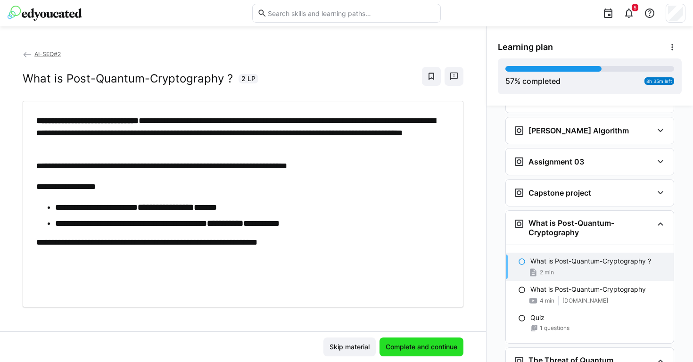
click at [416, 343] on span "Complete and continue" at bounding box center [421, 346] width 75 height 9
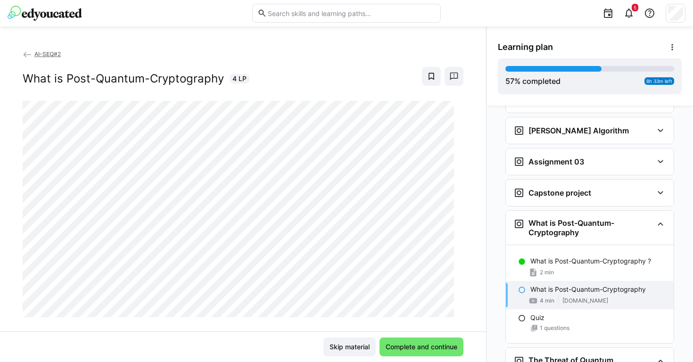
click at [311, 90] on div "AI-SEQ#2 What is Post-Quantum-Cryptography 4 LP" at bounding box center [243, 75] width 441 height 52
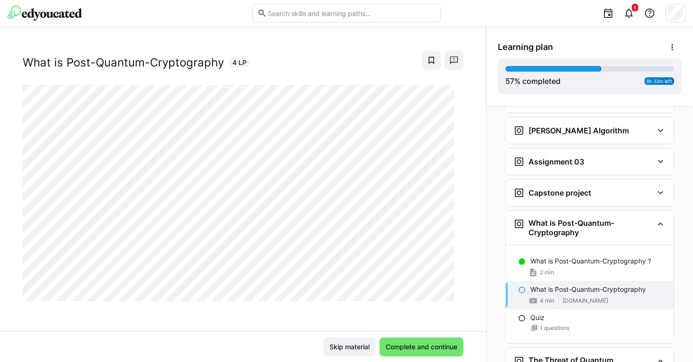
scroll to position [16, 0]
click at [450, 342] on span "Complete and continue" at bounding box center [422, 347] width 84 height 19
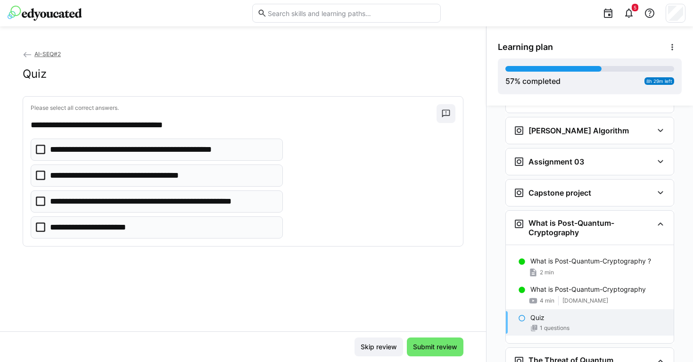
click at [261, 207] on p "**********" at bounding box center [163, 202] width 226 height 12
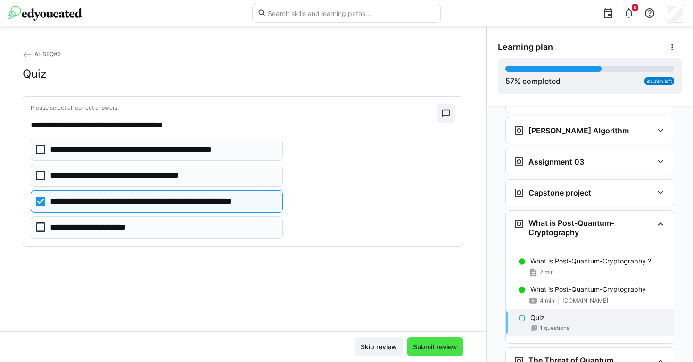
click at [440, 348] on span "Submit review" at bounding box center [435, 346] width 47 height 9
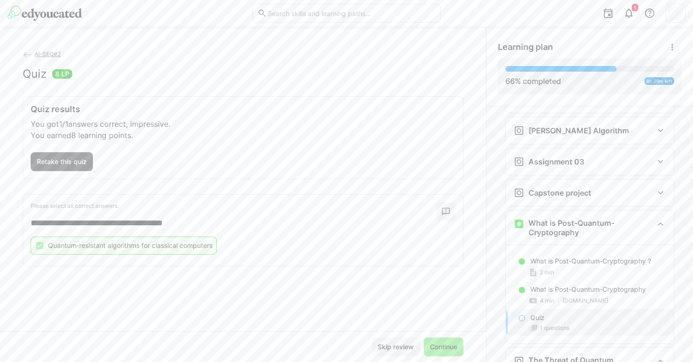
click at [440, 348] on span "Continue" at bounding box center [444, 346] width 30 height 9
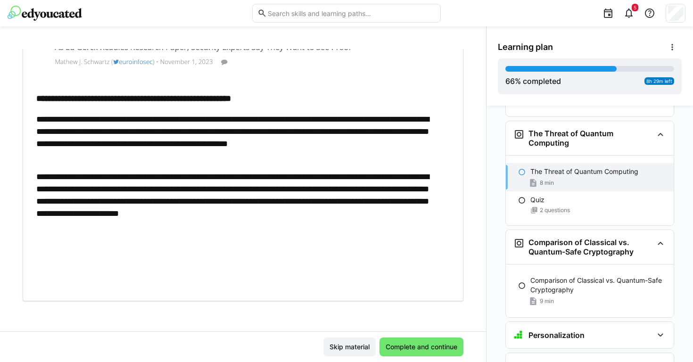
scroll to position [378, 0]
click at [429, 351] on span "Complete and continue" at bounding box center [421, 346] width 75 height 9
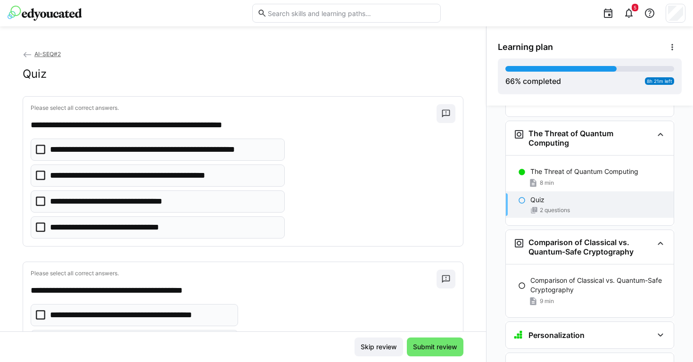
click at [243, 220] on eds-checkbox "**********" at bounding box center [158, 228] width 254 height 22
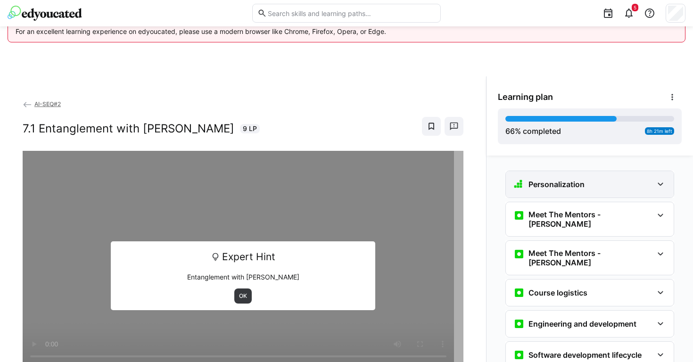
click at [577, 172] on div "Personalization" at bounding box center [590, 184] width 168 height 26
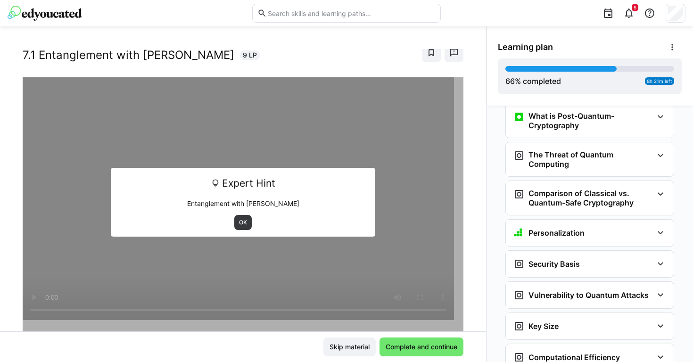
scroll to position [1827, 0]
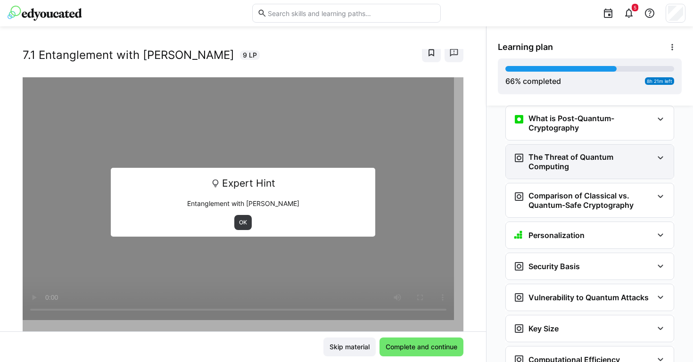
click at [596, 153] on h3 "The Threat of Quantum Computing" at bounding box center [591, 161] width 125 height 19
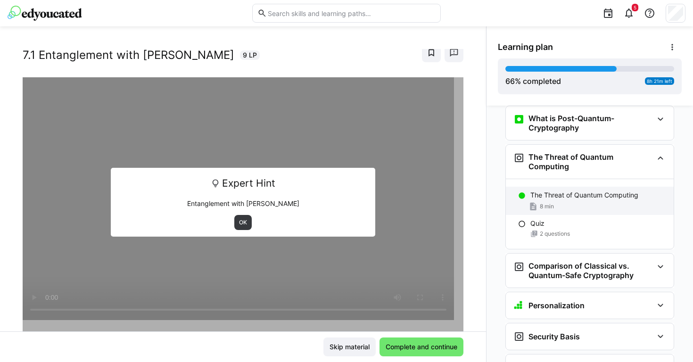
click at [581, 191] on p "The Threat of Quantum Computing" at bounding box center [585, 195] width 108 height 9
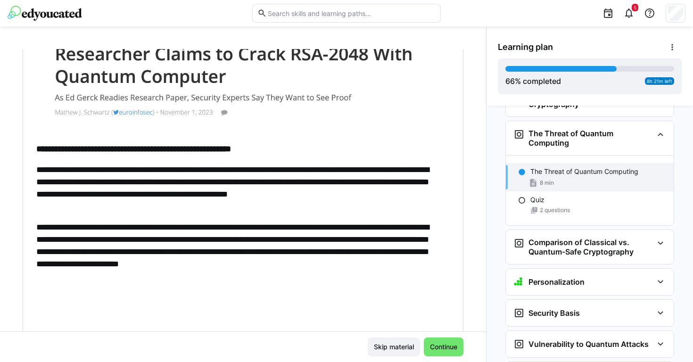
scroll to position [342, 0]
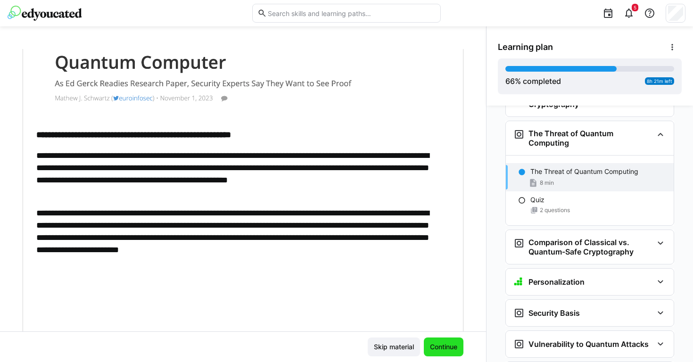
click at [438, 347] on span "Continue" at bounding box center [444, 346] width 30 height 9
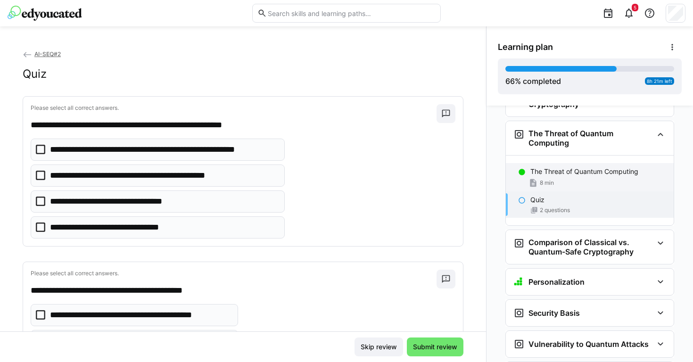
click at [545, 167] on p "The Threat of Quantum Computing" at bounding box center [585, 171] width 108 height 9
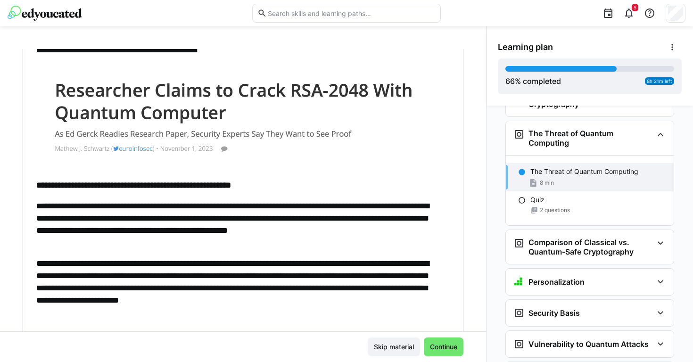
scroll to position [292, 0]
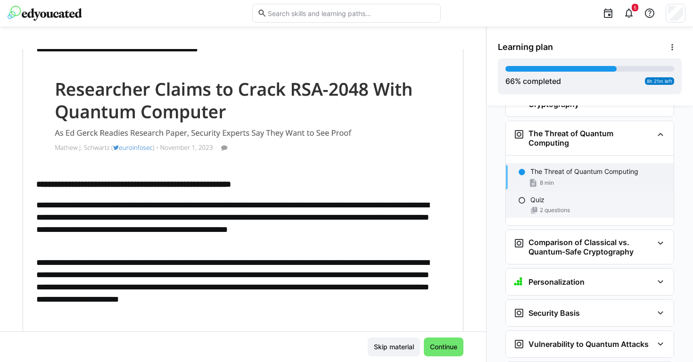
click at [558, 207] on span "2 questions" at bounding box center [555, 211] width 30 height 8
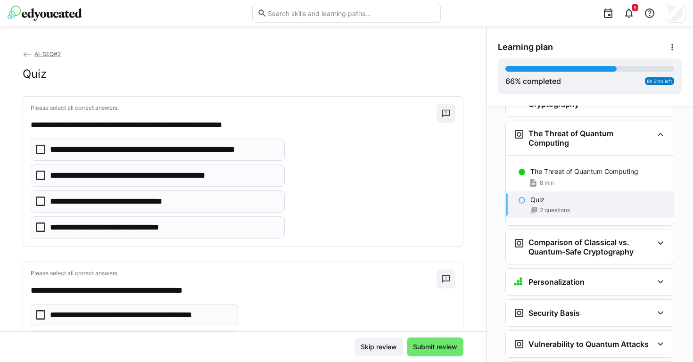
click at [114, 228] on p "**********" at bounding box center [121, 228] width 142 height 12
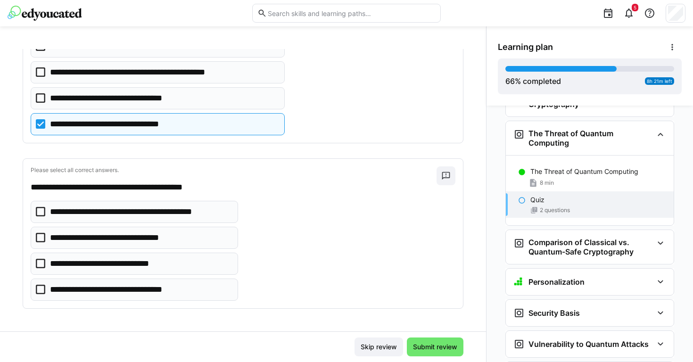
scroll to position [103, 0]
click at [564, 178] on div "8 min" at bounding box center [599, 182] width 136 height 9
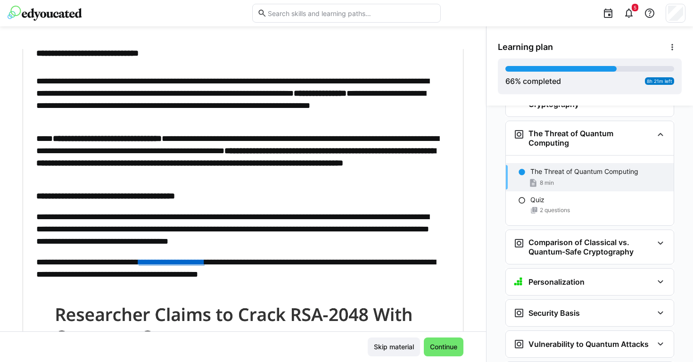
scroll to position [63, 0]
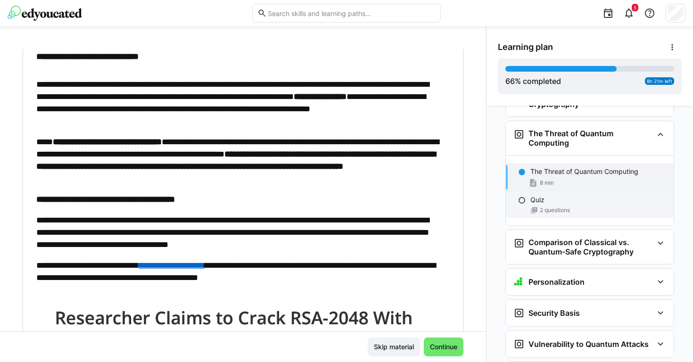
click at [548, 192] on div "Quiz 2 questions" at bounding box center [590, 205] width 168 height 26
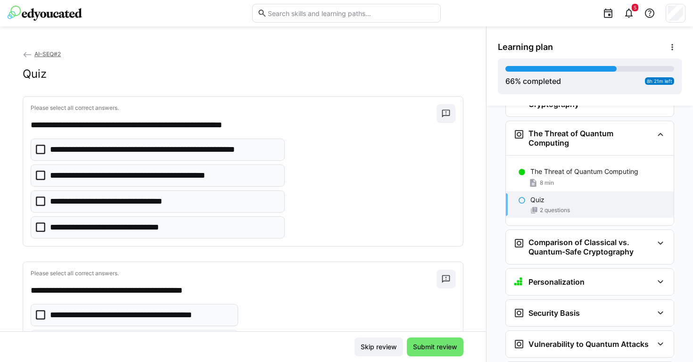
click at [202, 238] on eds-checkbox "**********" at bounding box center [158, 228] width 254 height 22
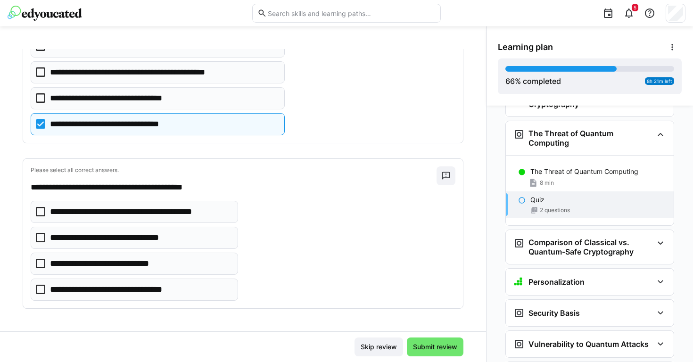
scroll to position [103, 0]
click at [204, 209] on p "**********" at bounding box center [140, 212] width 181 height 12
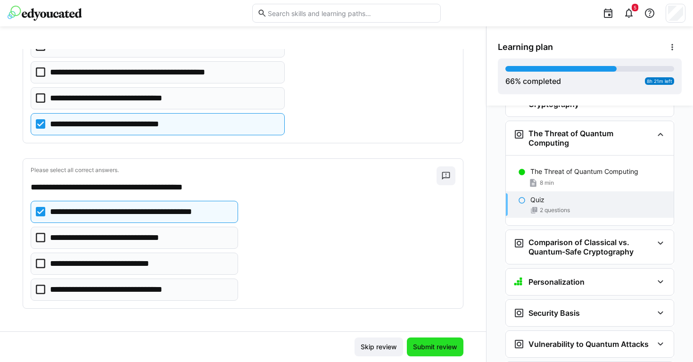
click at [412, 352] on span "Submit review" at bounding box center [435, 347] width 57 height 19
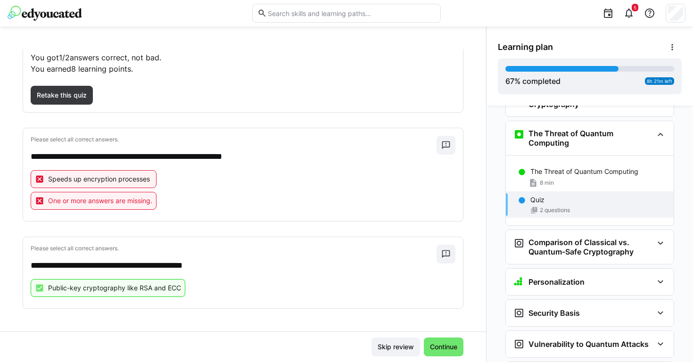
scroll to position [67, 0]
click at [72, 95] on span "Retake this quiz" at bounding box center [61, 95] width 53 height 9
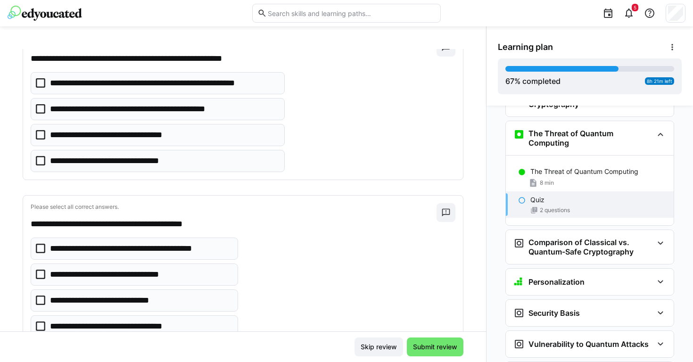
click at [98, 85] on p "**********" at bounding box center [164, 83] width 228 height 12
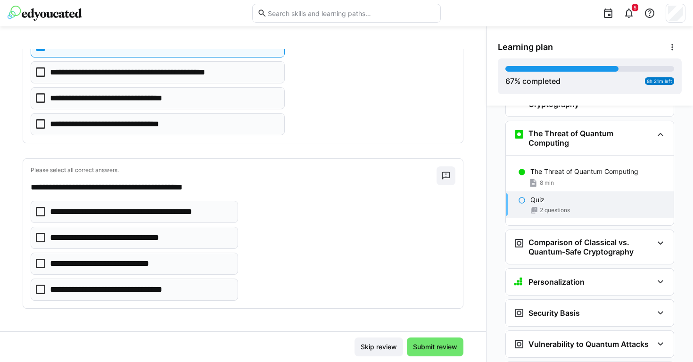
scroll to position [103, 0]
click at [128, 214] on p "**********" at bounding box center [140, 212] width 181 height 12
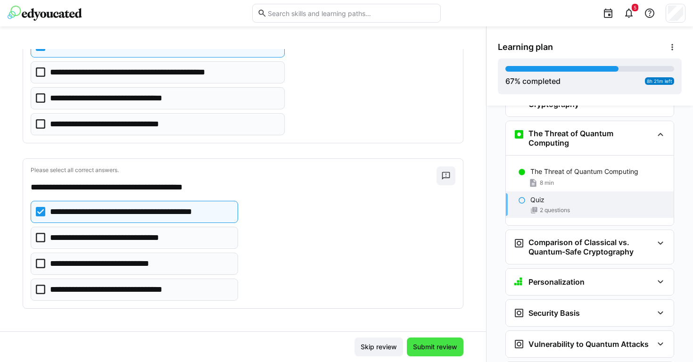
click at [426, 342] on span "Submit review" at bounding box center [435, 347] width 57 height 19
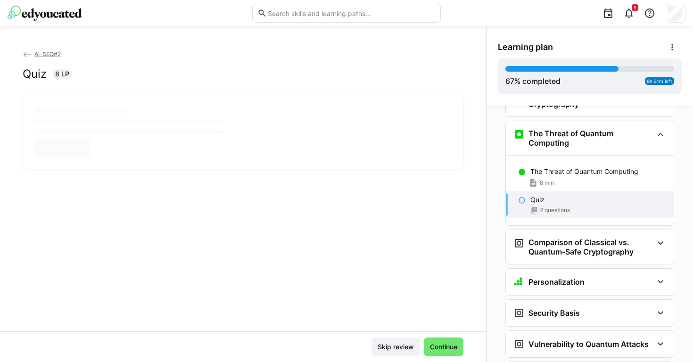
scroll to position [0, 0]
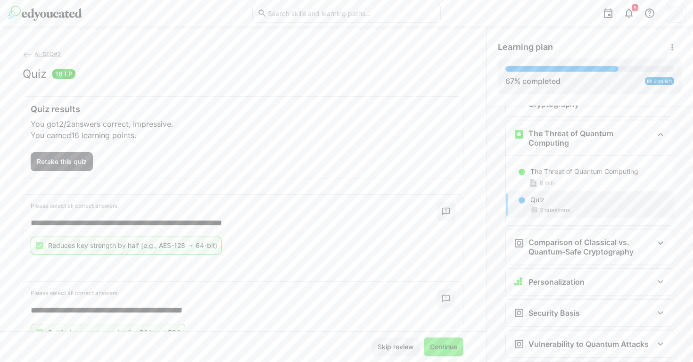
click at [429, 348] on span "Continue" at bounding box center [444, 346] width 30 height 9
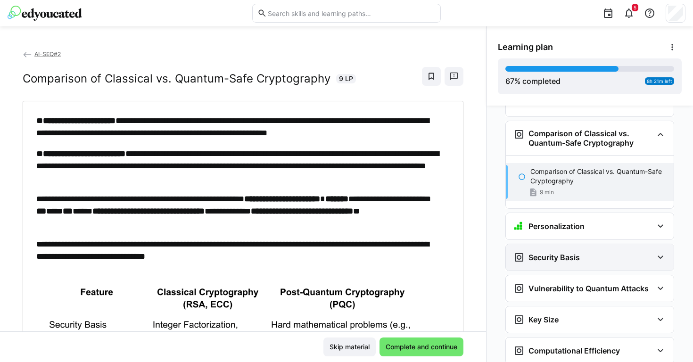
click at [569, 253] on h3 "Security Basis" at bounding box center [554, 257] width 51 height 9
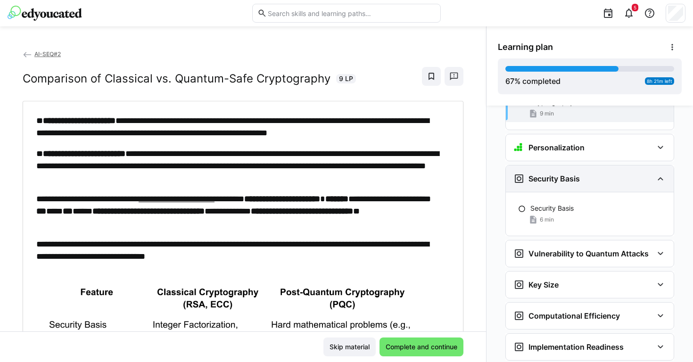
scroll to position [2046, 0]
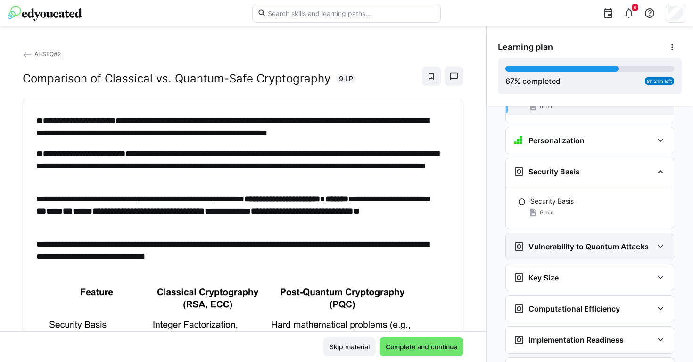
click at [569, 241] on div "Vulnerability to Quantum Attacks" at bounding box center [581, 246] width 135 height 11
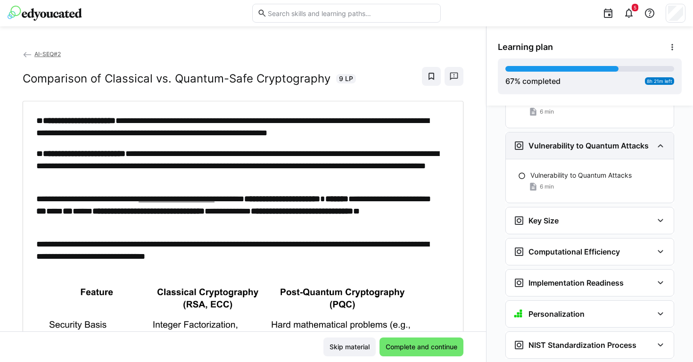
scroll to position [2187, 0]
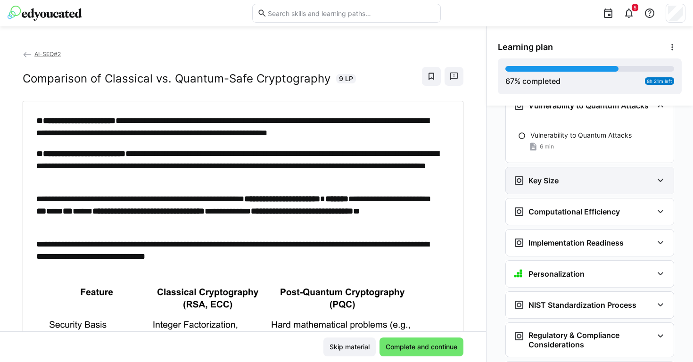
click at [565, 175] on div "Key Size" at bounding box center [584, 180] width 140 height 11
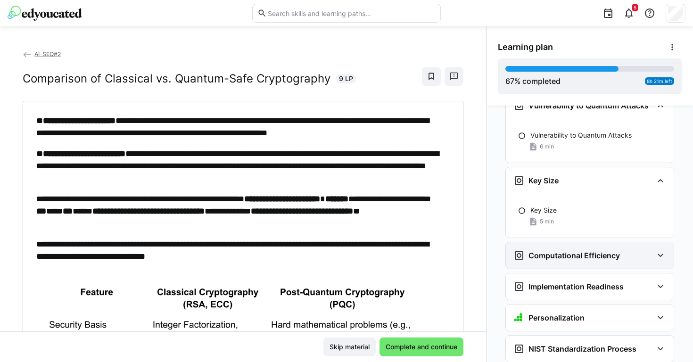
click at [559, 251] on h3 "Computational Efficiency" at bounding box center [575, 255] width 92 height 9
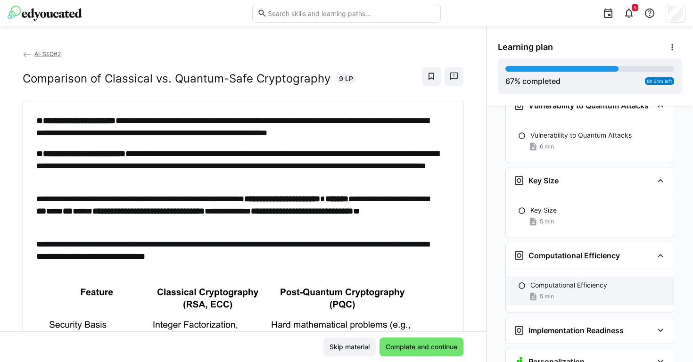
click at [560, 292] on div "5 min" at bounding box center [599, 296] width 136 height 9
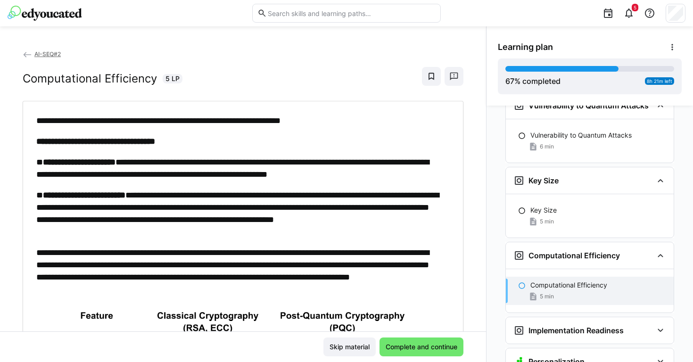
scroll to position [2308, 0]
